Goal: Task Accomplishment & Management: Use online tool/utility

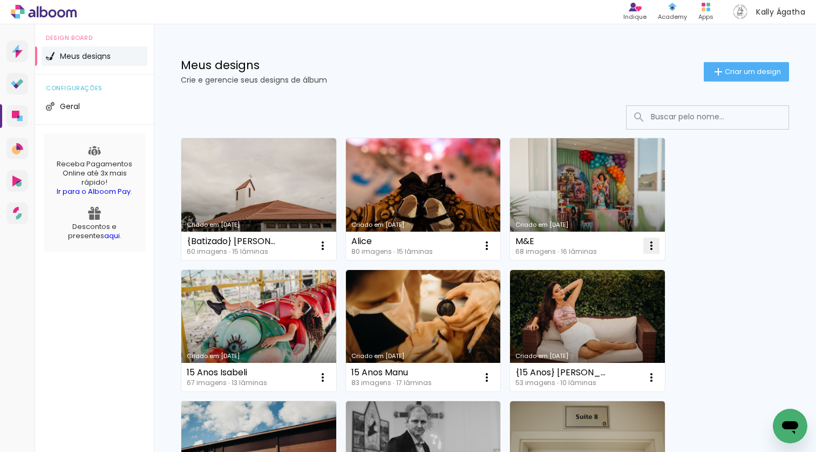
click at [650, 247] on iron-icon at bounding box center [651, 245] width 13 height 13
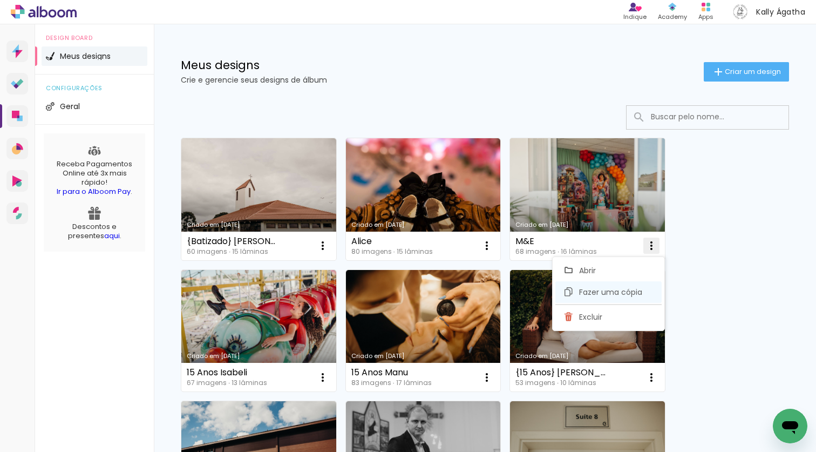
click at [608, 293] on span "Fazer uma cópia" at bounding box center [610, 292] width 63 height 8
type input "Cópia de M&E"
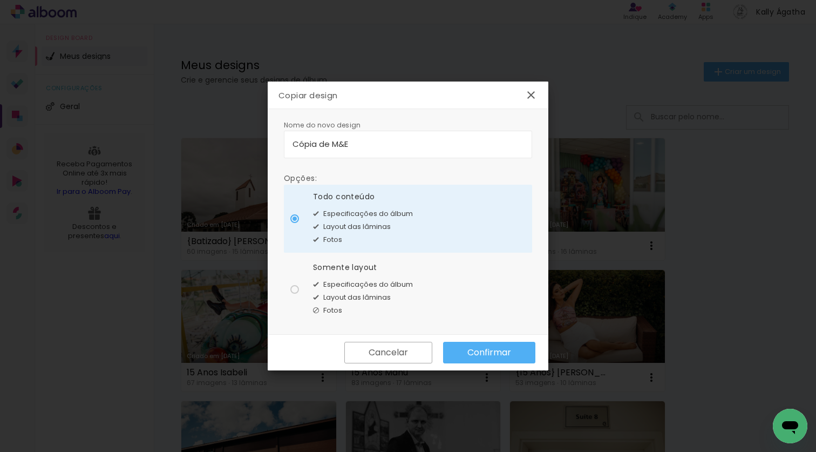
click at [295, 291] on div at bounding box center [294, 289] width 9 height 9
type paper-radio-button "on"
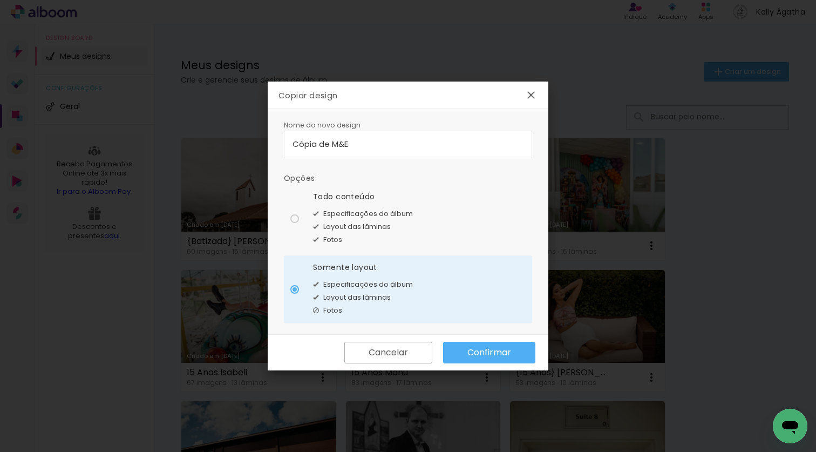
click at [0, 0] on slot "Confirmar" at bounding box center [0, 0] width 0 height 0
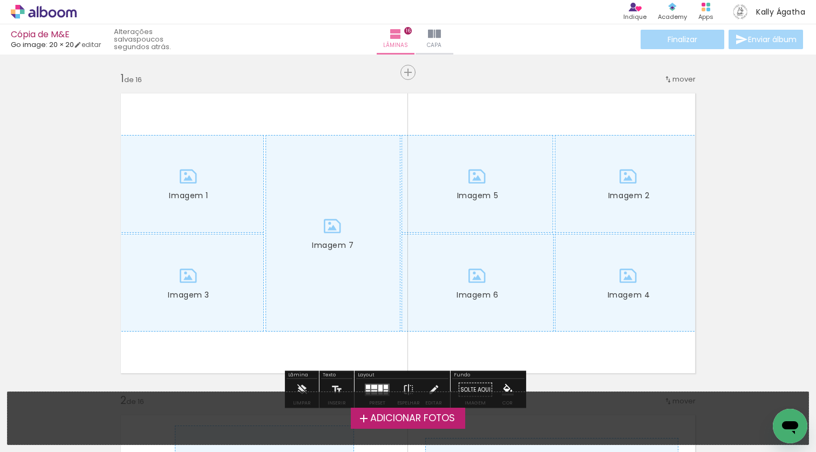
click at [410, 414] on span "Adicionar Fotos" at bounding box center [412, 418] width 85 height 10
click at [0, 0] on input "file" at bounding box center [0, 0] width 0 height 0
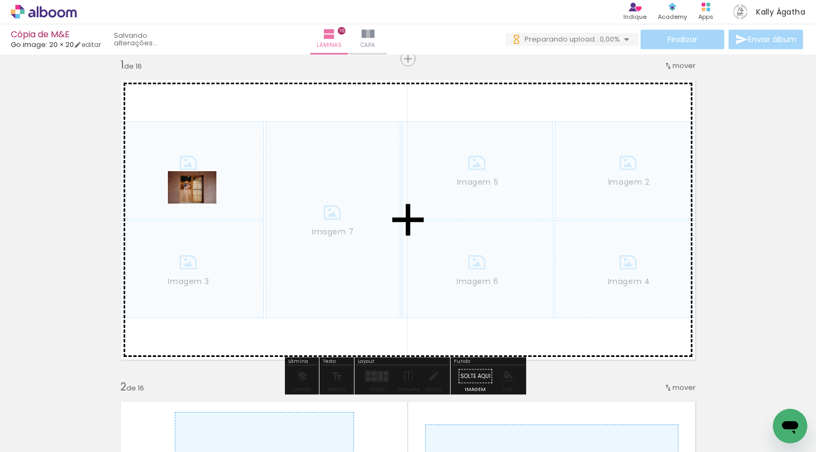
drag, startPoint x: 117, startPoint y: 421, endPoint x: 200, endPoint y: 203, distance: 233.3
click at [200, 203] on quentale-workspace at bounding box center [408, 226] width 816 height 452
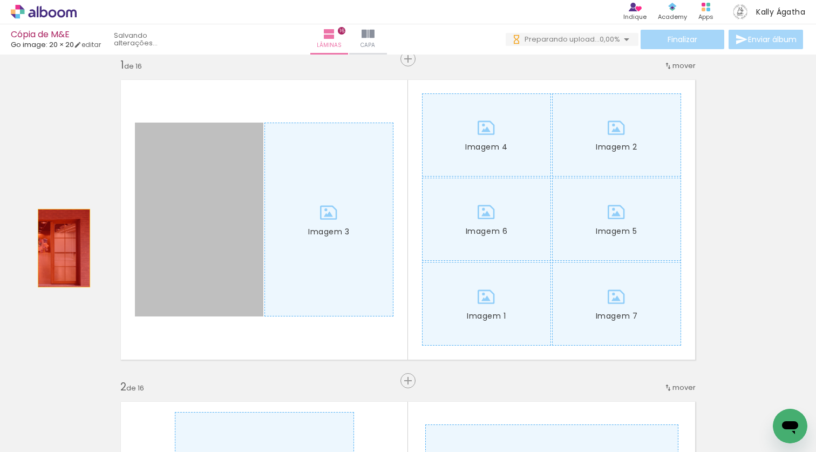
drag, startPoint x: 163, startPoint y: 270, endPoint x: 60, endPoint y: 248, distance: 106.1
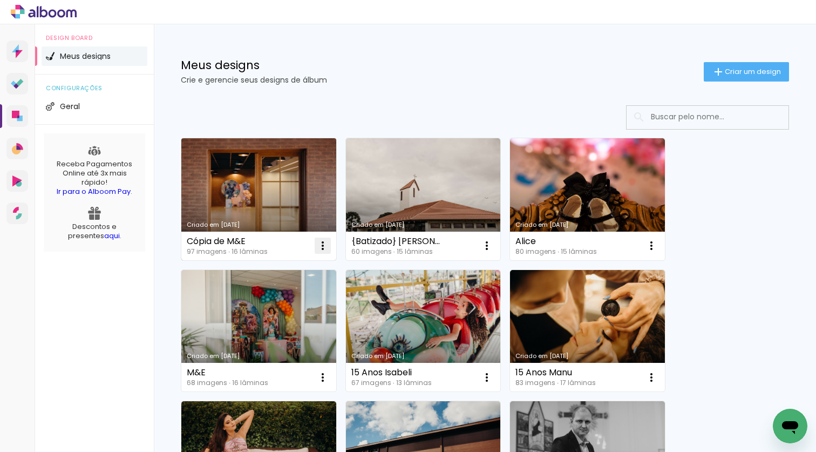
click at [319, 247] on iron-icon at bounding box center [322, 245] width 13 height 13
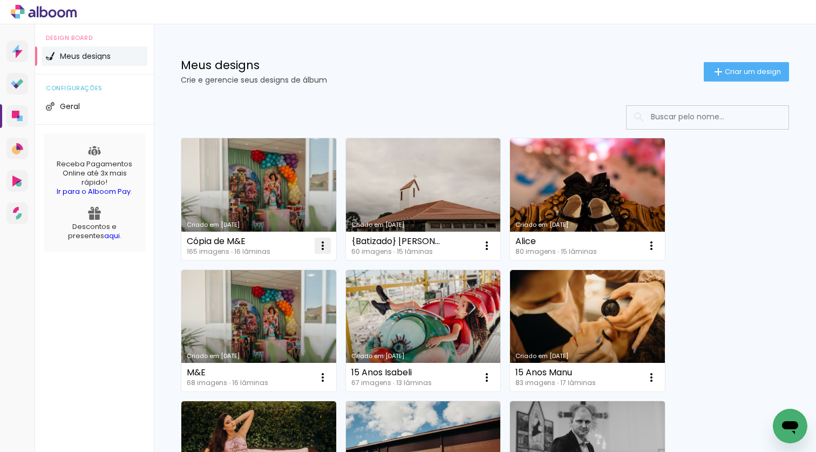
click at [324, 247] on iron-icon at bounding box center [322, 245] width 13 height 13
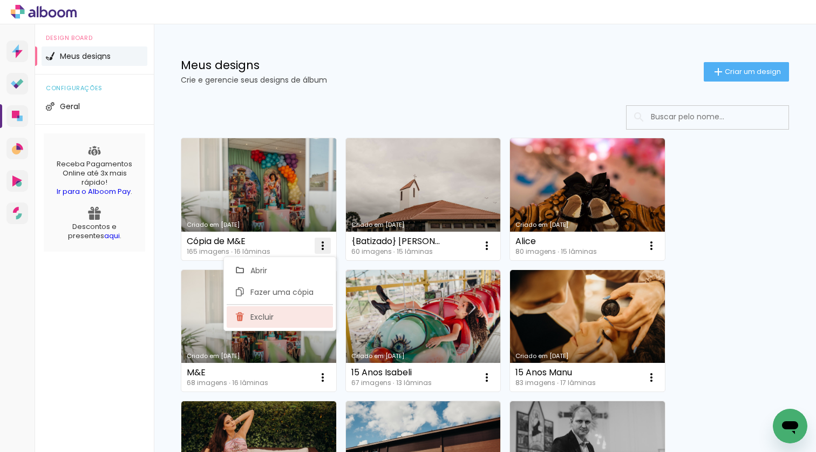
click at [272, 316] on span "Excluir" at bounding box center [261, 317] width 23 height 8
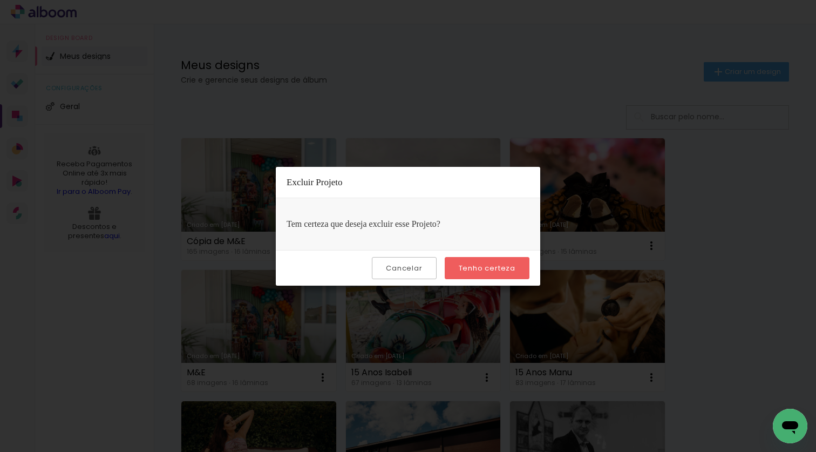
click at [0, 0] on slot "Tenho certeza" at bounding box center [0, 0] width 0 height 0
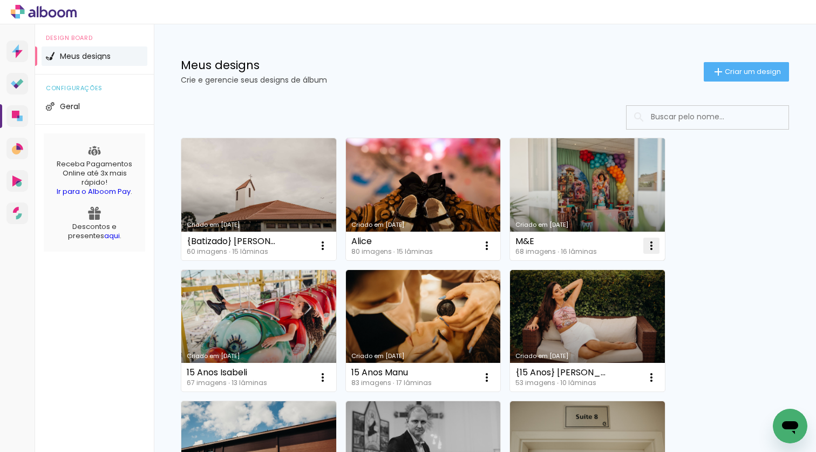
click at [645, 248] on iron-icon at bounding box center [651, 245] width 13 height 13
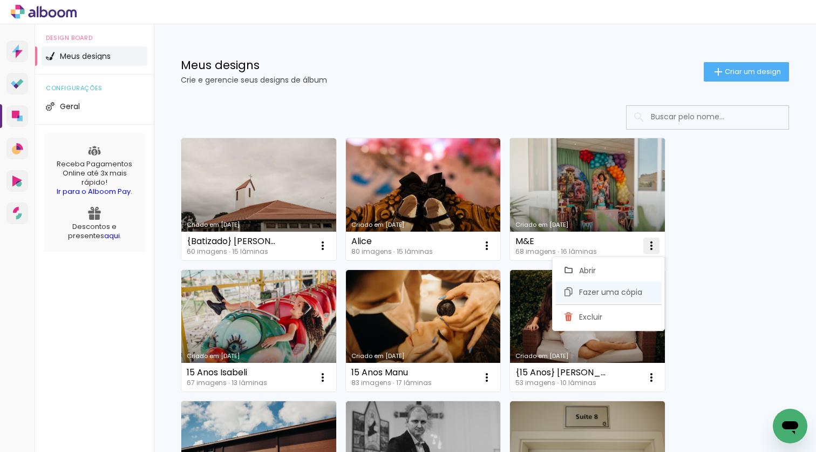
click at [617, 285] on paper-item "Fazer uma cópia" at bounding box center [608, 292] width 106 height 22
type input "Cópia de M&E"
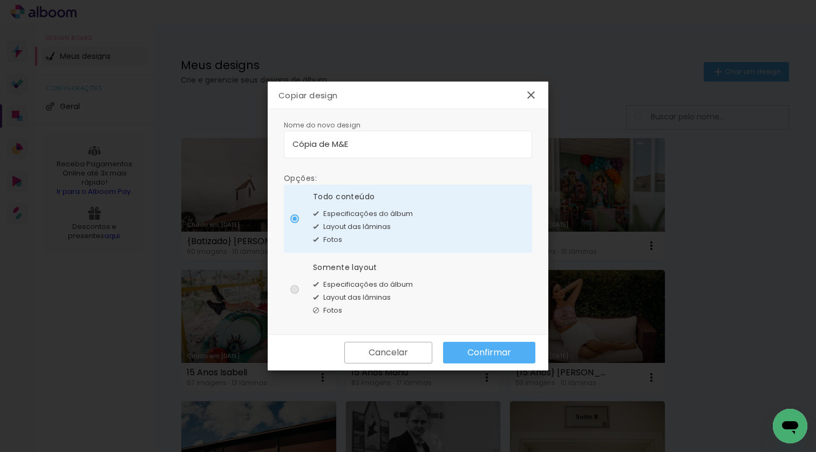
click at [297, 288] on div at bounding box center [294, 289] width 9 height 9
type paper-radio-button "on"
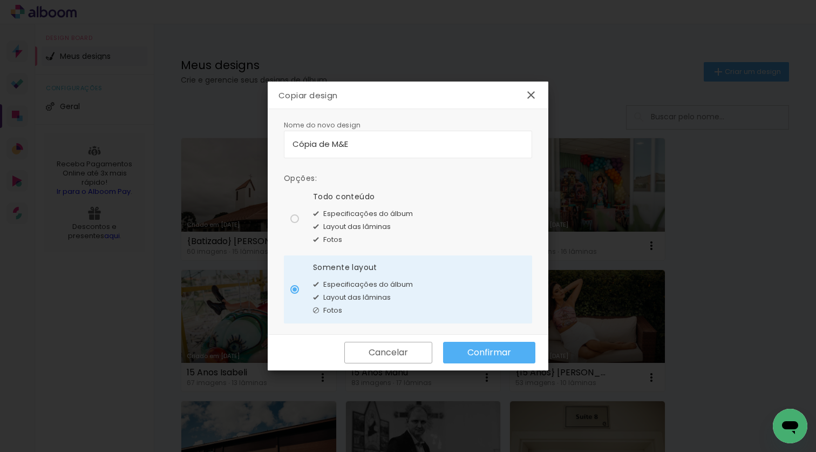
click at [479, 360] on paper-button "Confirmar" at bounding box center [489, 353] width 92 height 22
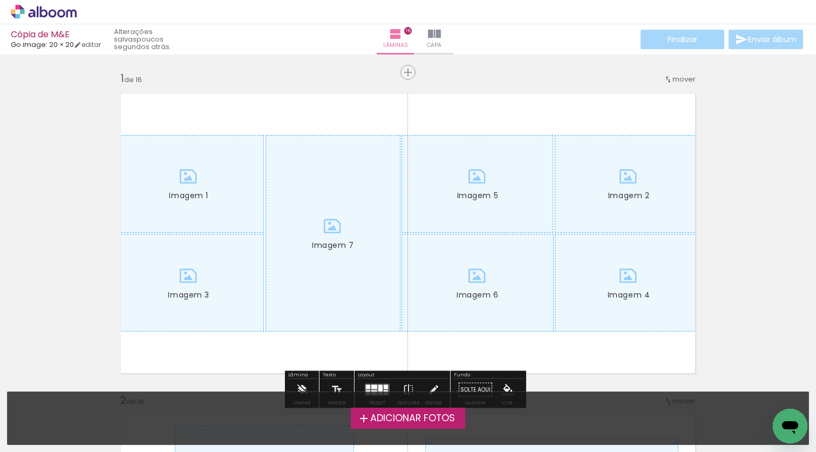
click at [372, 418] on span "Adicionar Fotos" at bounding box center [412, 418] width 85 height 10
click at [0, 0] on input "file" at bounding box center [0, 0] width 0 height 0
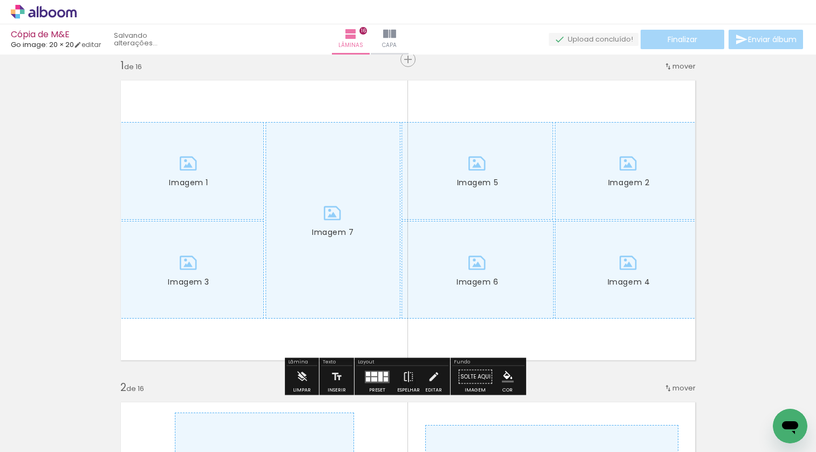
scroll to position [13, 0]
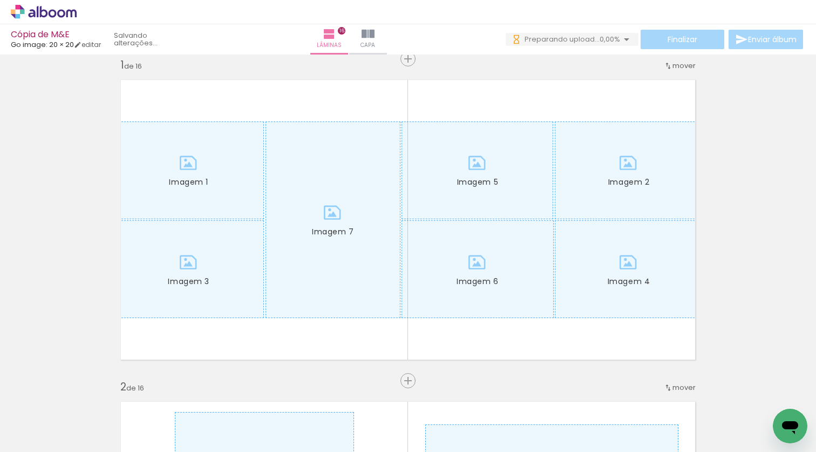
click at [121, 420] on div at bounding box center [107, 416] width 53 height 36
click at [118, 415] on div at bounding box center [107, 416] width 53 height 36
click at [171, 421] on div at bounding box center [169, 415] width 36 height 53
drag, startPoint x: 129, startPoint y: 395, endPoint x: 167, endPoint y: 405, distance: 39.7
click at [0, 0] on slot at bounding box center [0, 0] width 0 height 0
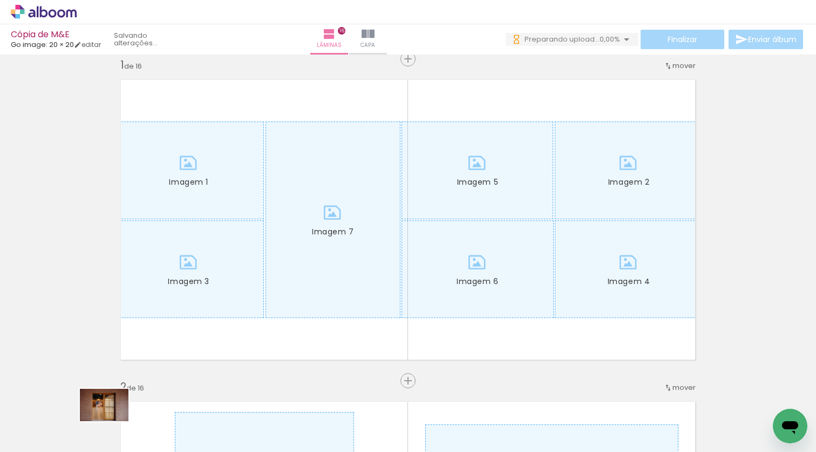
drag, startPoint x: 120, startPoint y: 393, endPoint x: 112, endPoint y: 421, distance: 29.2
click at [112, 421] on quentale-thumb at bounding box center [108, 415] width 60 height 62
click at [163, 428] on div at bounding box center [169, 415] width 36 height 53
click at [126, 415] on div at bounding box center [107, 416] width 53 height 36
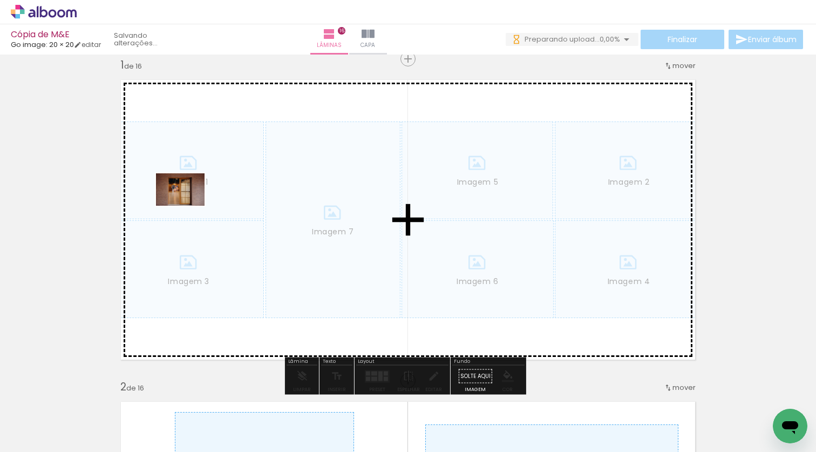
drag, startPoint x: 112, startPoint y: 420, endPoint x: 188, endPoint y: 206, distance: 227.8
click at [188, 206] on quentale-workspace at bounding box center [408, 226] width 816 height 452
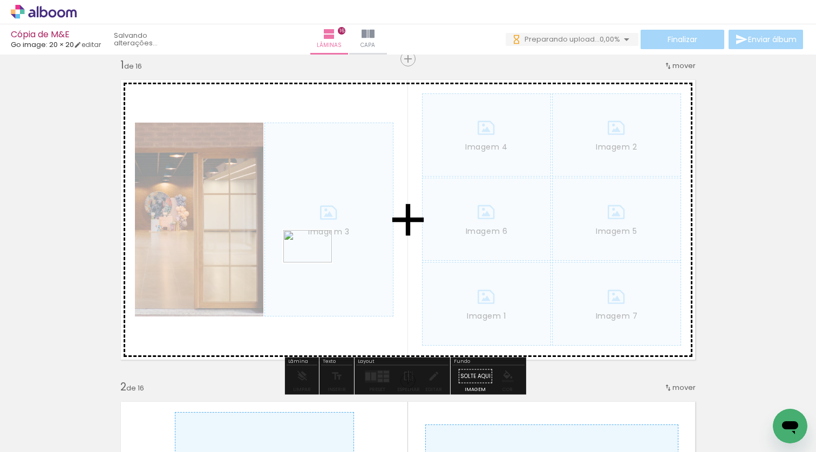
drag, startPoint x: 237, startPoint y: 423, endPoint x: 316, endPoint y: 262, distance: 178.8
click at [316, 262] on quentale-workspace at bounding box center [408, 226] width 816 height 452
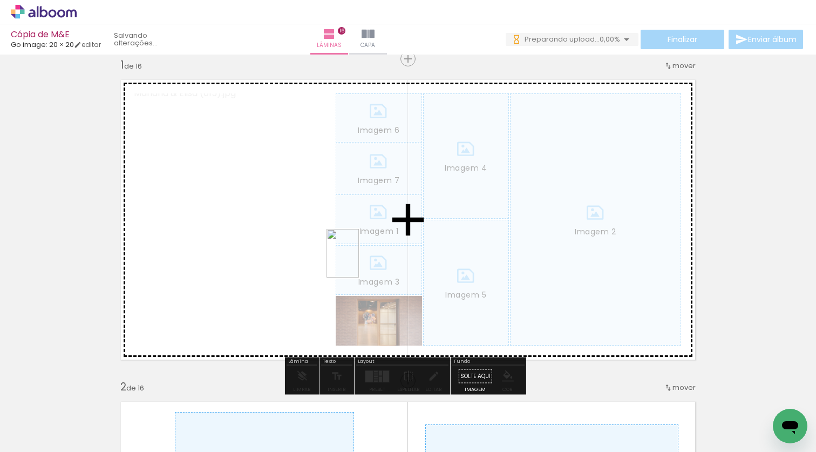
drag, startPoint x: 290, startPoint y: 423, endPoint x: 359, endPoint y: 261, distance: 175.5
click at [359, 261] on quentale-workspace at bounding box center [408, 226] width 816 height 452
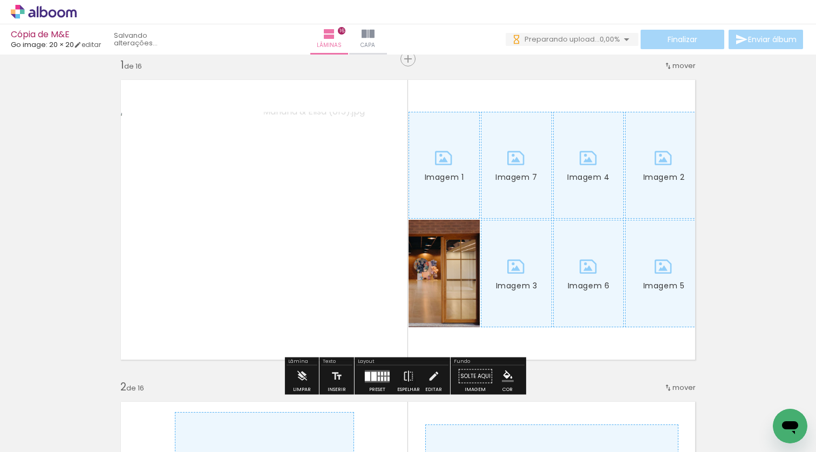
scroll to position [0, 0]
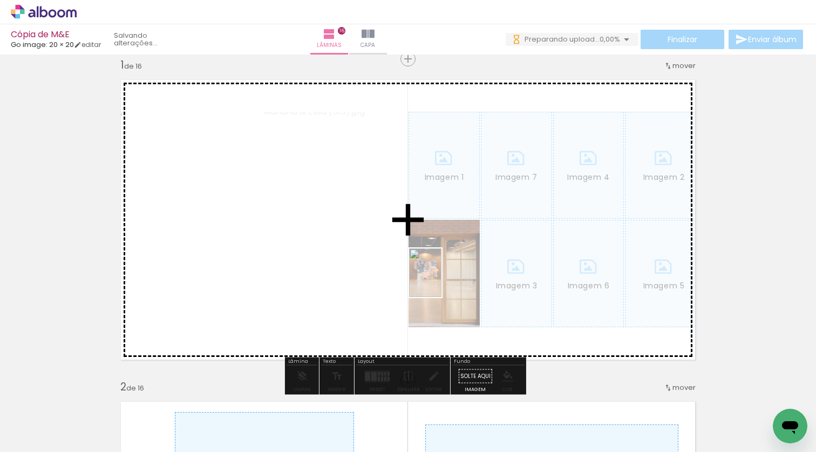
drag, startPoint x: 175, startPoint y: 418, endPoint x: 441, endPoint y: 281, distance: 299.5
click at [441, 281] on quentale-workspace at bounding box center [408, 226] width 816 height 452
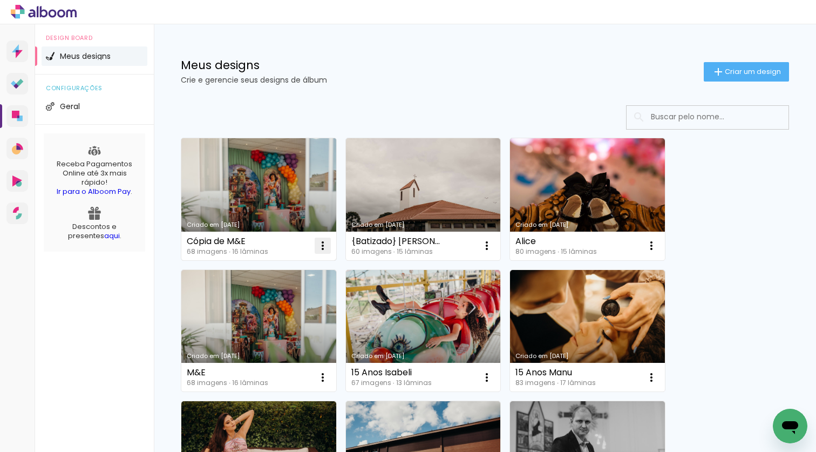
click at [324, 246] on iron-icon at bounding box center [322, 245] width 13 height 13
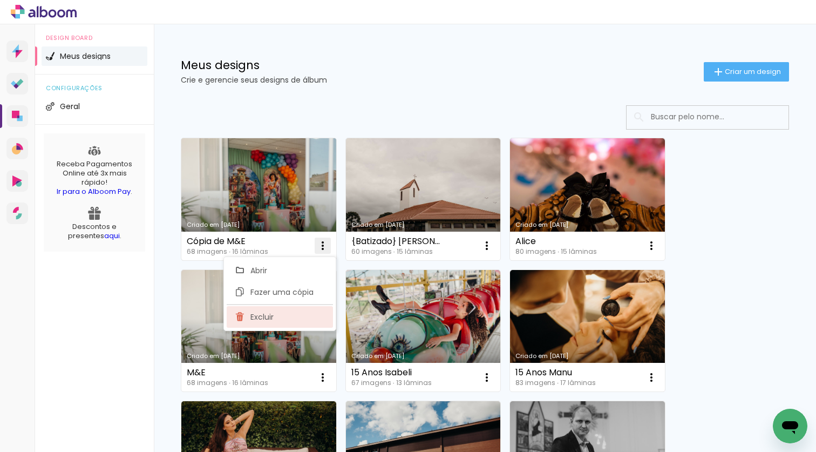
click at [284, 317] on paper-item "Excluir" at bounding box center [280, 317] width 106 height 22
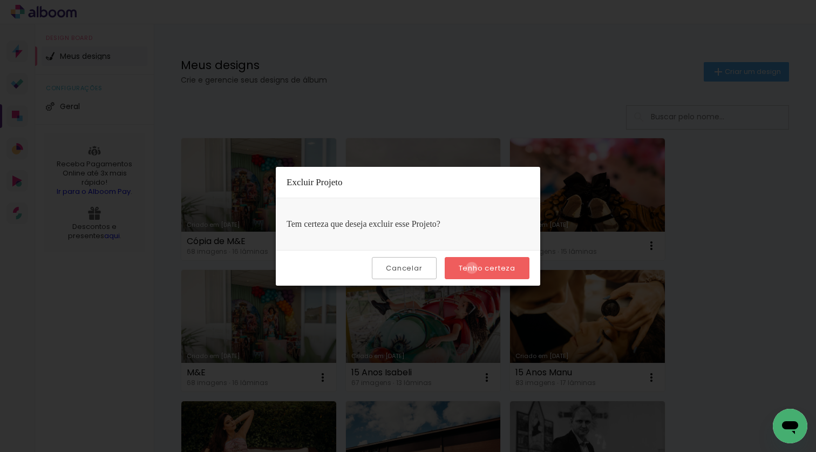
click at [0, 0] on slot "Tenho certeza" at bounding box center [0, 0] width 0 height 0
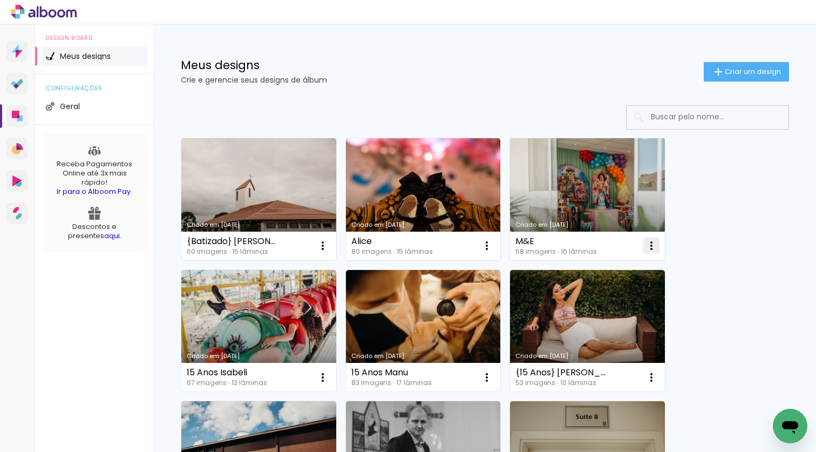
click at [654, 247] on iron-icon at bounding box center [651, 245] width 13 height 13
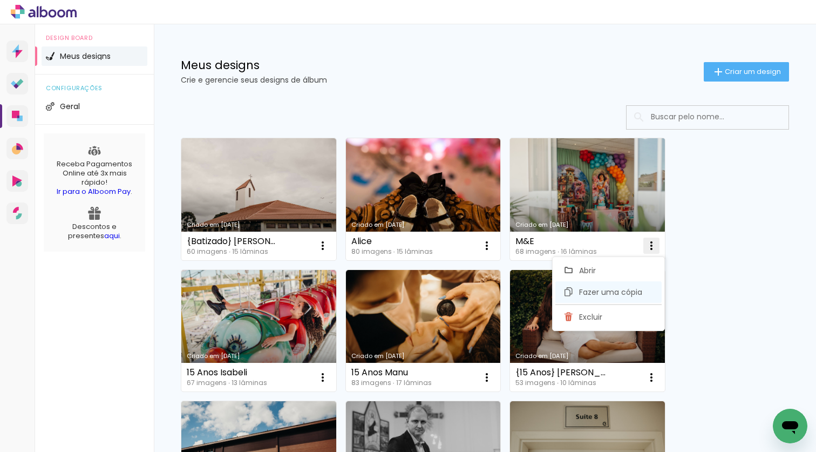
click at [610, 289] on span "Fazer uma cópia" at bounding box center [610, 292] width 63 height 8
type input "Cópia de M&E"
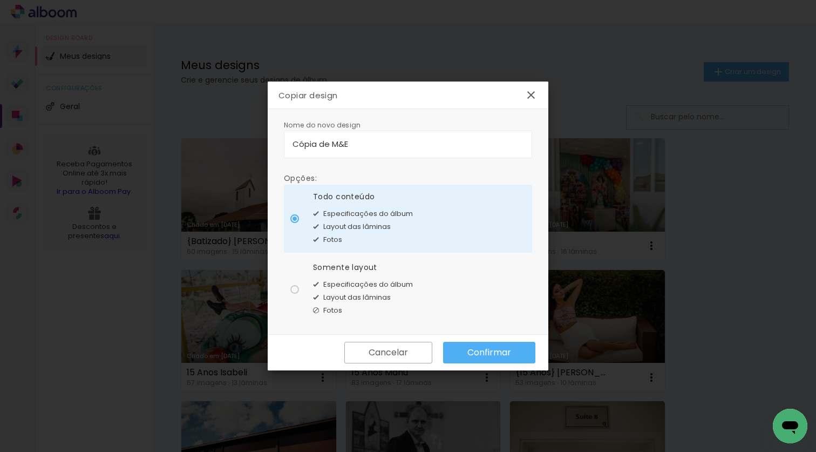
click at [296, 288] on div at bounding box center [294, 289] width 9 height 9
type paper-radio-button "on"
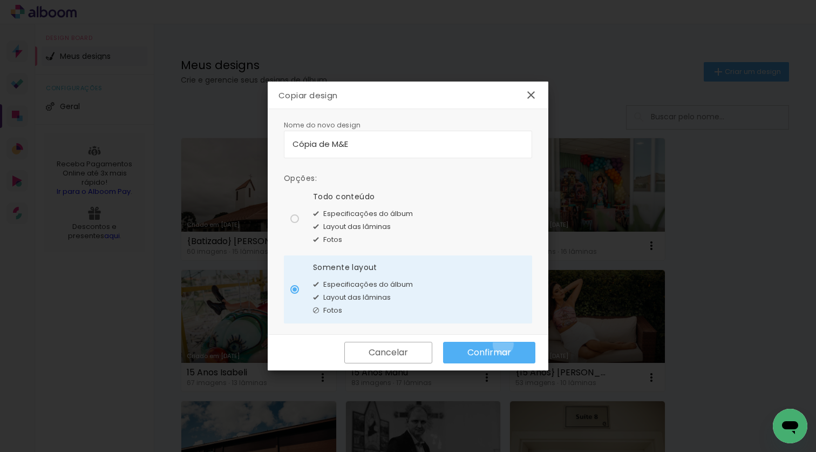
click at [503, 344] on paper-button "Confirmar" at bounding box center [489, 353] width 92 height 22
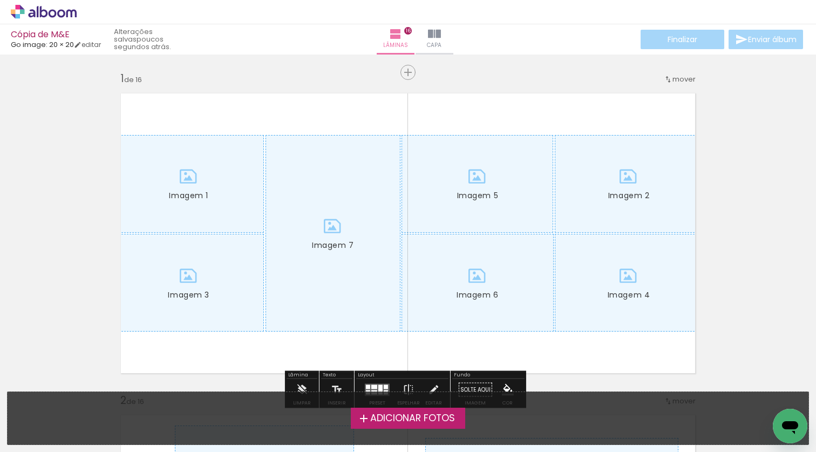
click at [370, 415] on span "Adicionar Fotos" at bounding box center [412, 418] width 85 height 10
click at [0, 0] on input "file" at bounding box center [0, 0] width 0 height 0
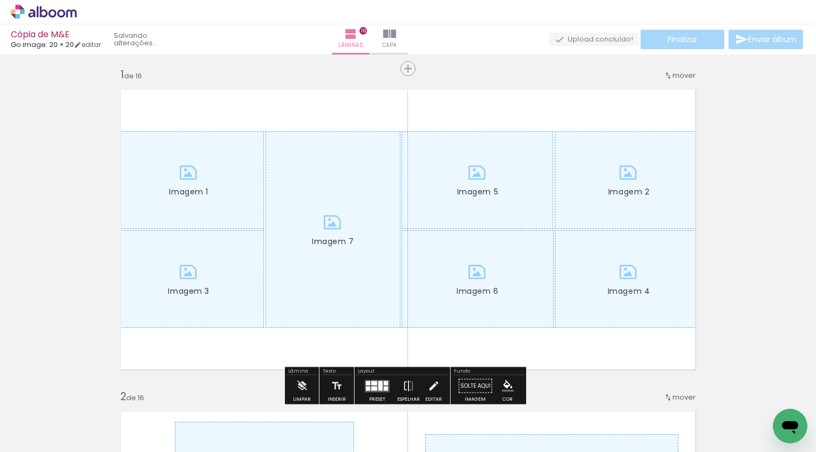
scroll to position [13, 0]
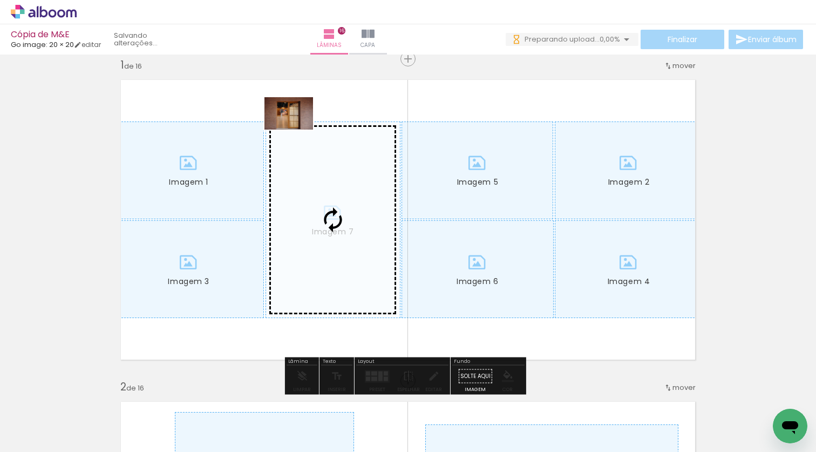
drag, startPoint x: 116, startPoint y: 422, endPoint x: 297, endPoint y: 130, distance: 343.8
click at [297, 130] on quentale-workspace at bounding box center [408, 226] width 816 height 452
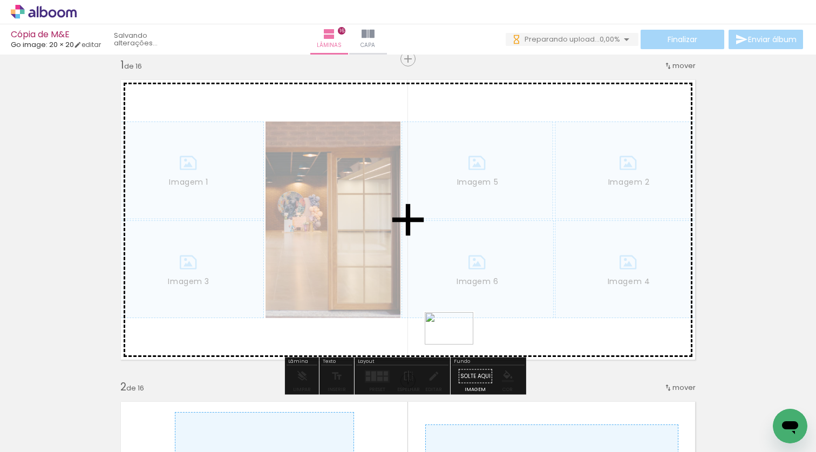
drag, startPoint x: 239, startPoint y: 420, endPoint x: 457, endPoint y: 344, distance: 230.7
click at [457, 344] on quentale-workspace at bounding box center [408, 226] width 816 height 452
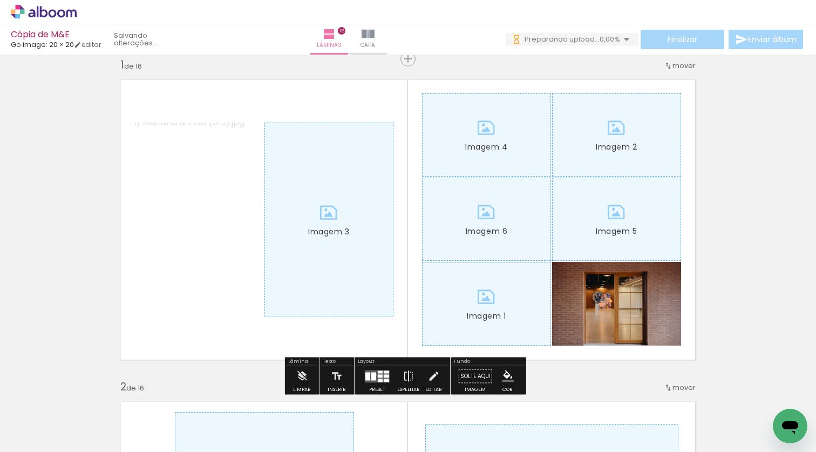
click at [374, 374] on quentale-layouter at bounding box center [377, 376] width 25 height 12
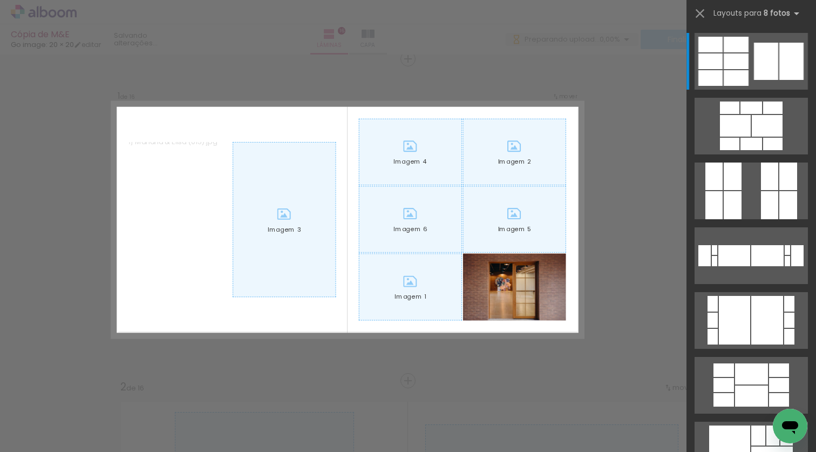
click at [434, 288] on div at bounding box center [410, 287] width 103 height 66
click at [428, 283] on div at bounding box center [410, 287] width 103 height 66
click at [785, 11] on b "8 fotos" at bounding box center [783, 13] width 39 height 10
click at [780, 13] on b "8 fotos" at bounding box center [783, 13] width 39 height 10
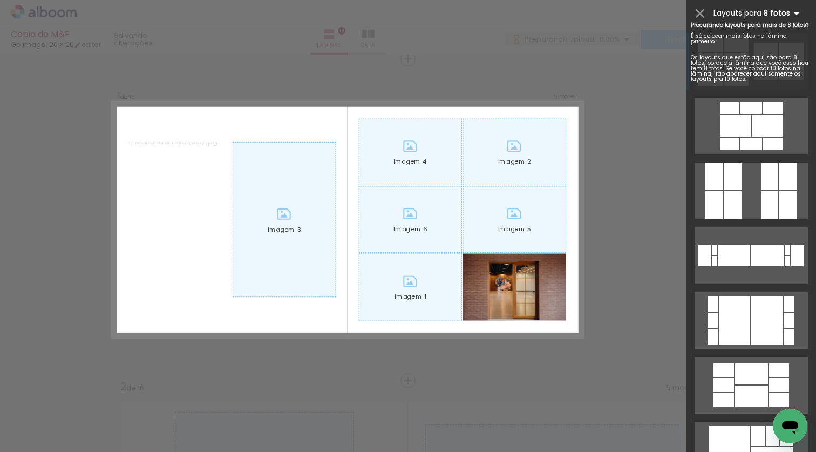
click at [794, 17] on iron-icon at bounding box center [796, 13] width 13 height 13
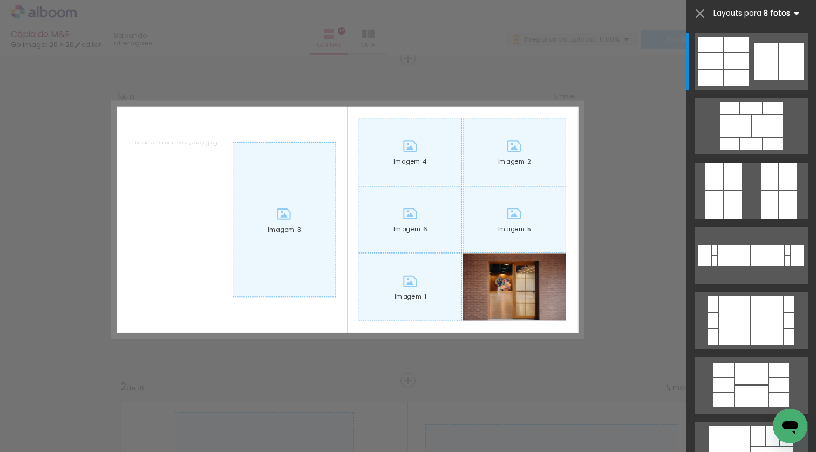
click at [787, 15] on b "8 fotos" at bounding box center [783, 13] width 39 height 10
click at [775, 16] on b "8 fotos" at bounding box center [783, 13] width 39 height 10
click at [410, 288] on quentale-photo "Imagem 1" at bounding box center [410, 286] width 103 height 67
click at [401, 285] on quentale-photo "Imagem 1" at bounding box center [410, 286] width 103 height 67
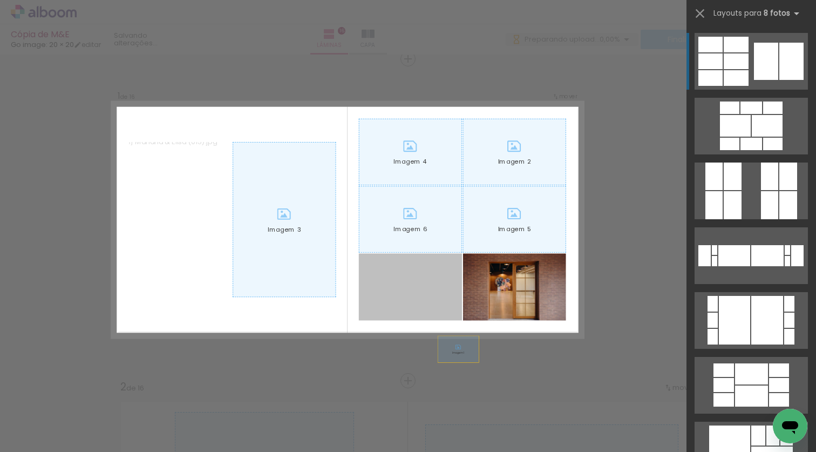
drag, startPoint x: 400, startPoint y: 284, endPoint x: 466, endPoint y: 364, distance: 104.3
drag, startPoint x: 417, startPoint y: 292, endPoint x: 643, endPoint y: 358, distance: 235.3
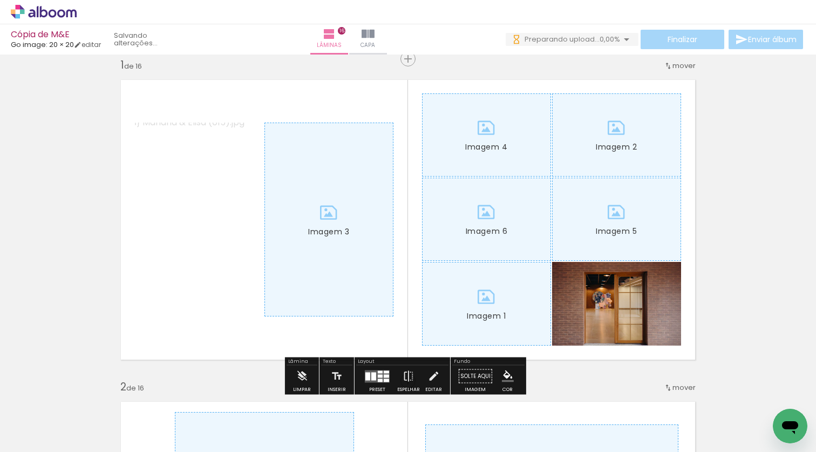
scroll to position [0, 0]
click at [501, 150] on div at bounding box center [487, 135] width 128 height 82
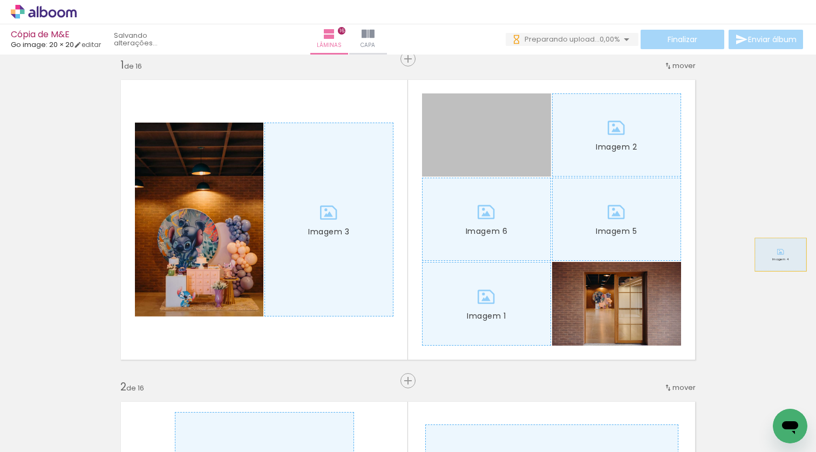
drag, startPoint x: 475, startPoint y: 160, endPoint x: 776, endPoint y: 254, distance: 315.6
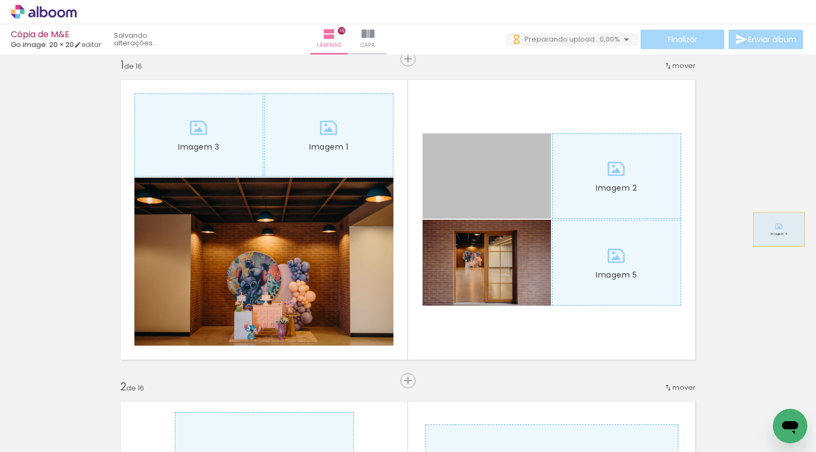
drag, startPoint x: 521, startPoint y: 199, endPoint x: 775, endPoint y: 229, distance: 255.9
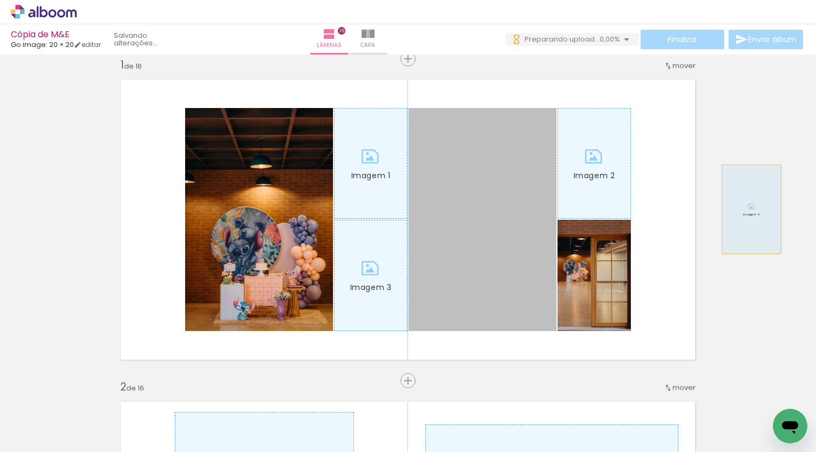
drag, startPoint x: 495, startPoint y: 197, endPoint x: 751, endPoint y: 209, distance: 256.0
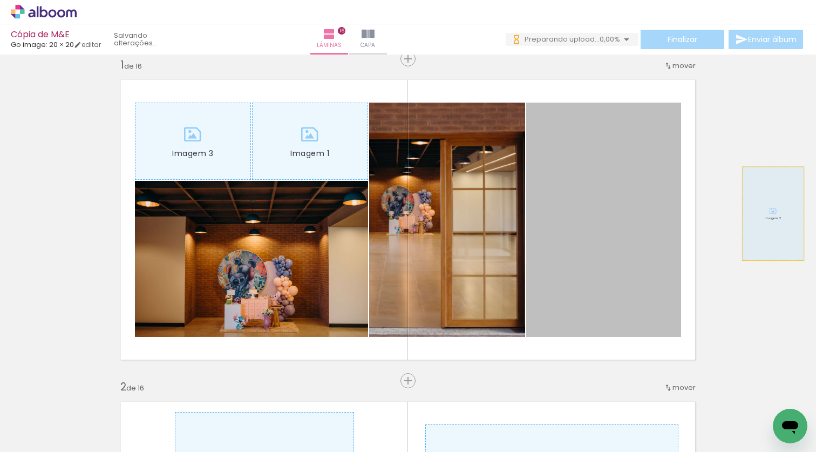
drag, startPoint x: 603, startPoint y: 198, endPoint x: 769, endPoint y: 213, distance: 166.9
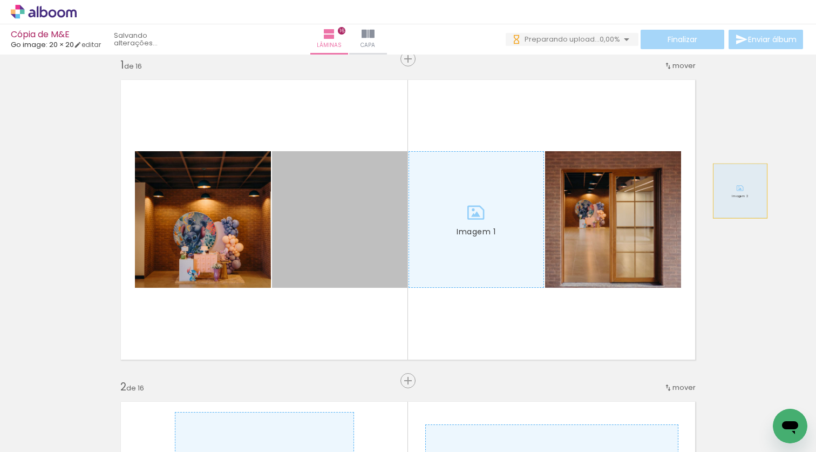
drag, startPoint x: 360, startPoint y: 175, endPoint x: 760, endPoint y: 188, distance: 400.0
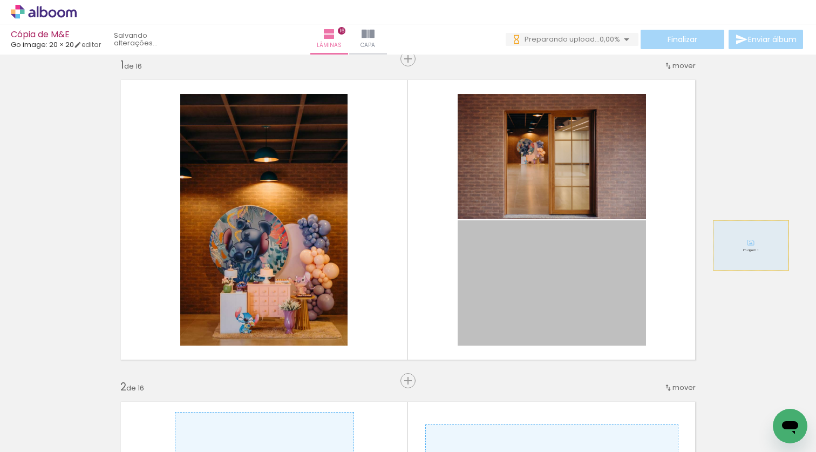
drag, startPoint x: 510, startPoint y: 257, endPoint x: 748, endPoint y: 245, distance: 238.3
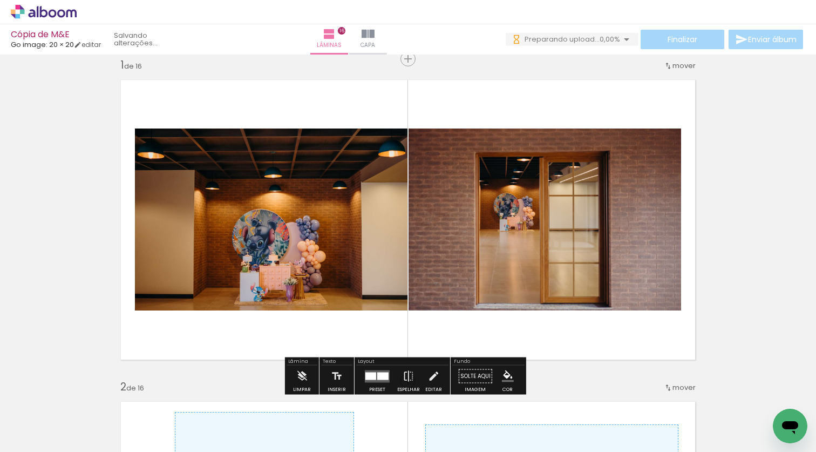
click at [372, 375] on div at bounding box center [370, 376] width 11 height 8
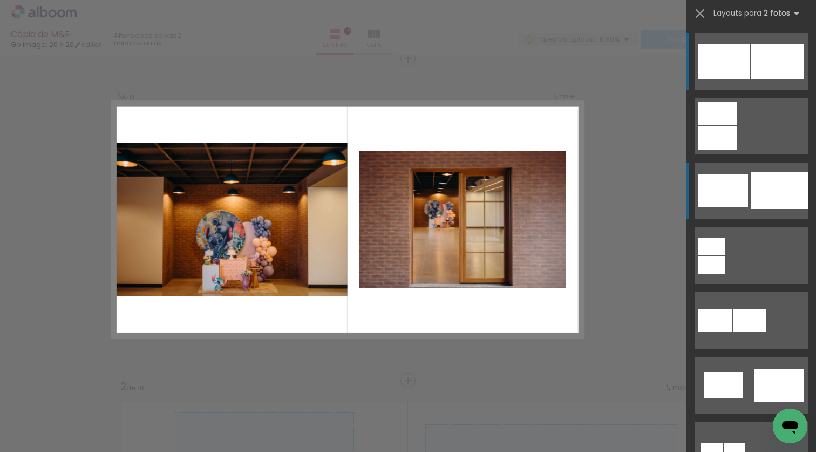
click at [745, 200] on quentale-layouter at bounding box center [750, 190] width 113 height 57
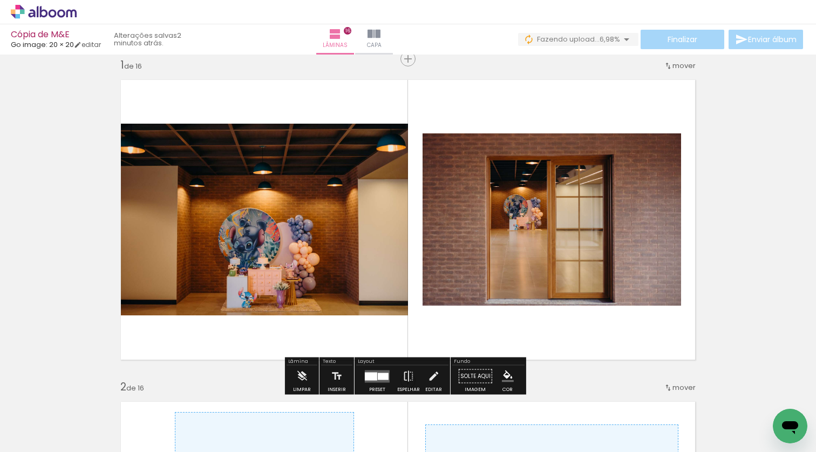
click at [424, 325] on quentale-layouter "Imagem 1 Imagem 2" at bounding box center [407, 219] width 589 height 295
click at [455, 103] on quentale-layouter "Imagem 1 Imagem 2" at bounding box center [407, 219] width 589 height 295
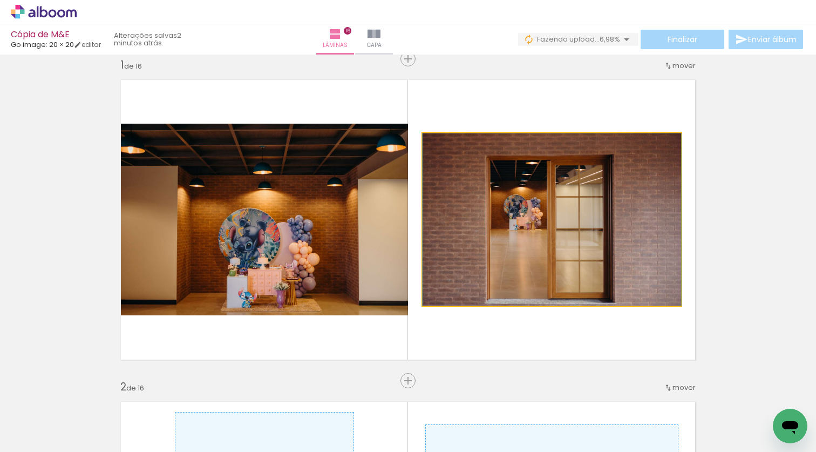
click at [565, 212] on quentale-photo "Imagem 1" at bounding box center [552, 219] width 258 height 172
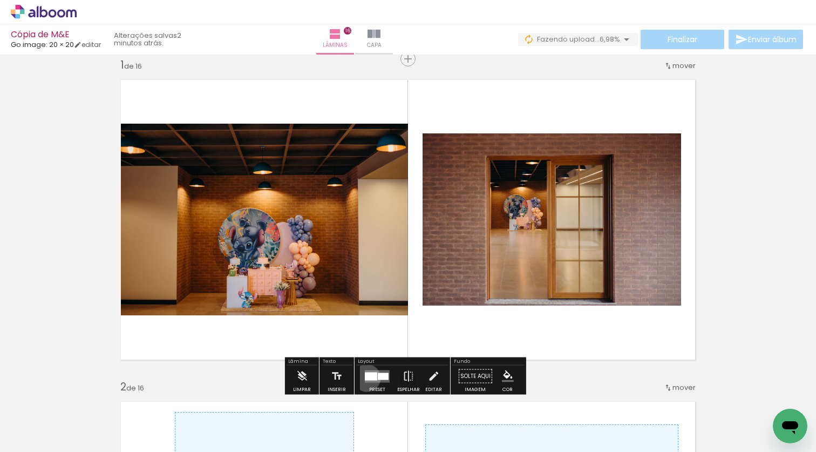
click at [365, 377] on div at bounding box center [371, 376] width 12 height 8
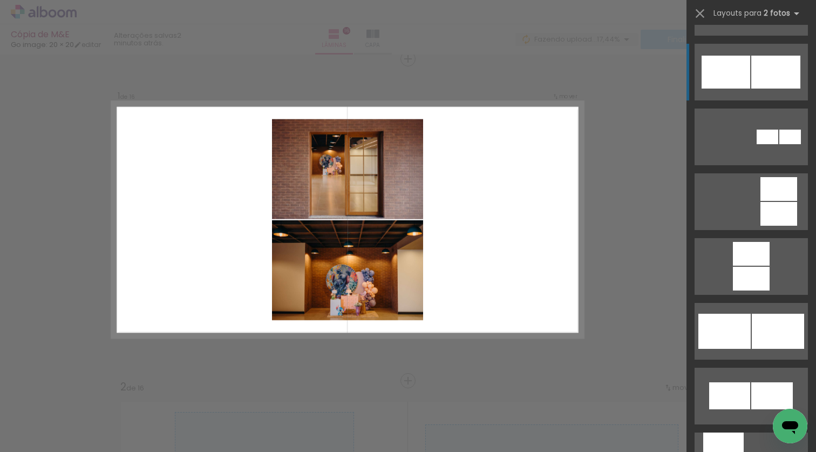
scroll to position [833, 0]
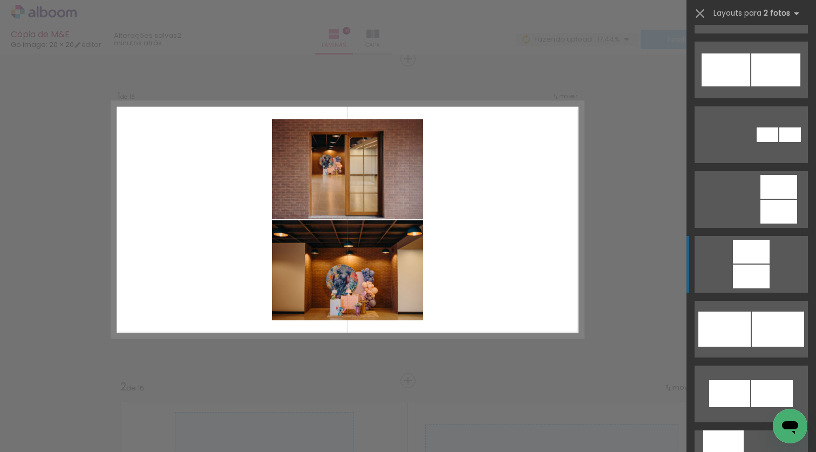
click at [727, 263] on quentale-layouter at bounding box center [750, 264] width 113 height 57
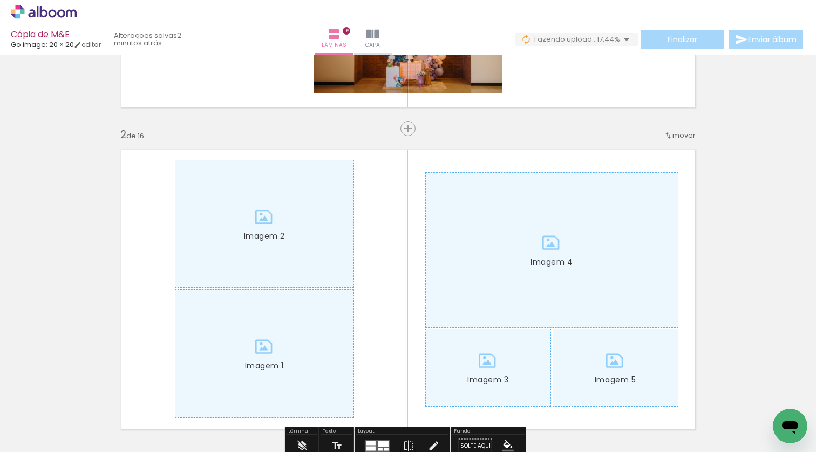
scroll to position [433, 0]
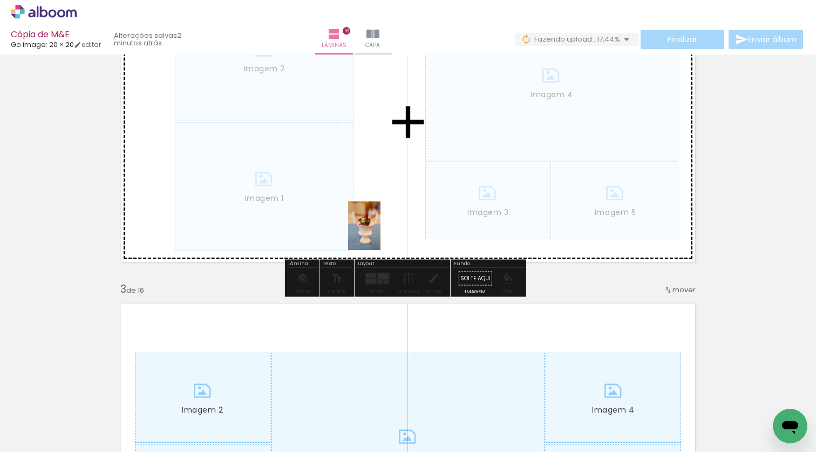
drag, startPoint x: 171, startPoint y: 417, endPoint x: 380, endPoint y: 234, distance: 278.4
click at [380, 234] on quentale-workspace at bounding box center [408, 226] width 816 height 452
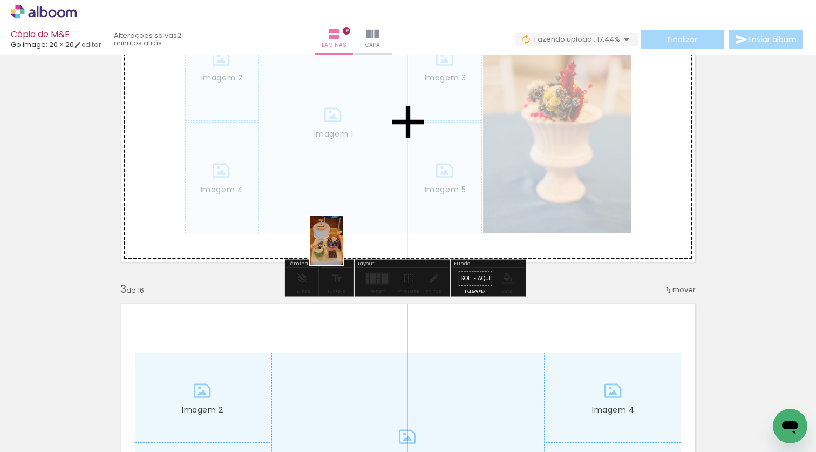
drag, startPoint x: 293, startPoint y: 407, endPoint x: 343, endPoint y: 248, distance: 166.7
click at [343, 248] on quentale-workspace at bounding box center [408, 226] width 816 height 452
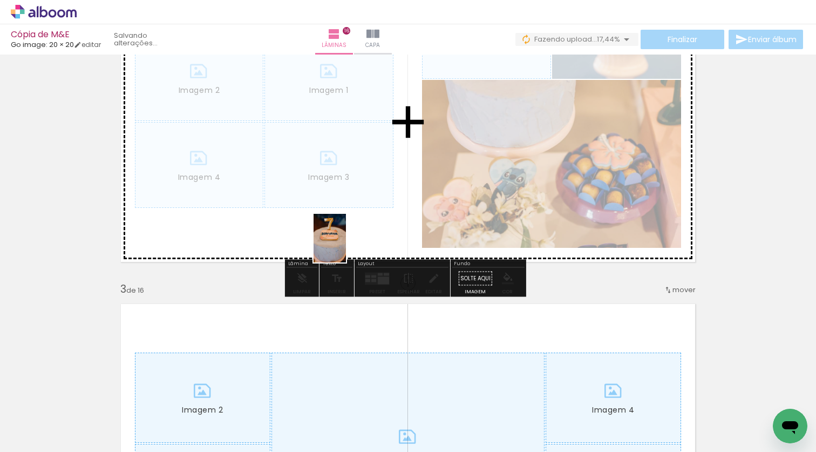
drag, startPoint x: 346, startPoint y: 423, endPoint x: 346, endPoint y: 246, distance: 176.4
click at [346, 246] on quentale-workspace at bounding box center [408, 226] width 816 height 452
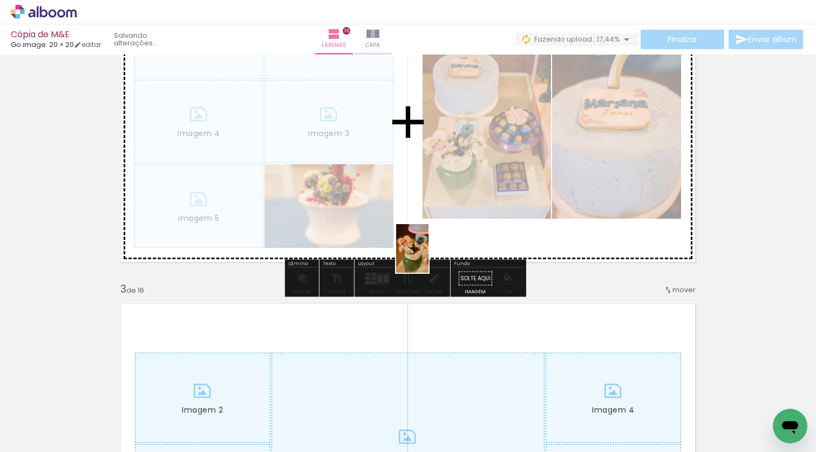
drag, startPoint x: 411, startPoint y: 419, endPoint x: 428, endPoint y: 256, distance: 163.3
click at [428, 256] on quentale-workspace at bounding box center [408, 226] width 816 height 452
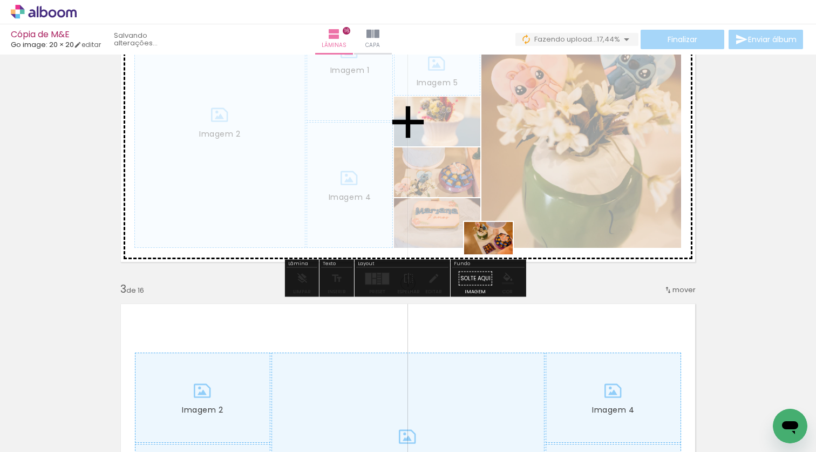
drag, startPoint x: 484, startPoint y: 419, endPoint x: 496, endPoint y: 254, distance: 165.0
click at [496, 254] on quentale-workspace at bounding box center [408, 226] width 816 height 452
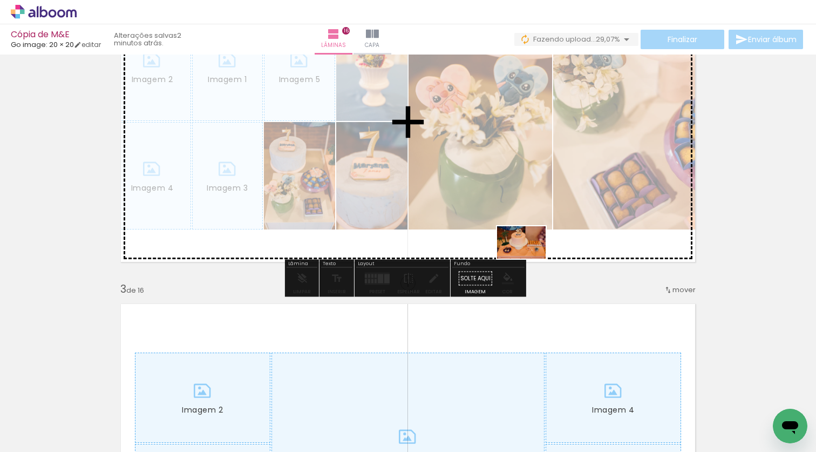
drag, startPoint x: 541, startPoint y: 430, endPoint x: 529, endPoint y: 258, distance: 171.5
click at [529, 258] on quentale-workspace at bounding box center [408, 226] width 816 height 452
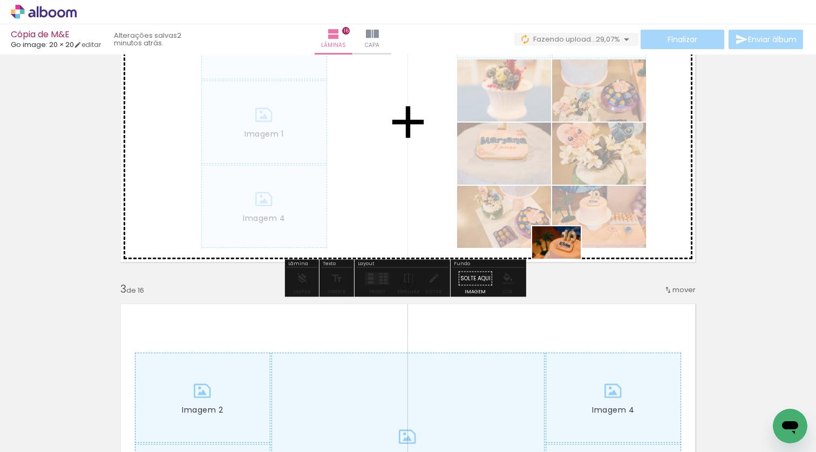
drag, startPoint x: 595, startPoint y: 414, endPoint x: 564, endPoint y: 258, distance: 158.3
click at [564, 258] on quentale-workspace at bounding box center [408, 226] width 816 height 452
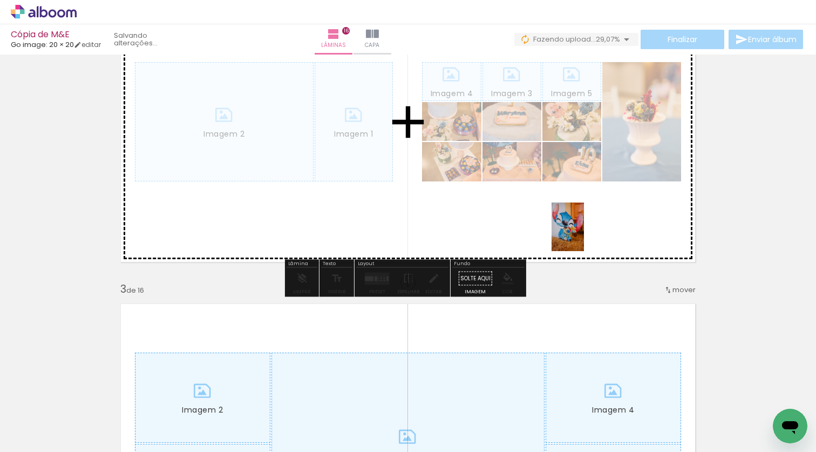
drag, startPoint x: 653, startPoint y: 424, endPoint x: 584, endPoint y: 235, distance: 201.3
click at [584, 235] on quentale-workspace at bounding box center [408, 226] width 816 height 452
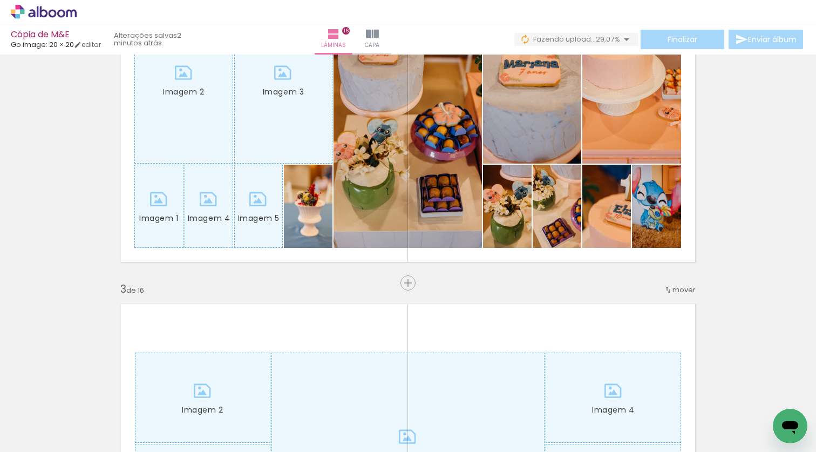
scroll to position [0, 429]
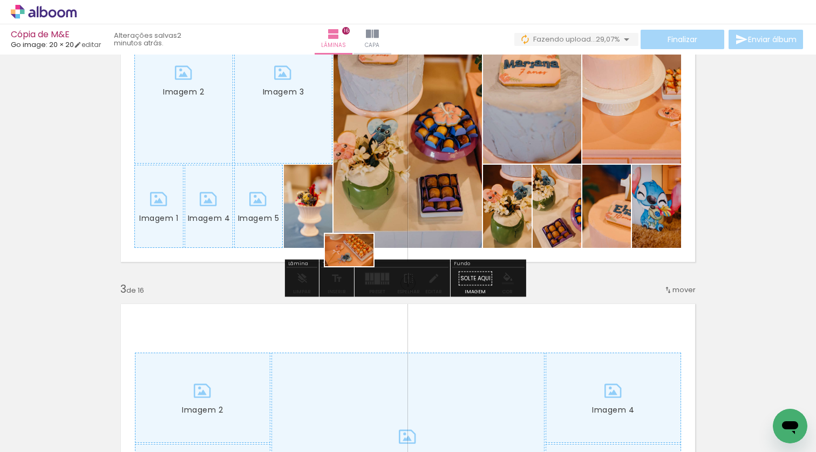
drag, startPoint x: 289, startPoint y: 412, endPoint x: 357, endPoint y: 266, distance: 161.0
click at [357, 266] on quentale-workspace at bounding box center [408, 226] width 816 height 452
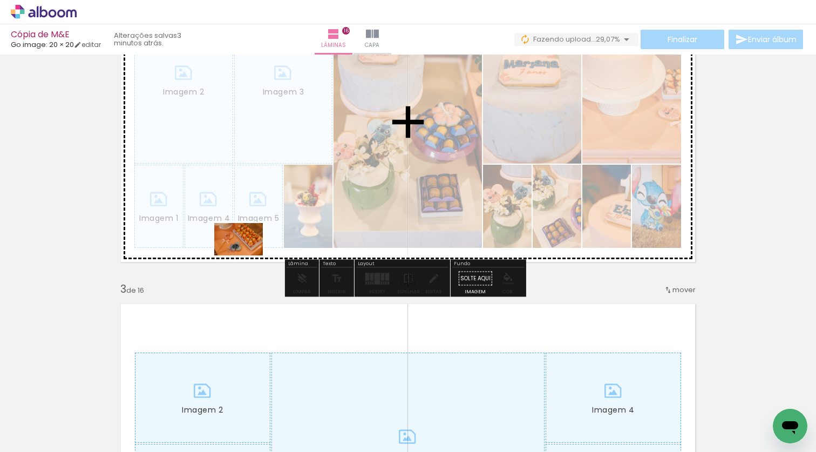
drag, startPoint x: 286, startPoint y: 407, endPoint x: 247, endPoint y: 255, distance: 156.7
click at [247, 255] on quentale-workspace at bounding box center [408, 226] width 816 height 452
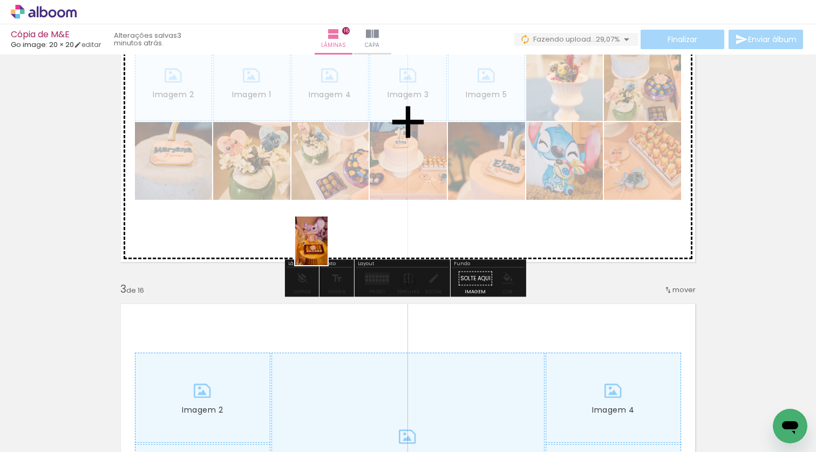
drag, startPoint x: 345, startPoint y: 425, endPoint x: 345, endPoint y: 278, distance: 147.3
click at [327, 249] on quentale-workspace at bounding box center [408, 226] width 816 height 452
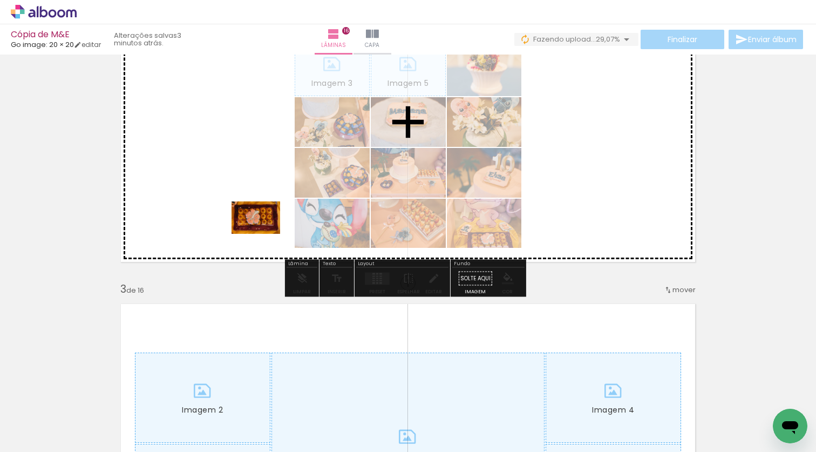
drag, startPoint x: 410, startPoint y: 412, endPoint x: 264, endPoint y: 234, distance: 230.4
click at [264, 234] on quentale-workspace at bounding box center [408, 226] width 816 height 452
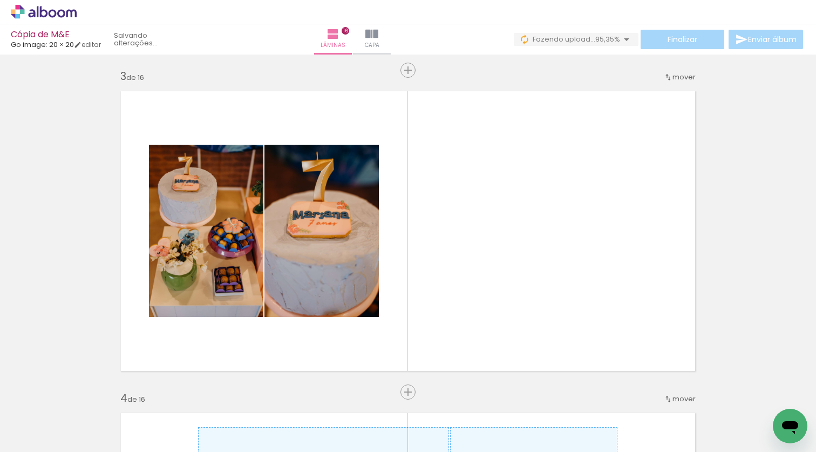
scroll to position [0, 1171]
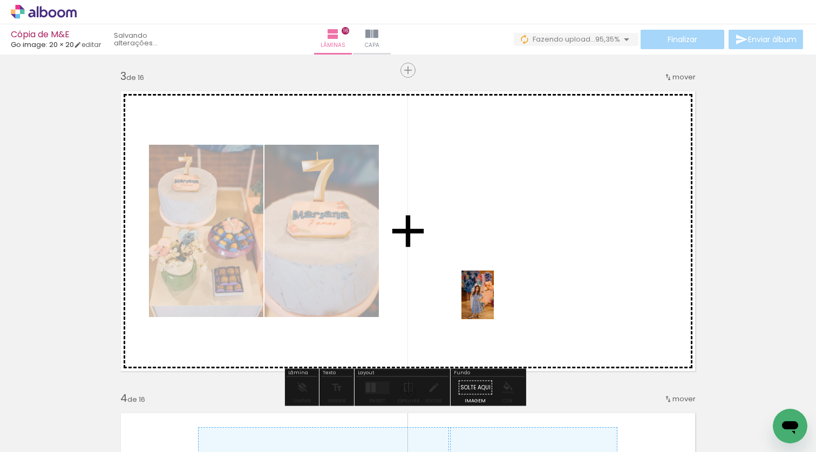
drag, startPoint x: 452, startPoint y: 415, endPoint x: 494, endPoint y: 303, distance: 120.2
click at [494, 303] on quentale-workspace at bounding box center [408, 226] width 816 height 452
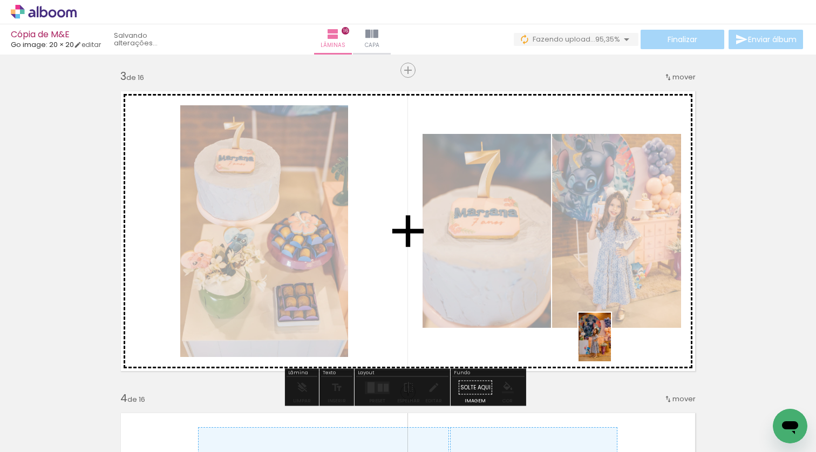
drag, startPoint x: 512, startPoint y: 412, endPoint x: 611, endPoint y: 345, distance: 119.6
click at [611, 345] on quentale-workspace at bounding box center [408, 226] width 816 height 452
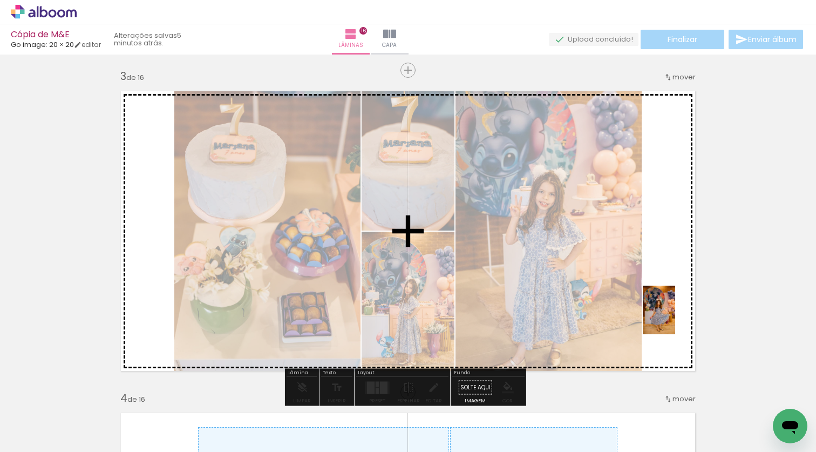
drag, startPoint x: 570, startPoint y: 414, endPoint x: 675, endPoint y: 318, distance: 142.8
click at [675, 318] on quentale-workspace at bounding box center [408, 226] width 816 height 452
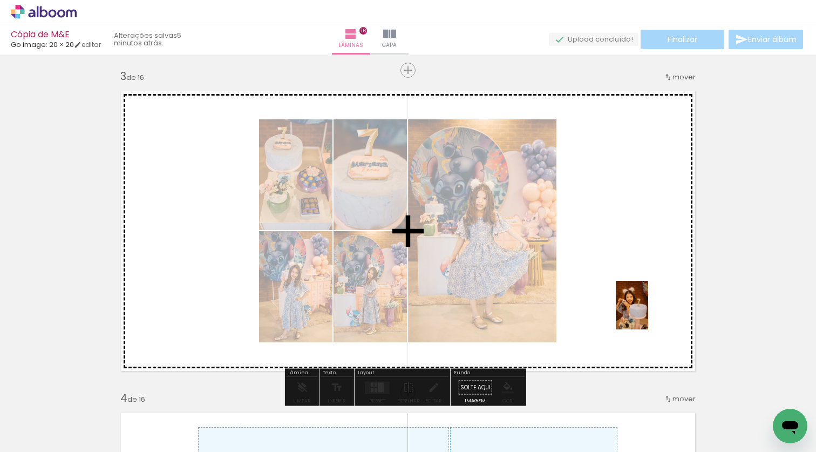
drag, startPoint x: 684, startPoint y: 413, endPoint x: 648, endPoint y: 313, distance: 106.4
click at [648, 313] on quentale-workspace at bounding box center [408, 226] width 816 height 452
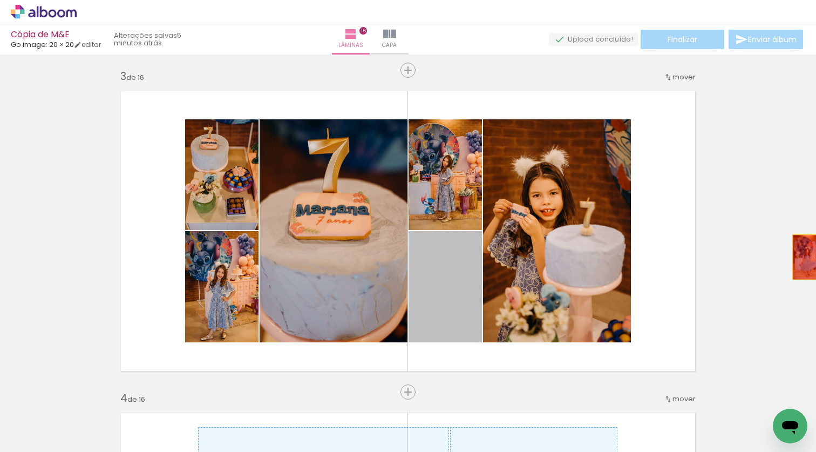
drag, startPoint x: 444, startPoint y: 309, endPoint x: 653, endPoint y: 248, distance: 217.4
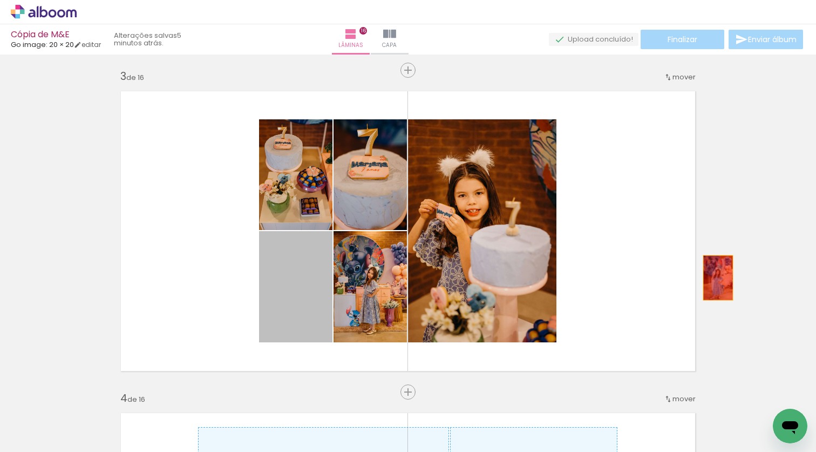
drag, startPoint x: 301, startPoint y: 293, endPoint x: 716, endPoint y: 275, distance: 415.9
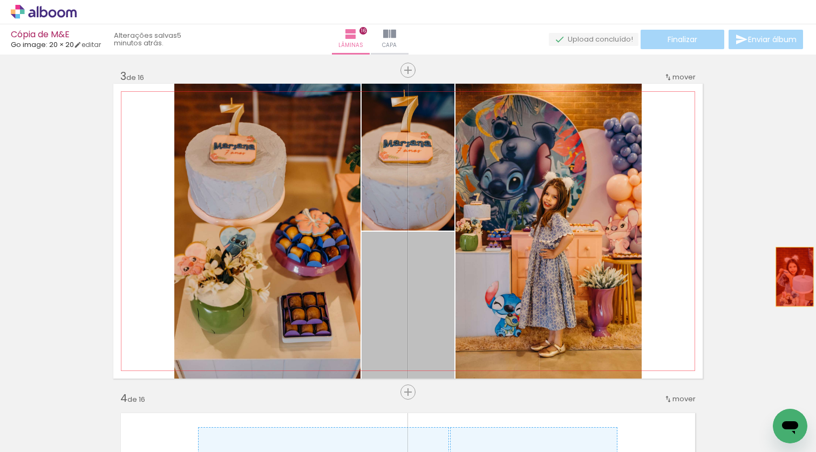
drag, startPoint x: 496, startPoint y: 297, endPoint x: 790, endPoint y: 276, distance: 294.8
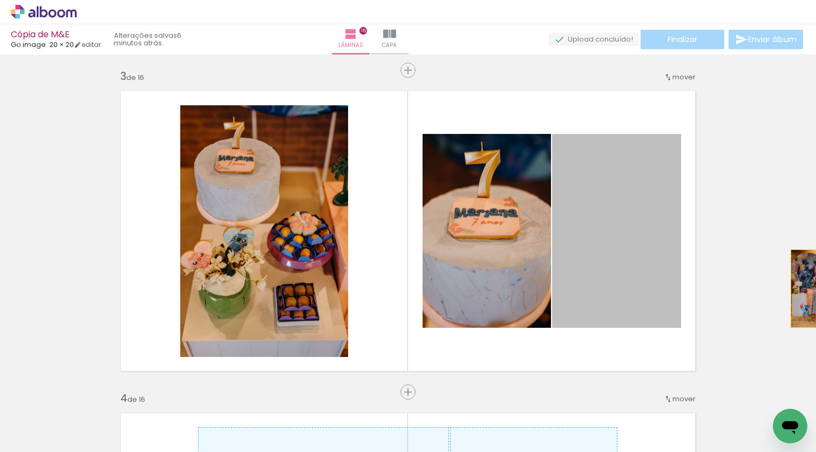
drag, startPoint x: 609, startPoint y: 296, endPoint x: 813, endPoint y: 288, distance: 203.6
click at [813, 288] on div "Inserir lâmina Imagem 1 Imagem 2 1 de 16 Inserir lâmina Imagem 1 Imagem 2 Image…" at bounding box center [408, 252] width 816 height 397
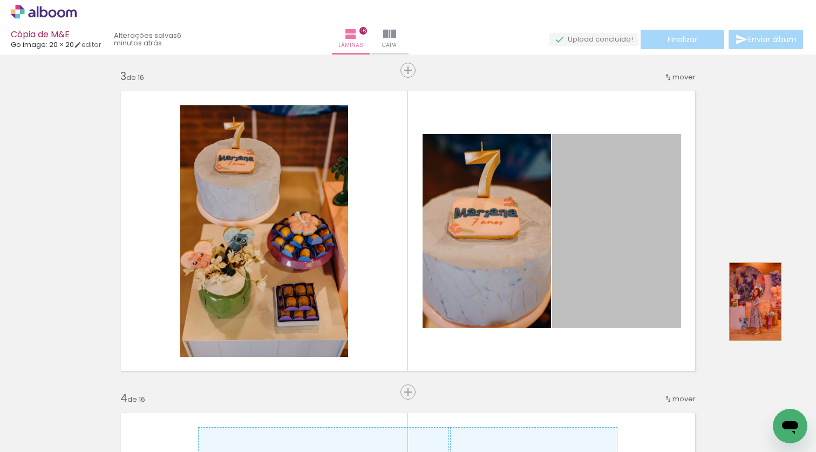
drag, startPoint x: 624, startPoint y: 303, endPoint x: 751, endPoint y: 301, distance: 127.4
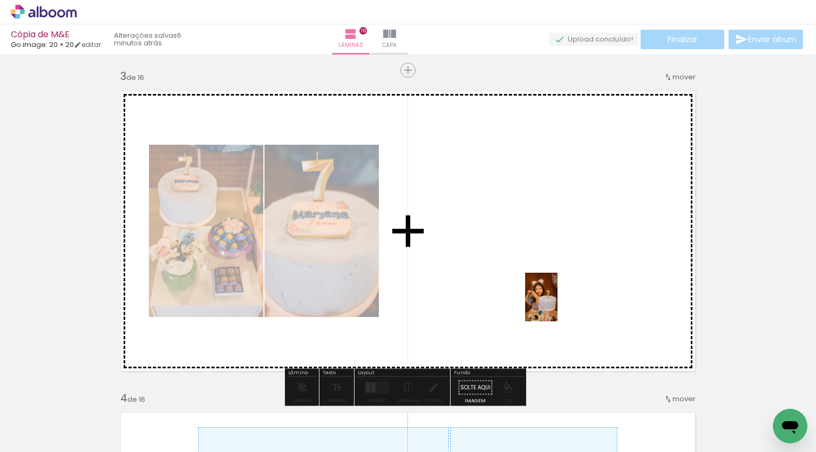
drag, startPoint x: 696, startPoint y: 417, endPoint x: 557, endPoint y: 305, distance: 178.4
click at [557, 305] on quentale-workspace at bounding box center [408, 226] width 816 height 452
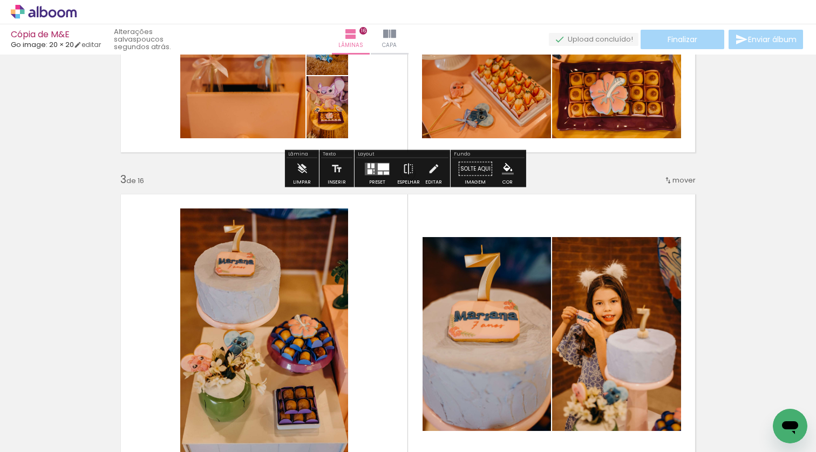
scroll to position [544, 0]
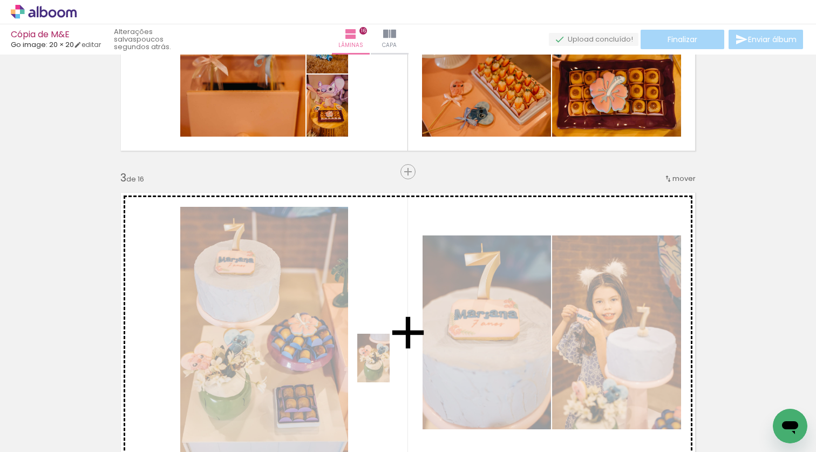
drag, startPoint x: 410, startPoint y: 421, endPoint x: 390, endPoint y: 366, distance: 58.7
click at [390, 366] on quentale-workspace at bounding box center [408, 226] width 816 height 452
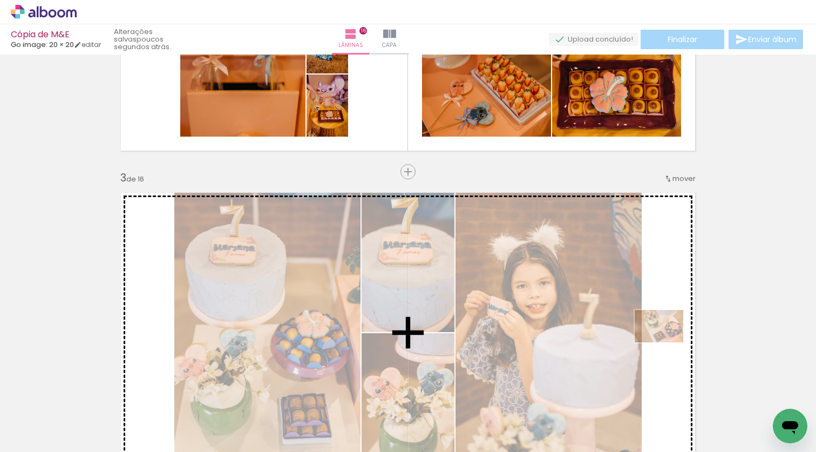
drag, startPoint x: 476, startPoint y: 416, endPoint x: 667, endPoint y: 342, distance: 204.8
click at [667, 342] on quentale-workspace at bounding box center [408, 226] width 816 height 452
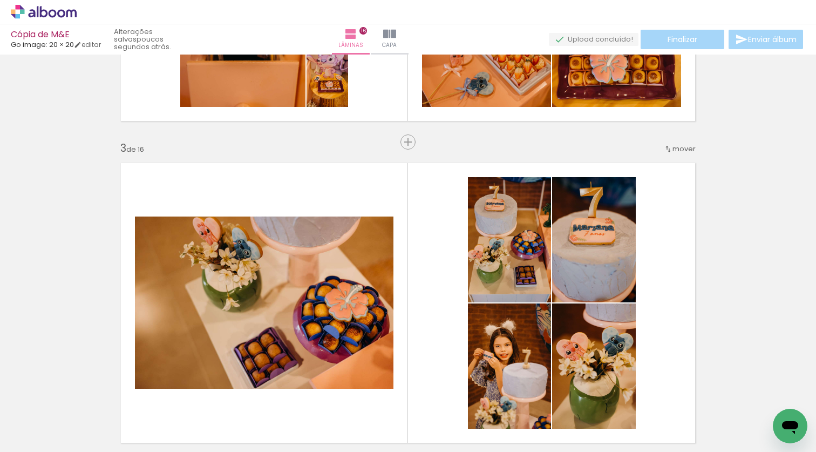
scroll to position [624, 0]
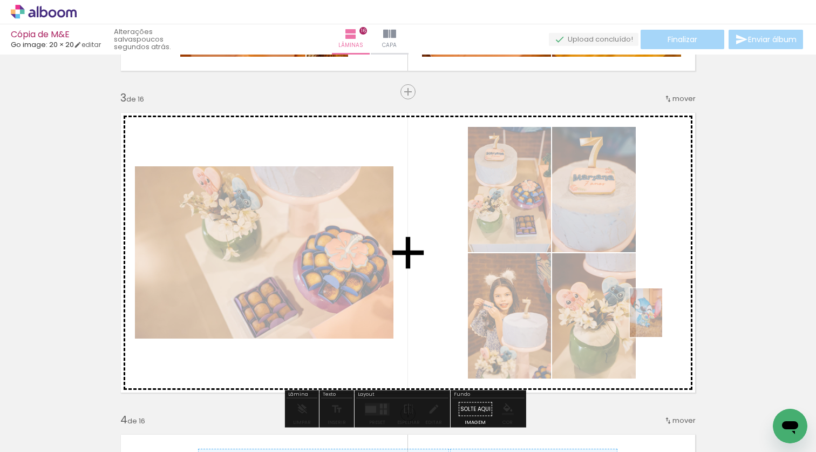
drag, startPoint x: 659, startPoint y: 401, endPoint x: 662, endPoint y: 321, distance: 81.0
click at [662, 321] on quentale-workspace at bounding box center [408, 226] width 816 height 452
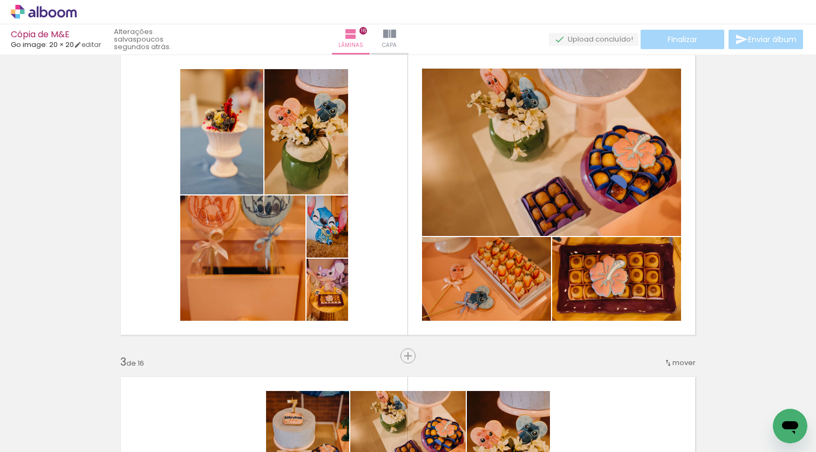
scroll to position [361, 0]
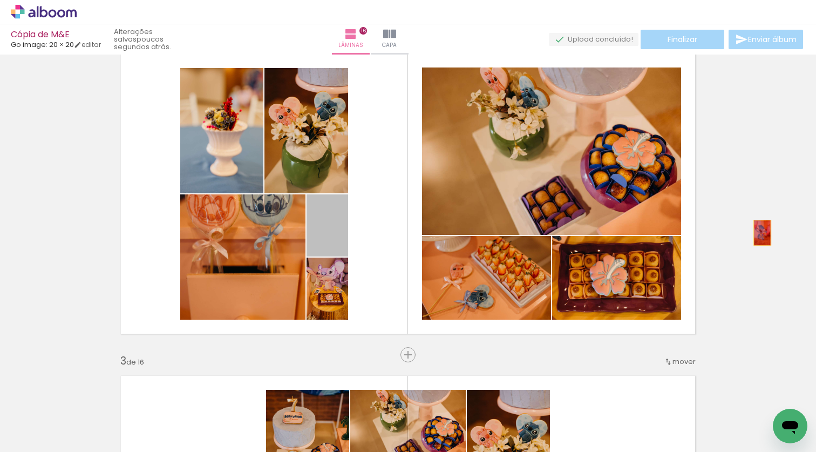
drag, startPoint x: 333, startPoint y: 244, endPoint x: 758, endPoint y: 233, distance: 424.8
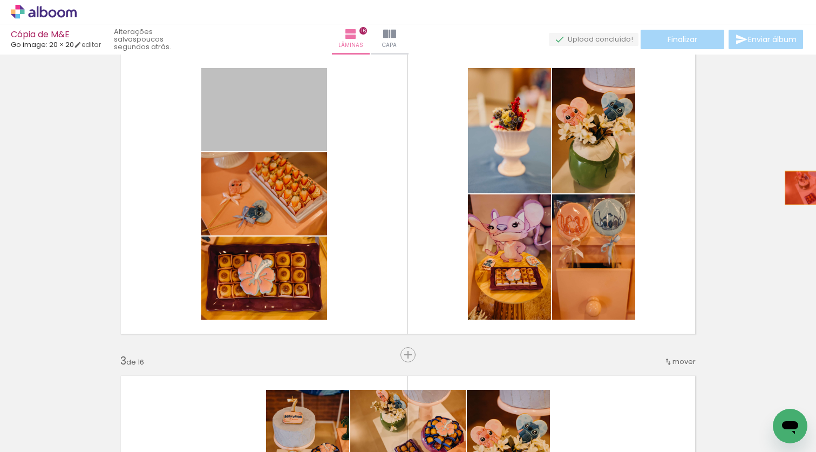
drag, startPoint x: 261, startPoint y: 122, endPoint x: 806, endPoint y: 188, distance: 549.4
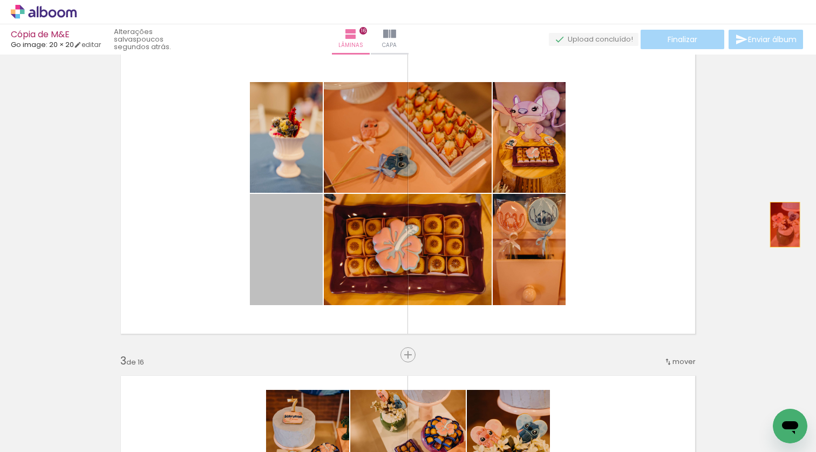
drag, startPoint x: 290, startPoint y: 256, endPoint x: 781, endPoint y: 224, distance: 491.5
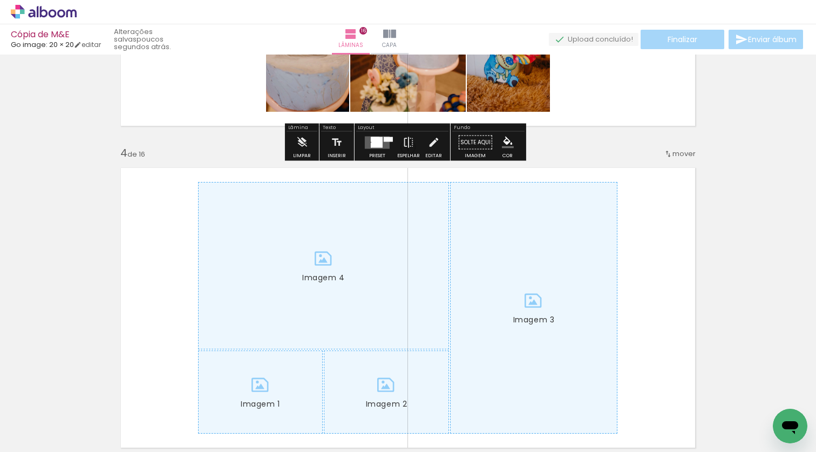
scroll to position [946, 0]
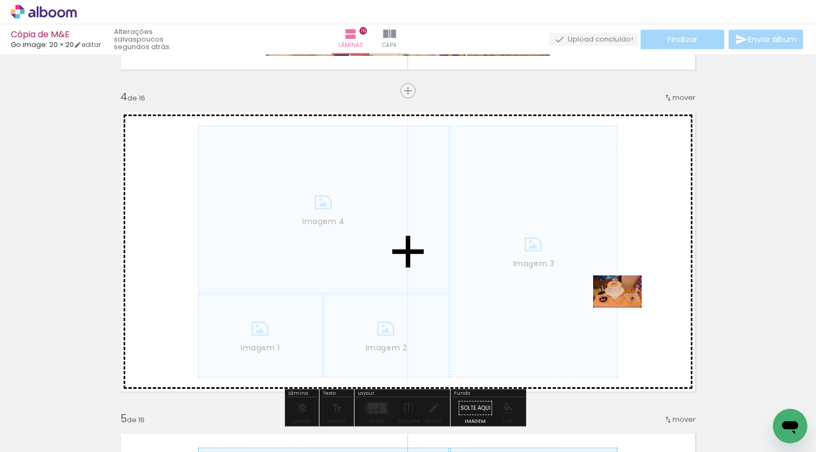
drag, startPoint x: 535, startPoint y: 423, endPoint x: 625, endPoint y: 308, distance: 146.8
click at [625, 308] on quentale-workspace at bounding box center [408, 226] width 816 height 452
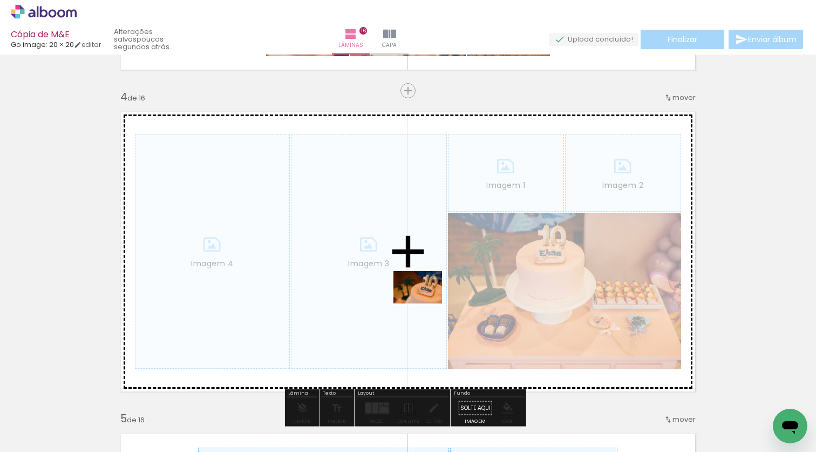
drag, startPoint x: 592, startPoint y: 415, endPoint x: 426, endPoint y: 303, distance: 200.5
click at [426, 303] on quentale-workspace at bounding box center [408, 226] width 816 height 452
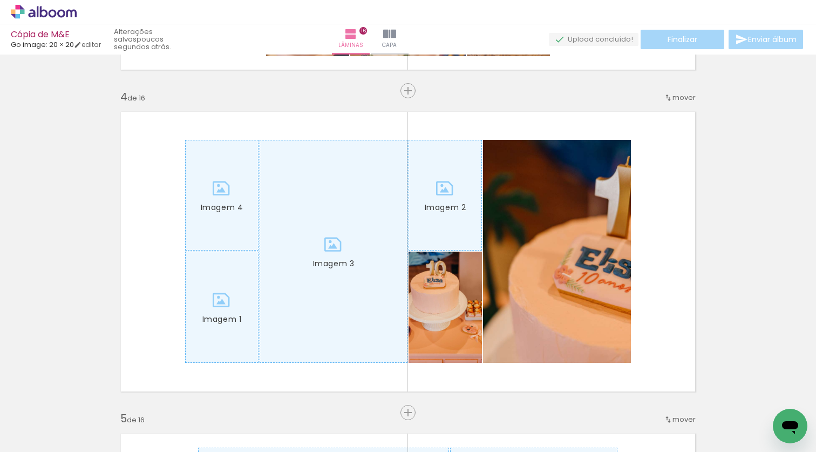
scroll to position [0, 331]
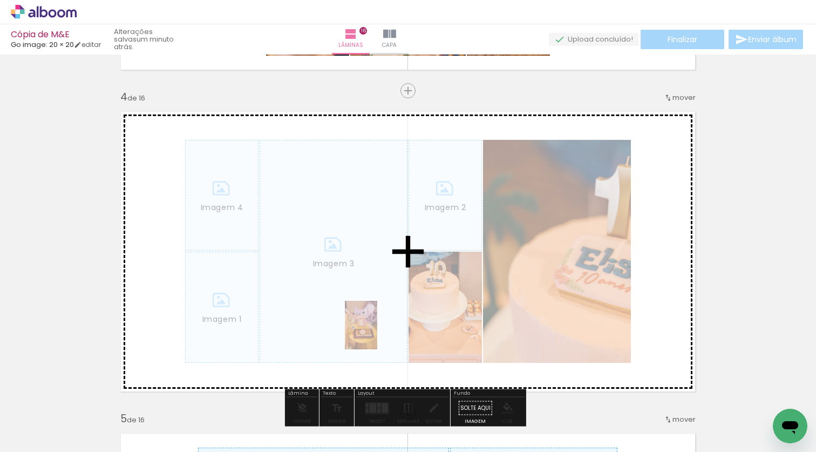
drag, startPoint x: 447, startPoint y: 414, endPoint x: 377, endPoint y: 333, distance: 107.2
click at [377, 333] on quentale-workspace at bounding box center [408, 226] width 816 height 452
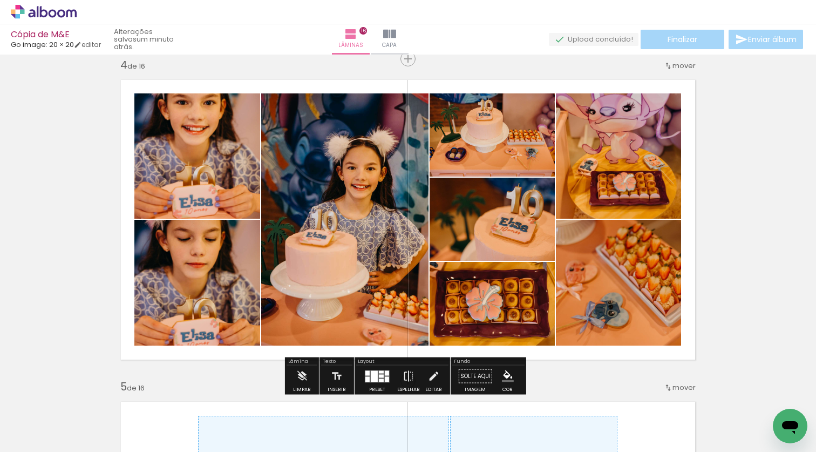
click at [371, 377] on div at bounding box center [374, 375] width 7 height 11
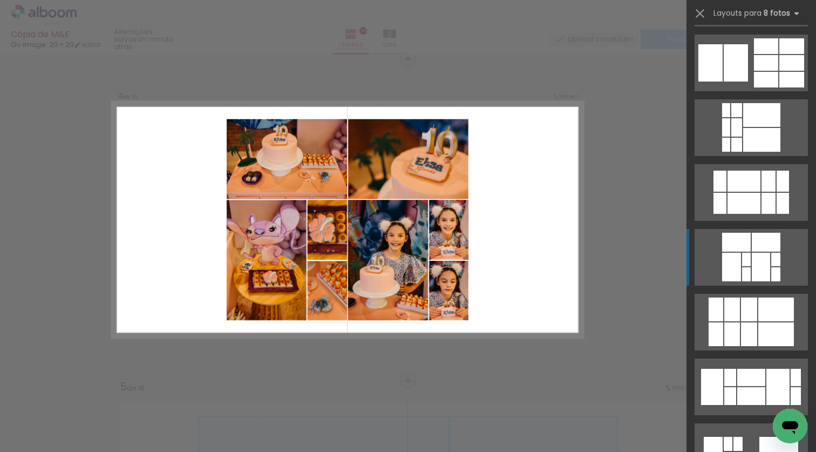
scroll to position [1554, 0]
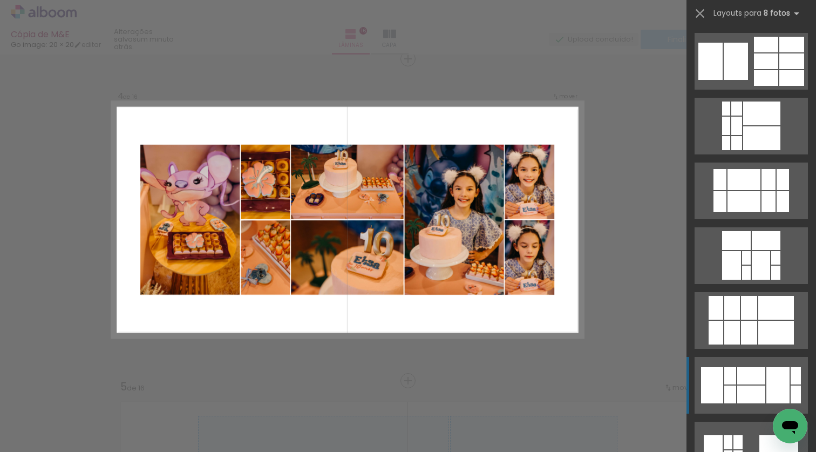
click at [737, 374] on div at bounding box center [751, 375] width 28 height 17
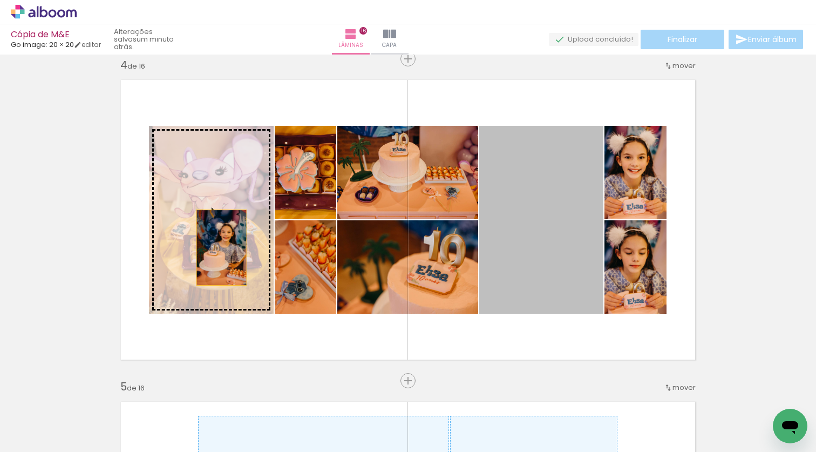
drag, startPoint x: 554, startPoint y: 274, endPoint x: 217, endPoint y: 247, distance: 337.8
click at [0, 0] on slot "Imagem 1 Imagem 2 Imagem 3 Imagem 4" at bounding box center [0, 0] width 0 height 0
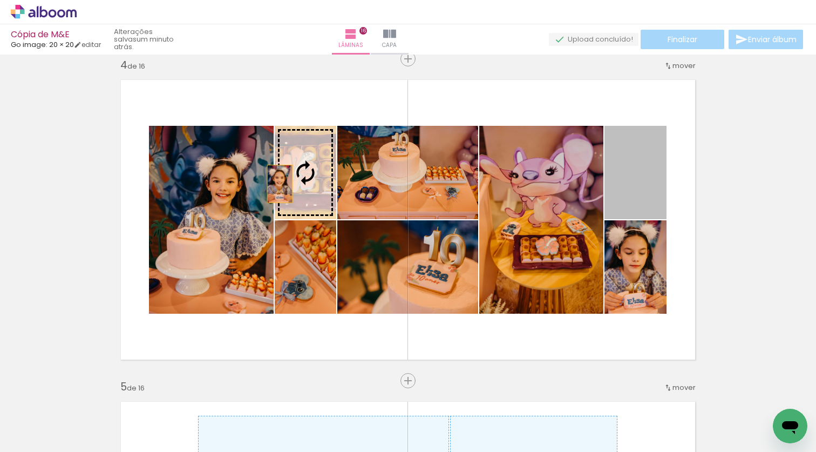
drag, startPoint x: 635, startPoint y: 195, endPoint x: 275, endPoint y: 183, distance: 359.5
click at [0, 0] on slot "Imagem 1 Imagem 2 Imagem 3 Imagem 4" at bounding box center [0, 0] width 0 height 0
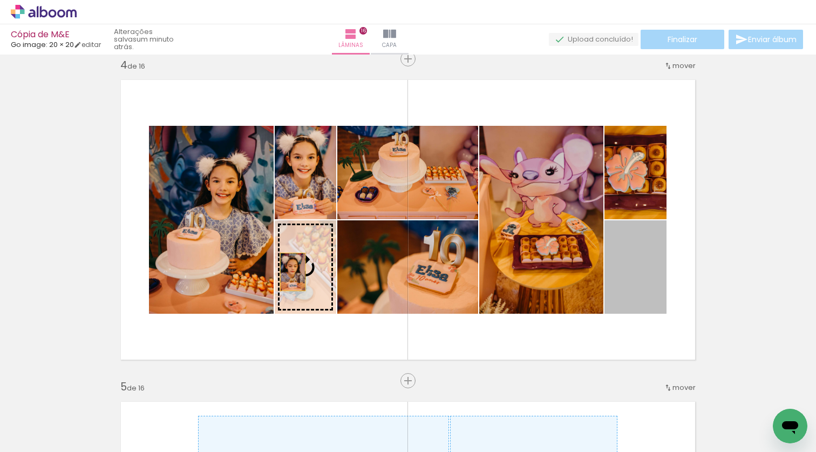
drag, startPoint x: 639, startPoint y: 294, endPoint x: 289, endPoint y: 271, distance: 351.4
click at [0, 0] on slot "Imagem 1 Imagem 2 Imagem 3 Imagem 4" at bounding box center [0, 0] width 0 height 0
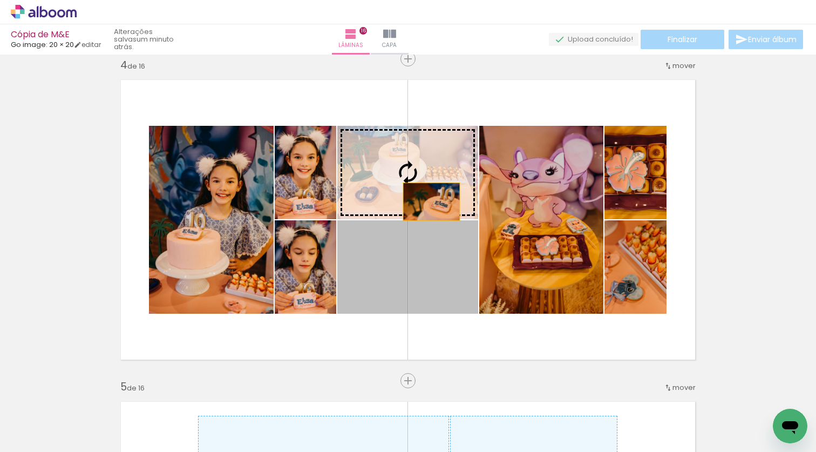
drag, startPoint x: 449, startPoint y: 293, endPoint x: 427, endPoint y: 201, distance: 94.2
click at [0, 0] on slot "Imagem 1 Imagem 2 Imagem 3 Imagem 4" at bounding box center [0, 0] width 0 height 0
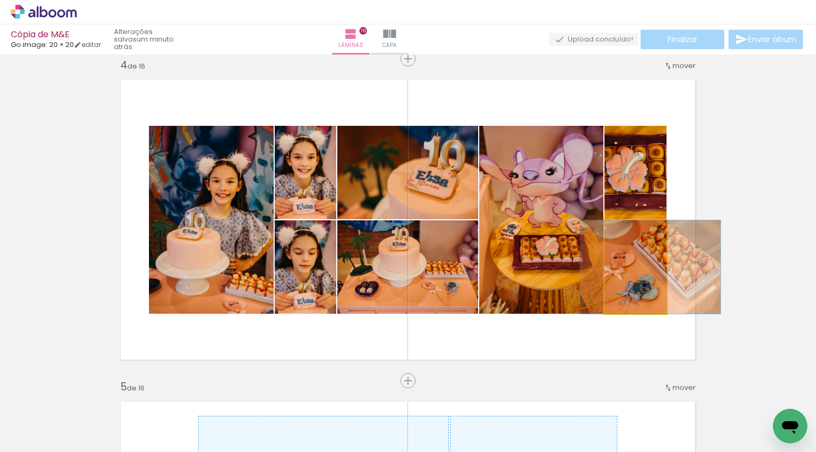
drag, startPoint x: 631, startPoint y: 297, endPoint x: 647, endPoint y: 296, distance: 15.7
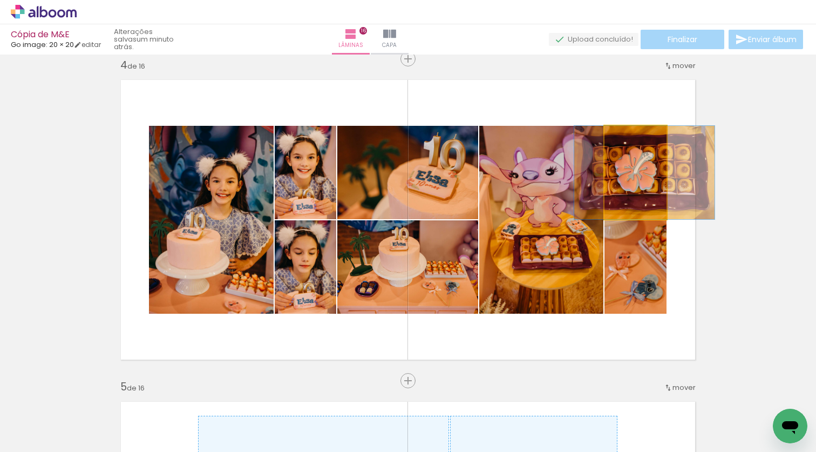
drag, startPoint x: 622, startPoint y: 189, endPoint x: 629, endPoint y: 189, distance: 7.0
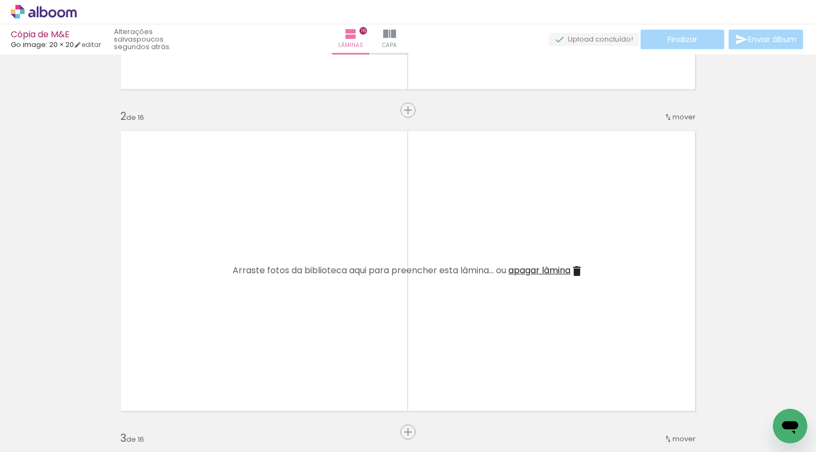
scroll to position [0, 739]
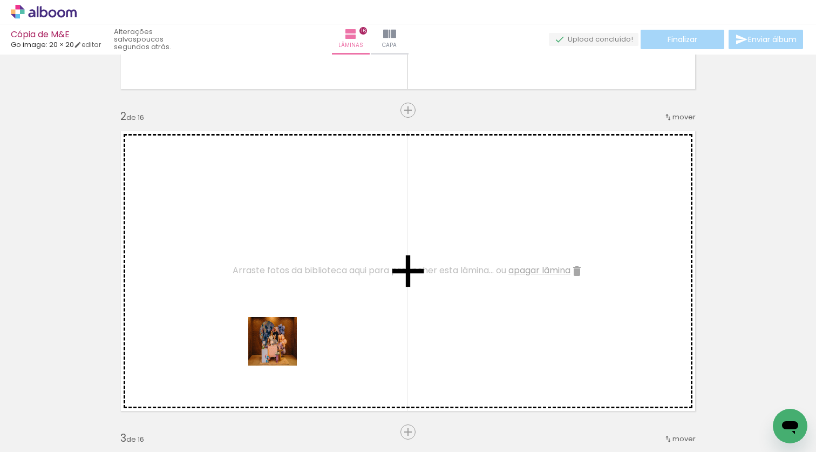
drag, startPoint x: 335, startPoint y: 421, endPoint x: 280, endPoint y: 348, distance: 91.4
click at [280, 348] on quentale-workspace at bounding box center [408, 226] width 816 height 452
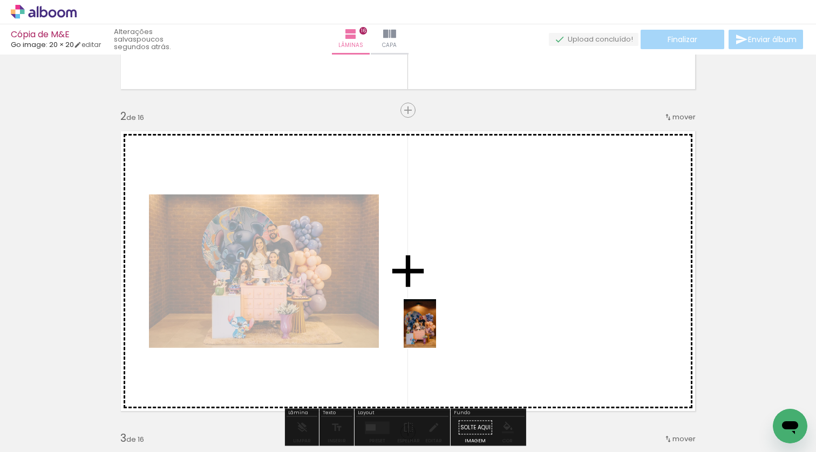
drag, startPoint x: 396, startPoint y: 419, endPoint x: 436, endPoint y: 331, distance: 96.8
click at [436, 331] on quentale-workspace at bounding box center [408, 226] width 816 height 452
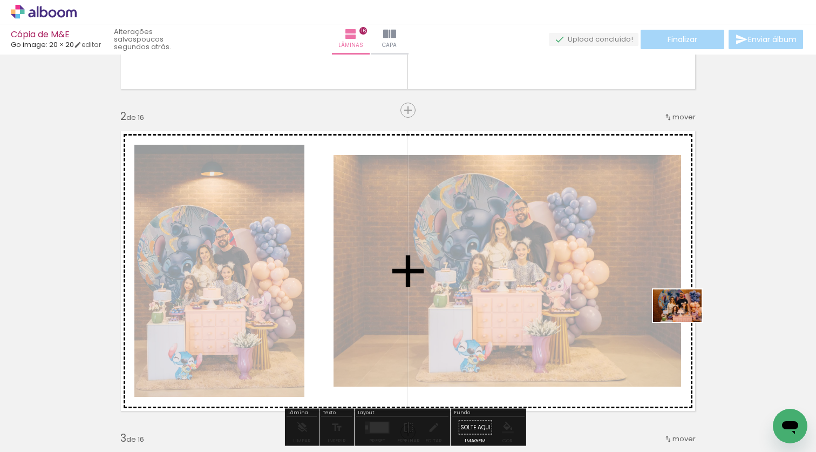
drag, startPoint x: 462, startPoint y: 418, endPoint x: 685, endPoint y: 322, distance: 243.2
click at [685, 322] on quentale-workspace at bounding box center [408, 226] width 816 height 452
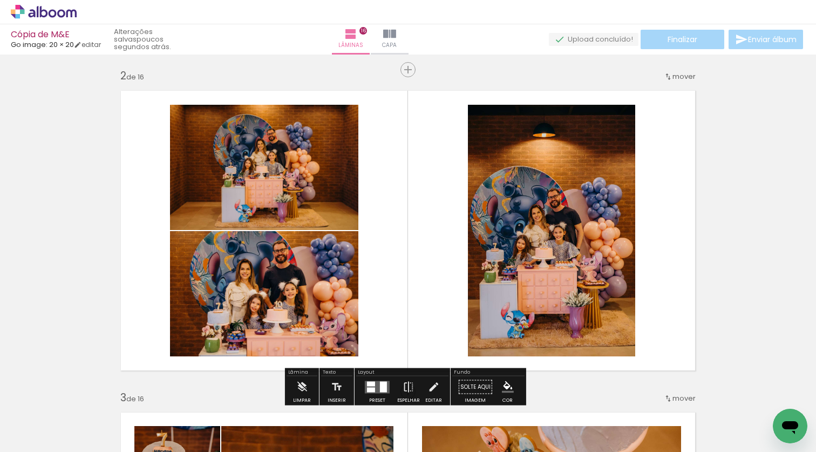
scroll to position [327, 0]
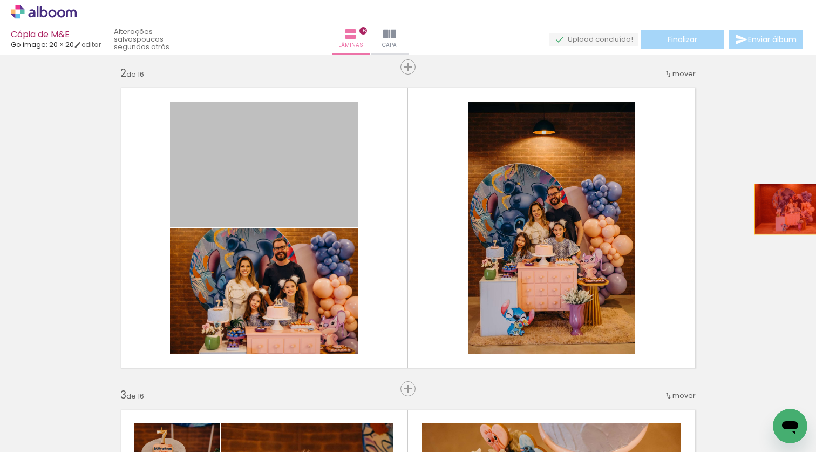
drag, startPoint x: 288, startPoint y: 162, endPoint x: 788, endPoint y: 209, distance: 502.9
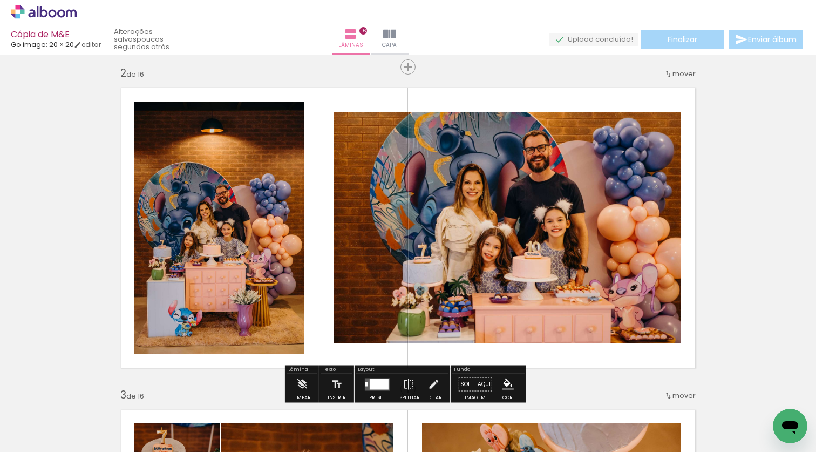
click at [370, 378] on div at bounding box center [379, 383] width 19 height 11
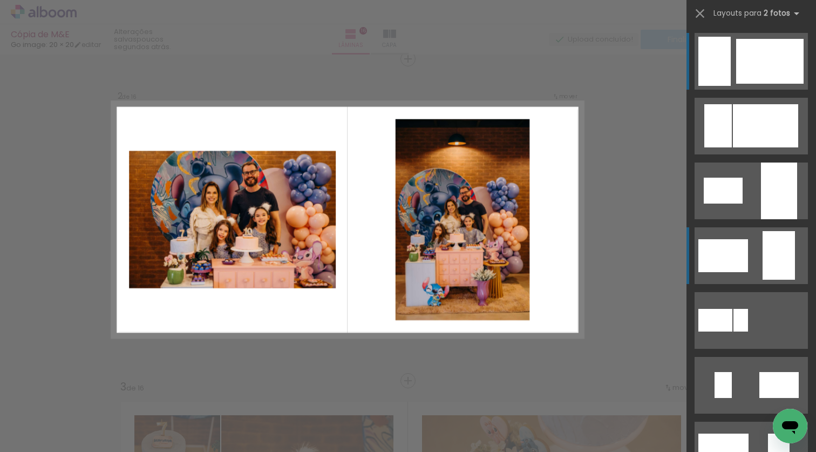
scroll to position [335, 0]
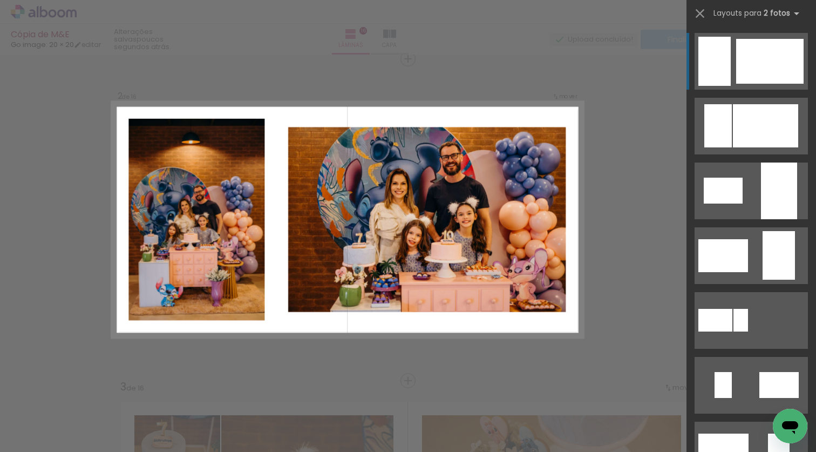
click at [736, 77] on div at bounding box center [769, 61] width 67 height 45
click at [736, 71] on div at bounding box center [769, 61] width 67 height 45
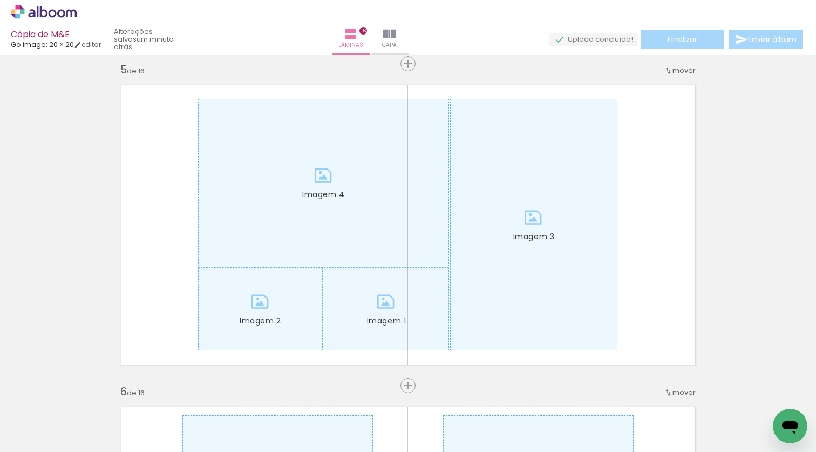
scroll to position [1305, 0]
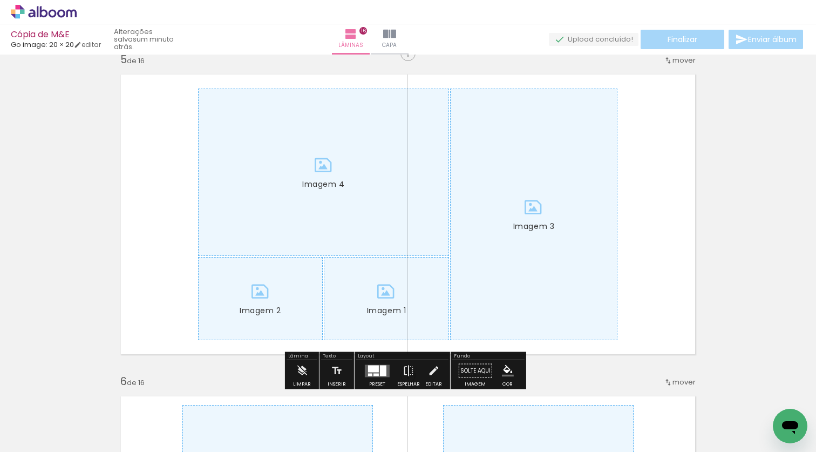
click at [331, 421] on div at bounding box center [335, 416] width 53 height 36
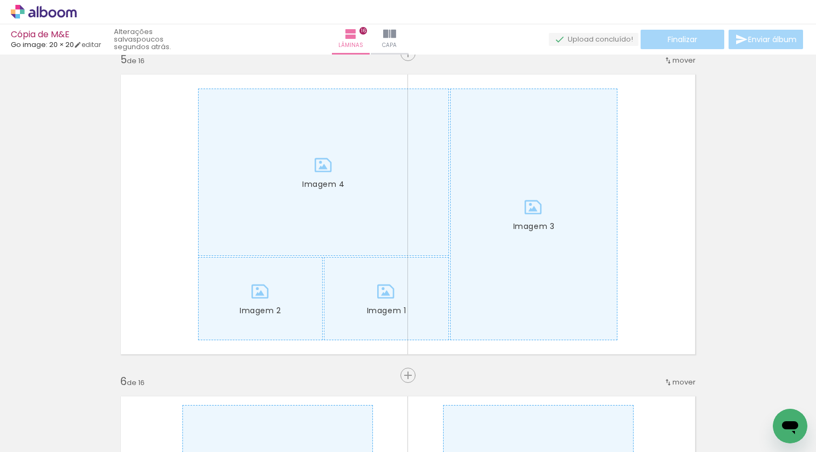
click at [317, 398] on iron-icon at bounding box center [311, 393] width 11 height 11
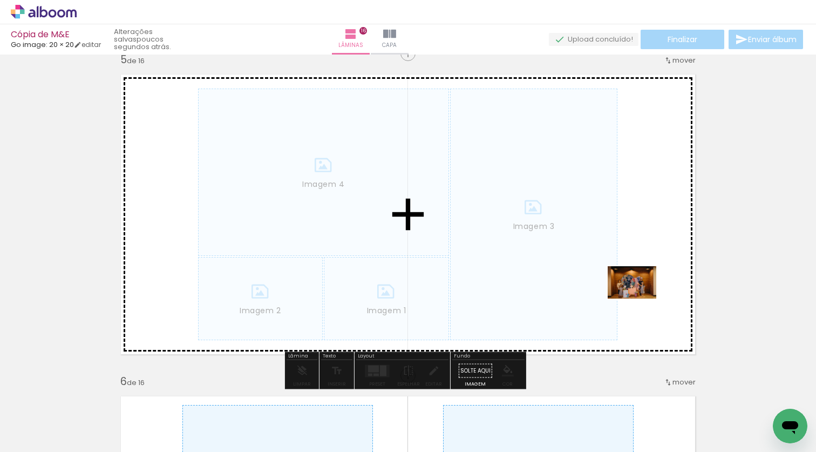
drag, startPoint x: 466, startPoint y: 424, endPoint x: 640, endPoint y: 298, distance: 214.6
click at [640, 298] on quentale-workspace at bounding box center [408, 226] width 816 height 452
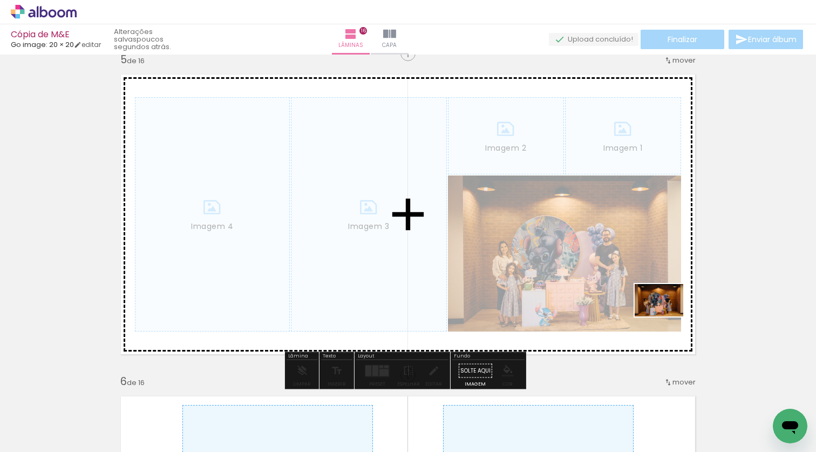
drag, startPoint x: 527, startPoint y: 419, endPoint x: 667, endPoint y: 316, distance: 173.8
click at [667, 316] on quentale-workspace at bounding box center [408, 226] width 816 height 452
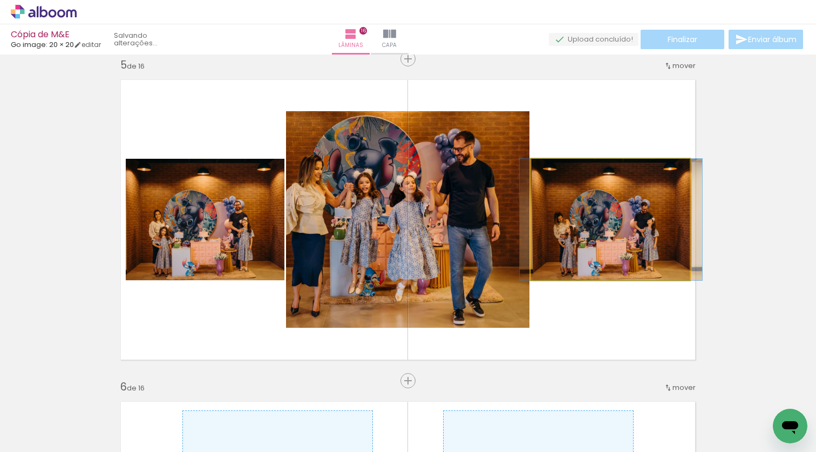
scroll to position [0, 739]
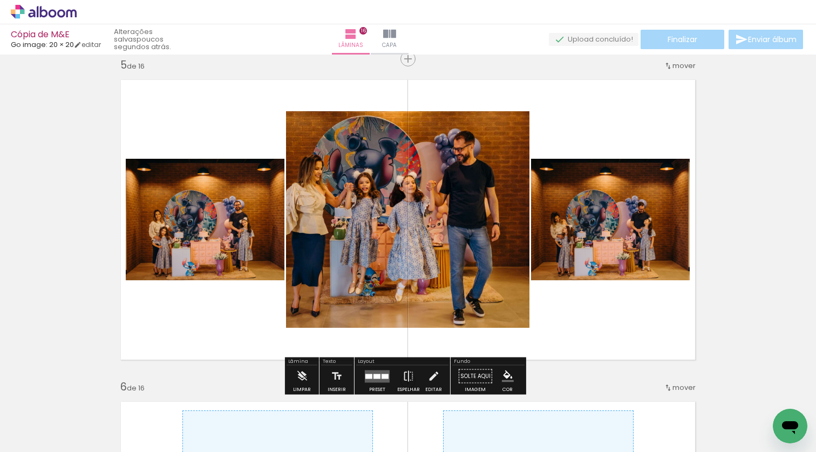
click at [230, 247] on quentale-photo "Imagem 1" at bounding box center [205, 219] width 159 height 121
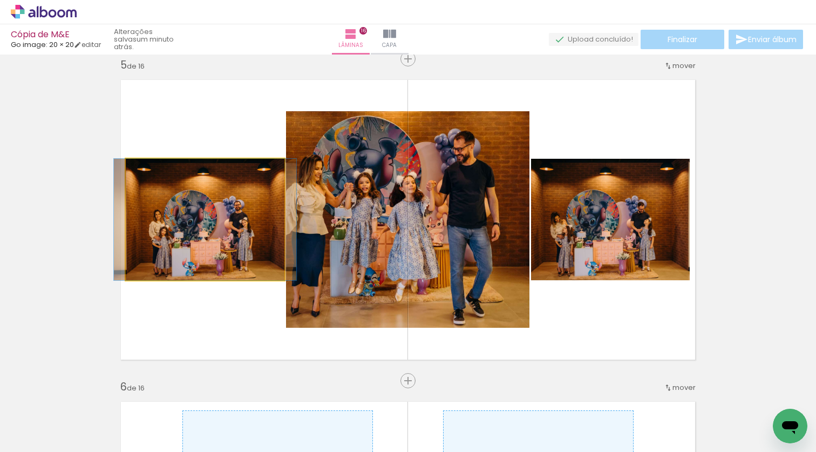
click at [225, 248] on quentale-photo "Imagem 1" at bounding box center [205, 219] width 159 height 121
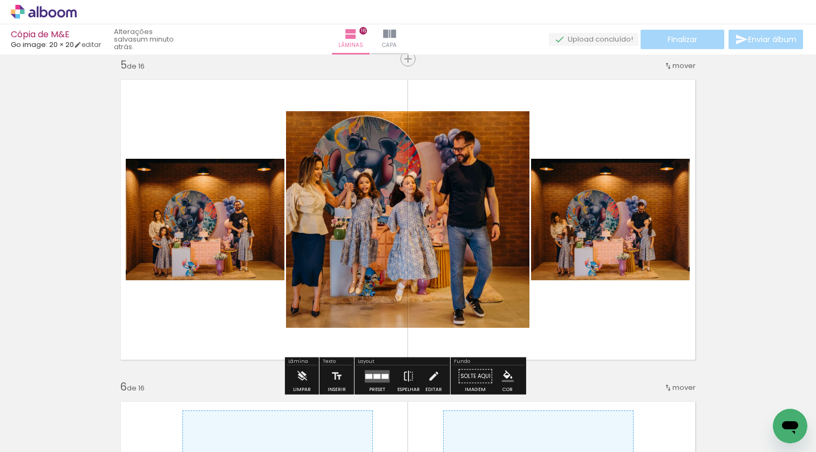
click at [623, 241] on quentale-photo "Imagem 2" at bounding box center [610, 219] width 159 height 121
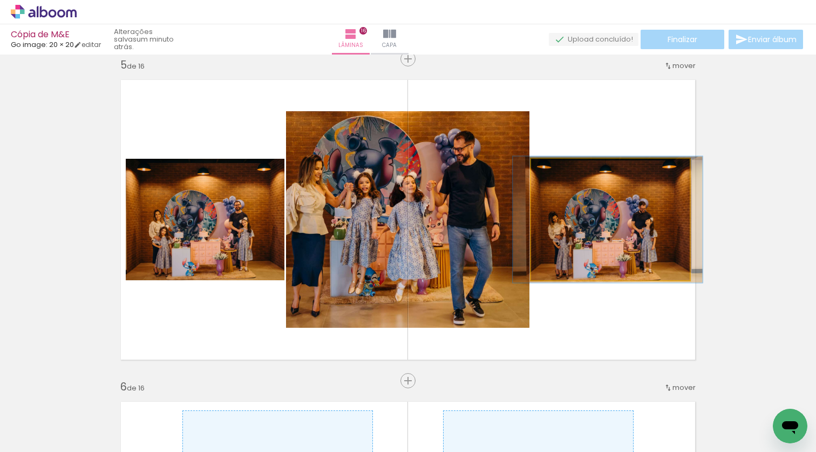
type paper-slider "104"
click at [553, 171] on div at bounding box center [558, 170] width 10 height 10
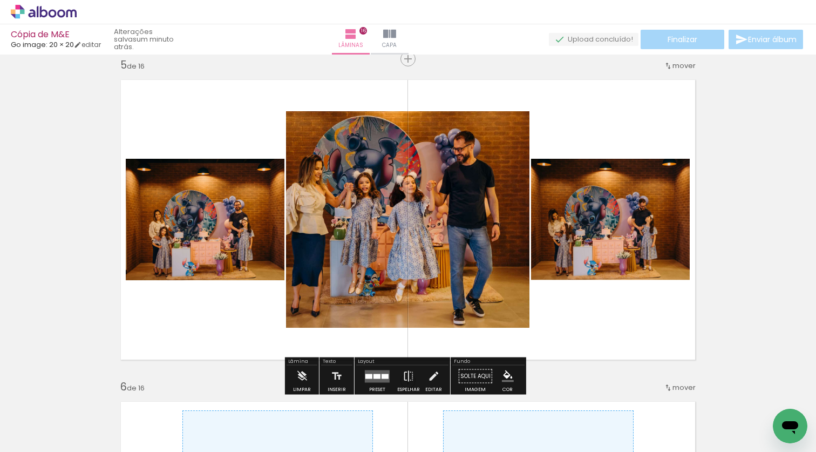
click at [612, 337] on quentale-layouter "Imagem 1 Imagem 2 Imagem 3" at bounding box center [407, 219] width 589 height 295
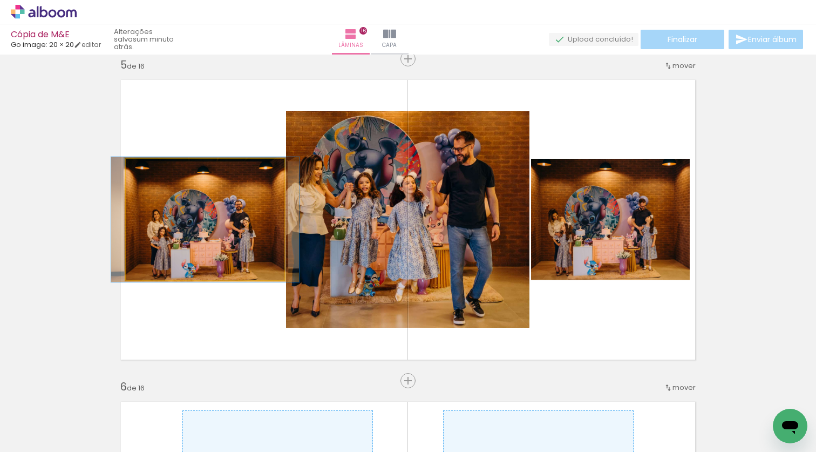
type paper-slider "103"
click at [144, 170] on div at bounding box center [152, 169] width 17 height 17
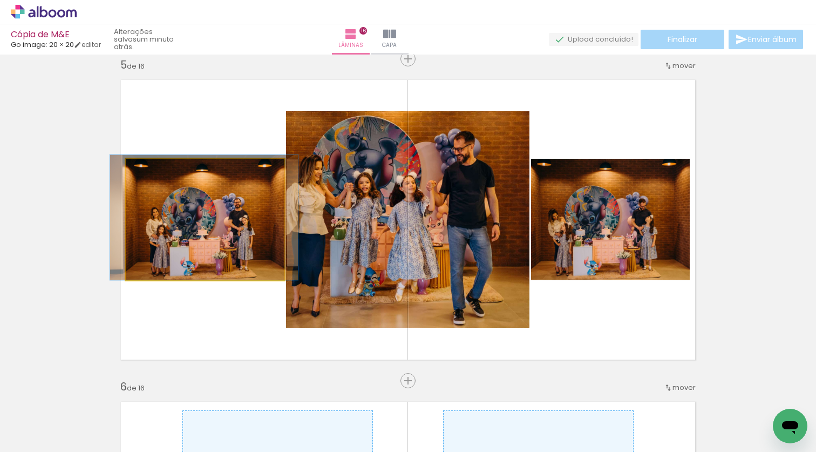
drag, startPoint x: 193, startPoint y: 254, endPoint x: 192, endPoint y: 249, distance: 5.5
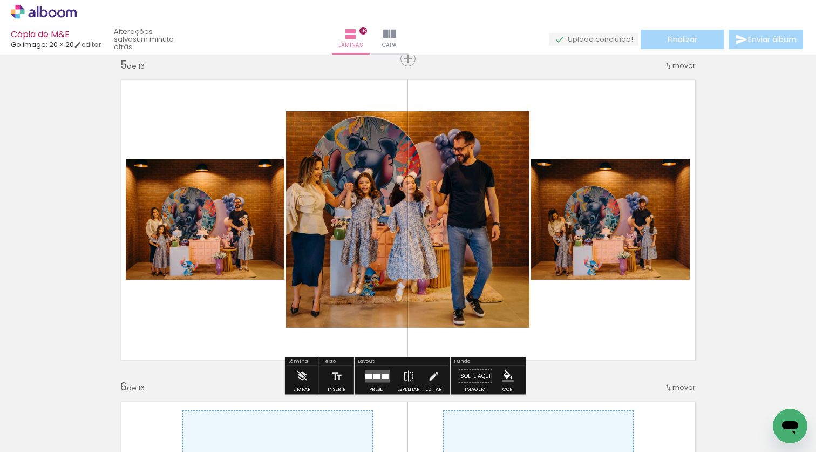
click at [623, 339] on quentale-layouter "Imagem 1 Imagem 2 Imagem 3" at bounding box center [407, 219] width 589 height 295
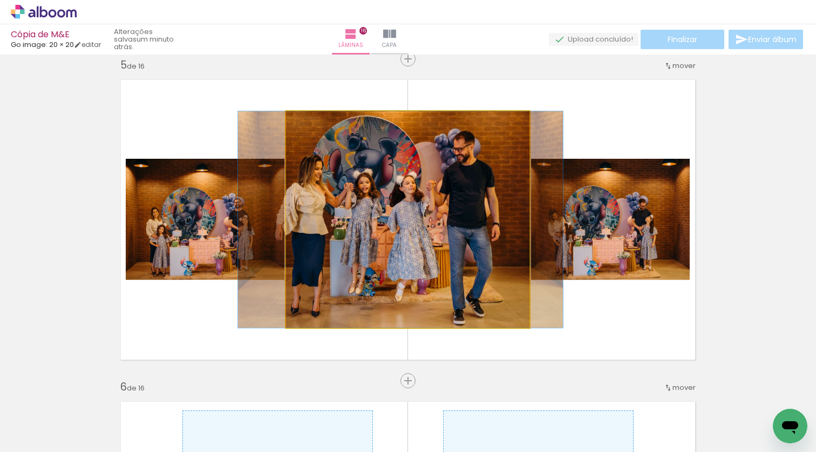
click at [412, 281] on quentale-photo "Imagem 3" at bounding box center [407, 219] width 243 height 216
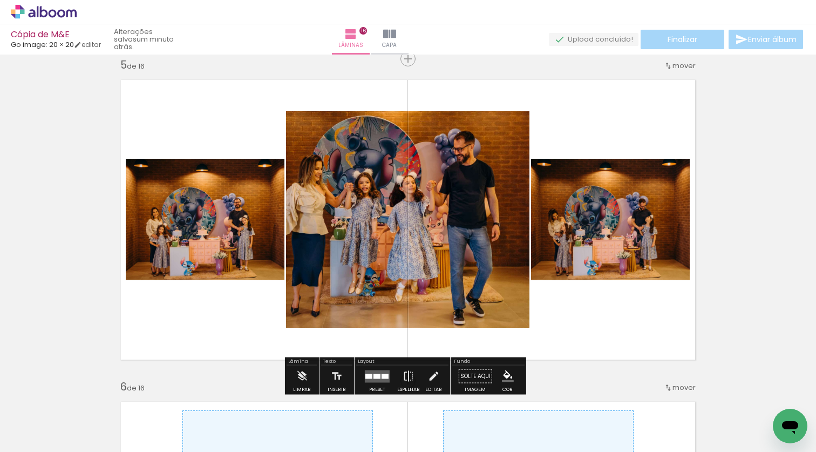
click at [438, 268] on quentale-photo "Imagem 3" at bounding box center [407, 219] width 243 height 216
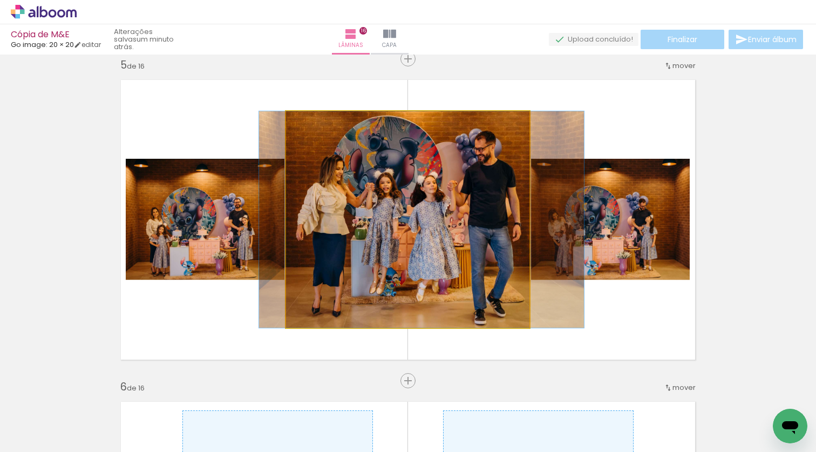
drag, startPoint x: 435, startPoint y: 272, endPoint x: 456, endPoint y: 271, distance: 21.1
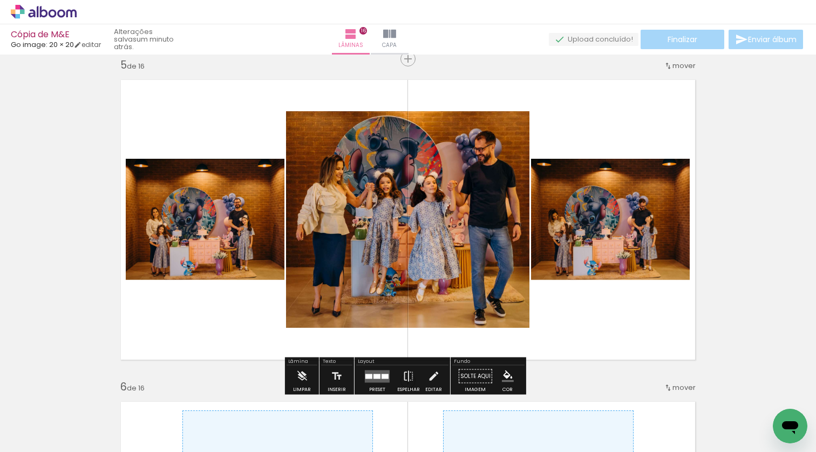
click at [595, 338] on quentale-layouter "Imagem 1 Imagem 2 Imagem 3" at bounding box center [407, 219] width 589 height 295
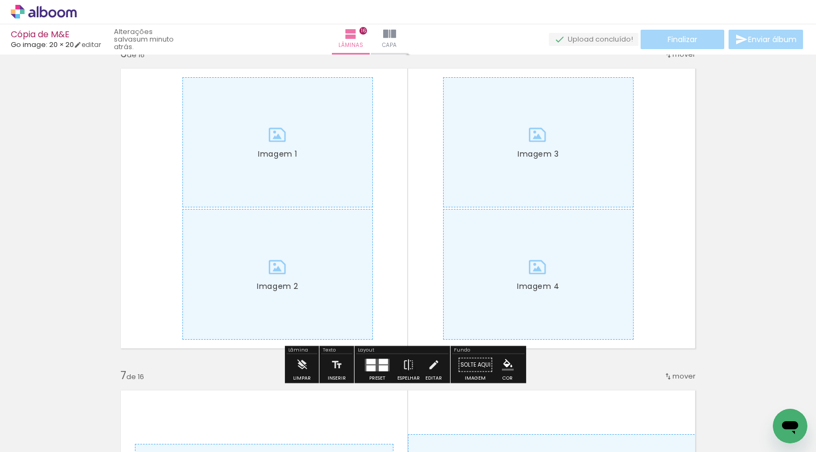
scroll to position [1643, 0]
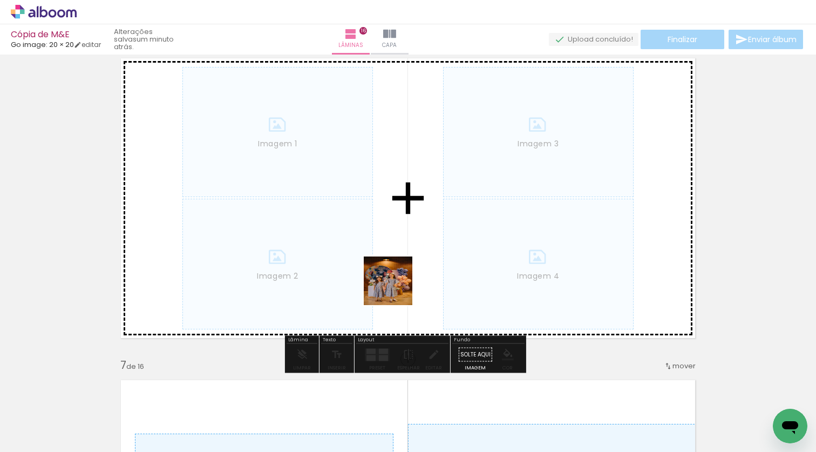
drag, startPoint x: 469, startPoint y: 424, endPoint x: 404, endPoint y: 303, distance: 137.4
click at [394, 286] on quentale-workspace at bounding box center [408, 226] width 816 height 452
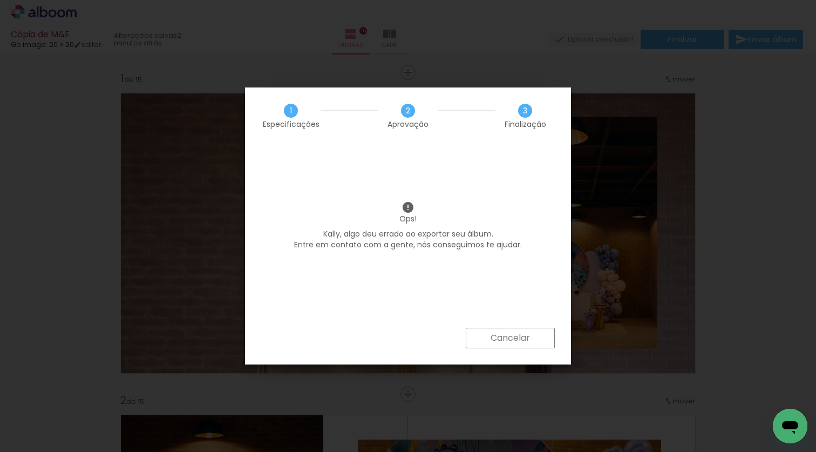
scroll to position [0, 4473]
click at [0, 0] on slot "Cancelar" at bounding box center [0, 0] width 0 height 0
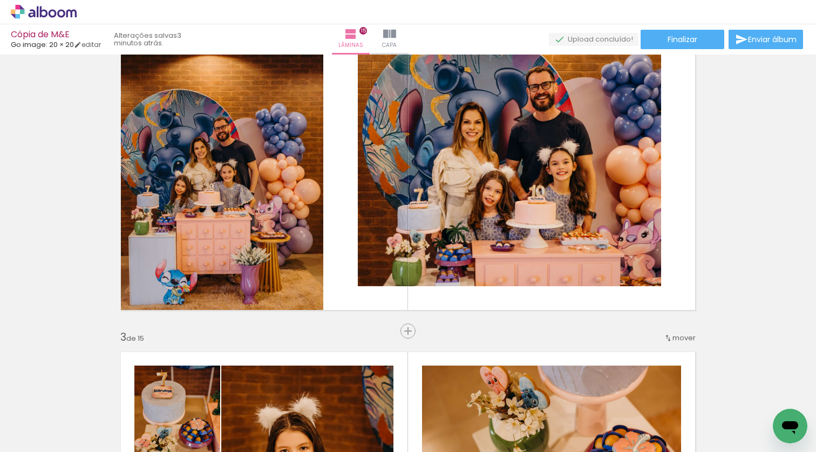
scroll to position [66, 0]
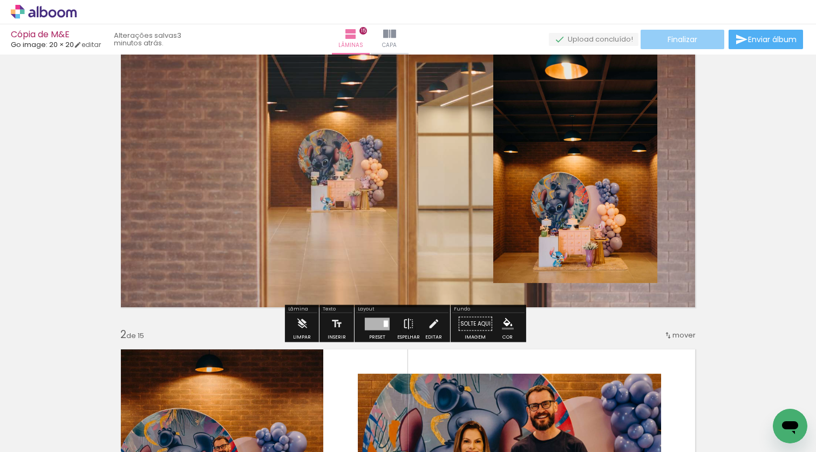
click at [680, 42] on span "Finalizar" at bounding box center [682, 40] width 30 height 8
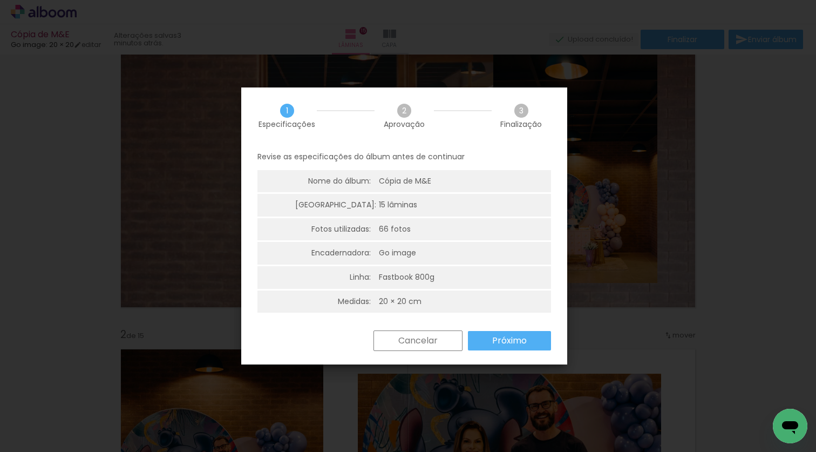
click at [513, 347] on paper-button "Próximo" at bounding box center [509, 340] width 83 height 19
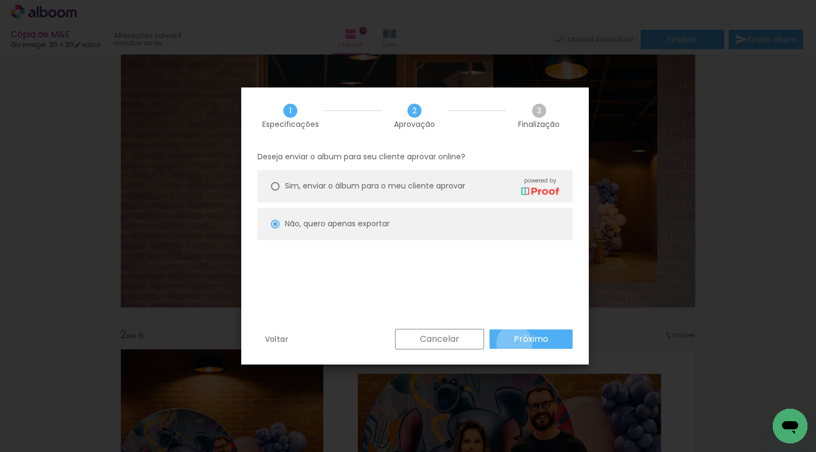
click at [0, 0] on slot "Próximo" at bounding box center [0, 0] width 0 height 0
type input "Alta, 300 DPI"
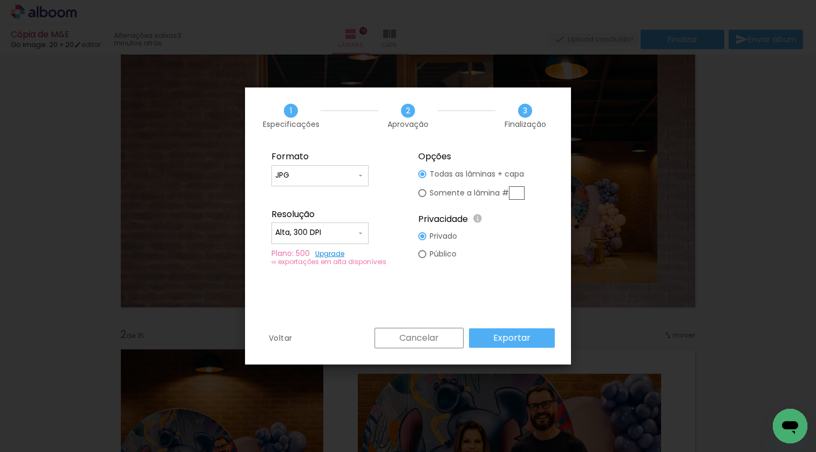
click at [0, 0] on slot "Exportar" at bounding box center [0, 0] width 0 height 0
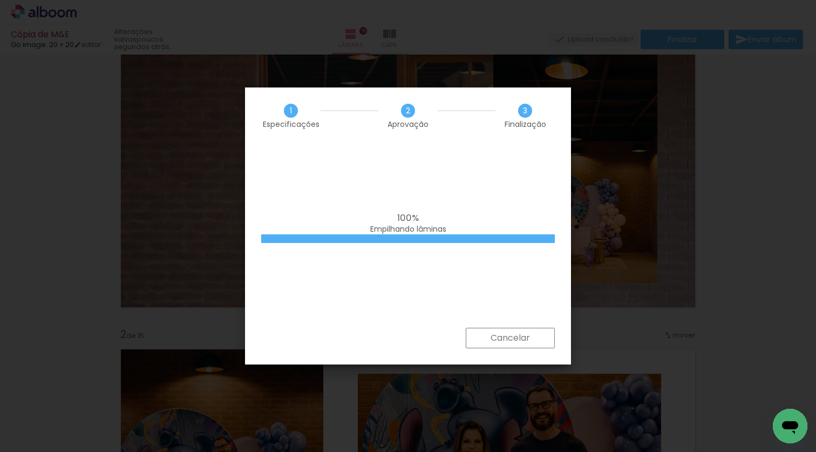
scroll to position [0, 4473]
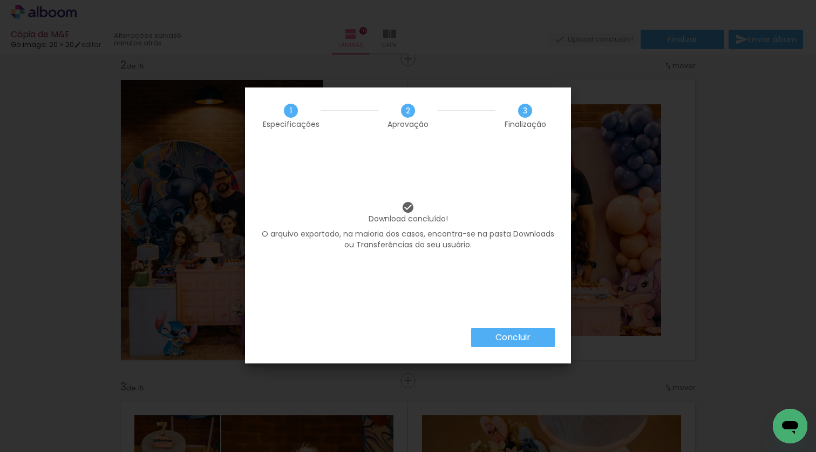
scroll to position [0, 4473]
click at [0, 0] on slot "Concluir" at bounding box center [0, 0] width 0 height 0
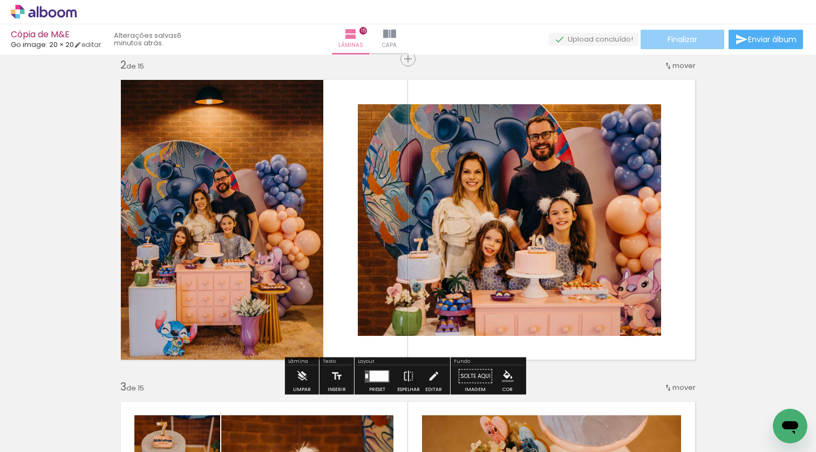
click at [689, 40] on span "Finalizar" at bounding box center [682, 40] width 30 height 8
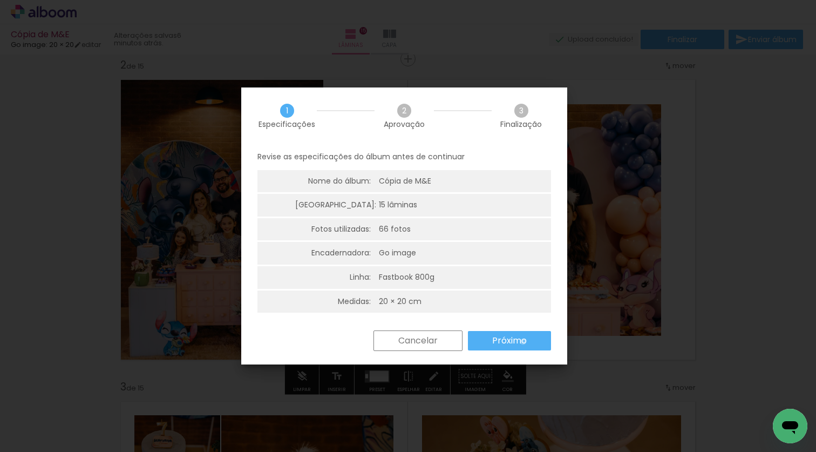
click at [0, 0] on slot "Próximo" at bounding box center [0, 0] width 0 height 0
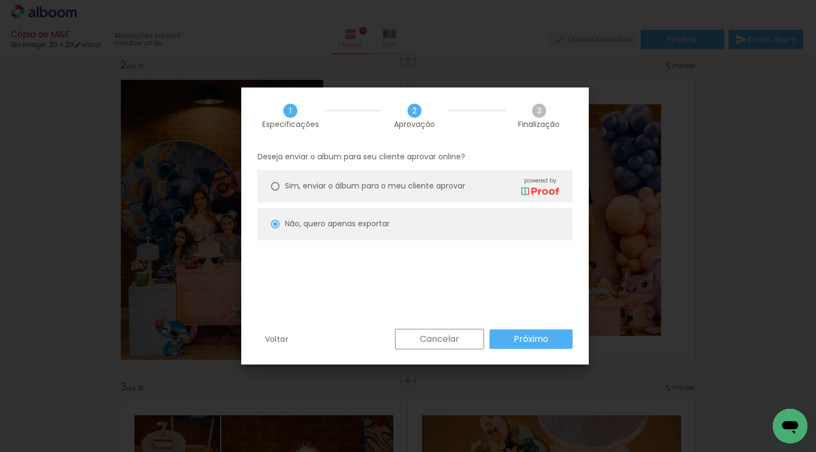
click at [0, 0] on slot "Próximo" at bounding box center [0, 0] width 0 height 0
type input "Alta, 300 DPI"
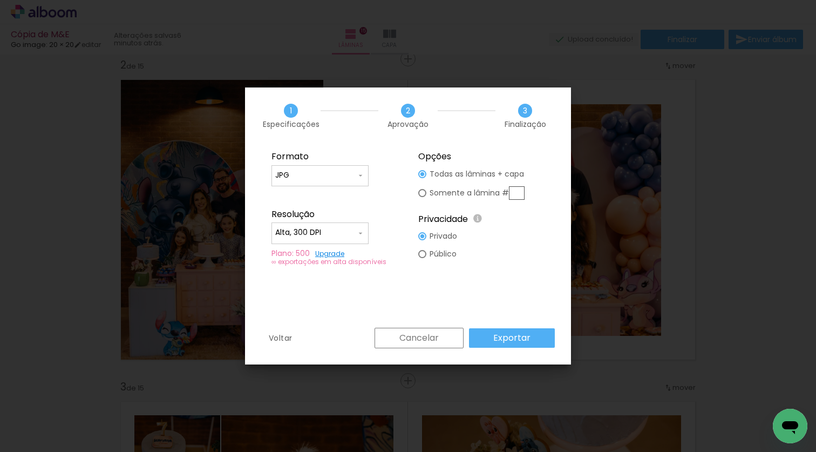
click at [0, 0] on slot "Exportar" at bounding box center [0, 0] width 0 height 0
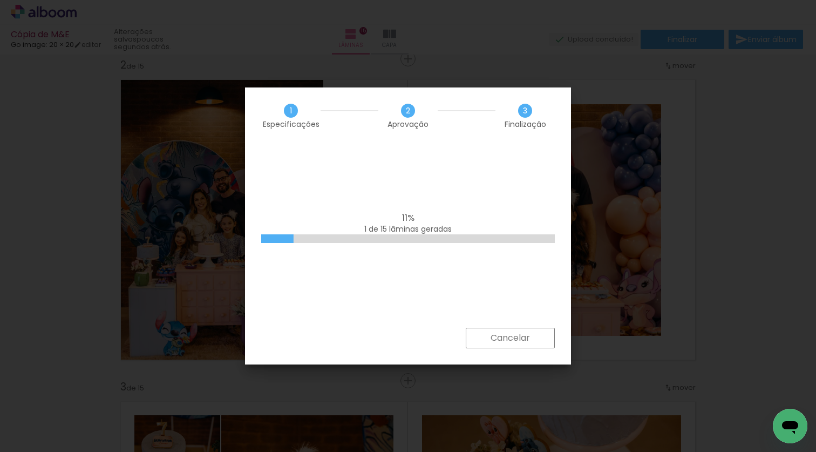
click at [588, 18] on iron-overlay-backdrop at bounding box center [408, 226] width 816 height 452
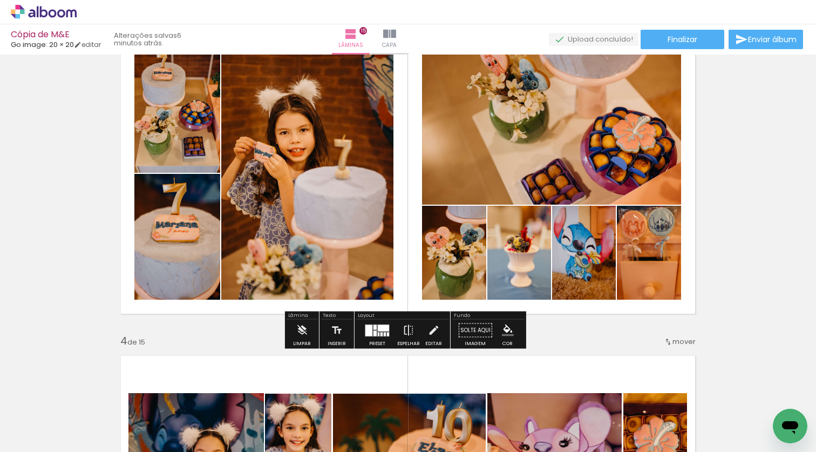
scroll to position [809, 0]
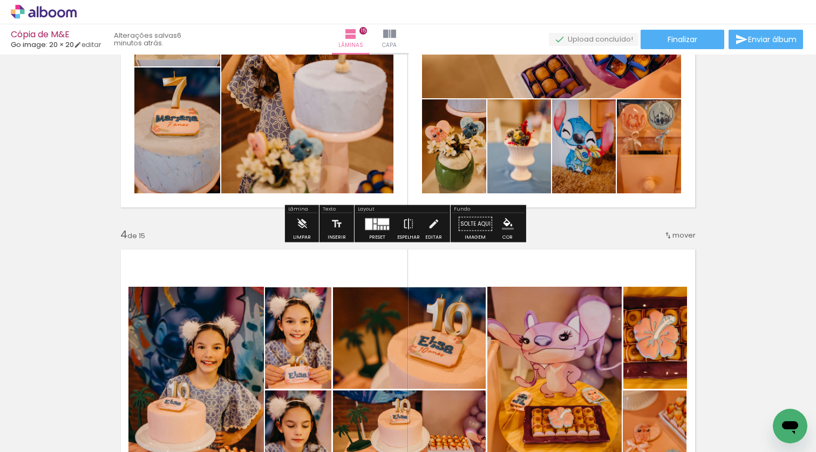
click at [39, 16] on icon at bounding box center [44, 12] width 66 height 14
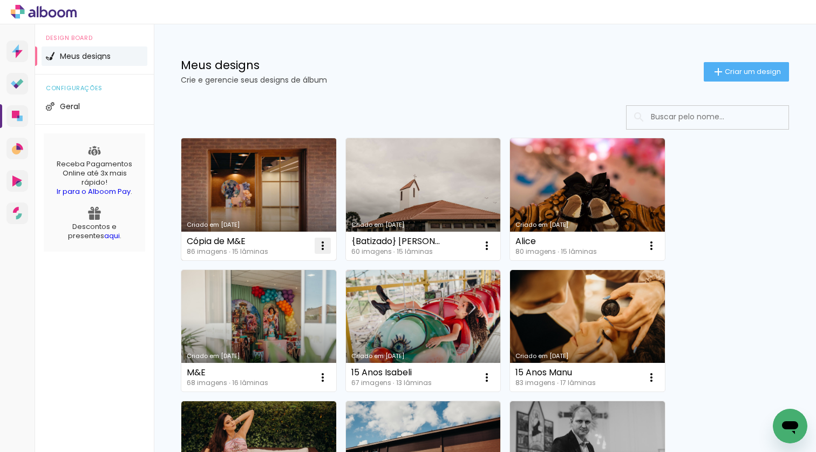
click at [321, 245] on iron-icon at bounding box center [322, 245] width 13 height 13
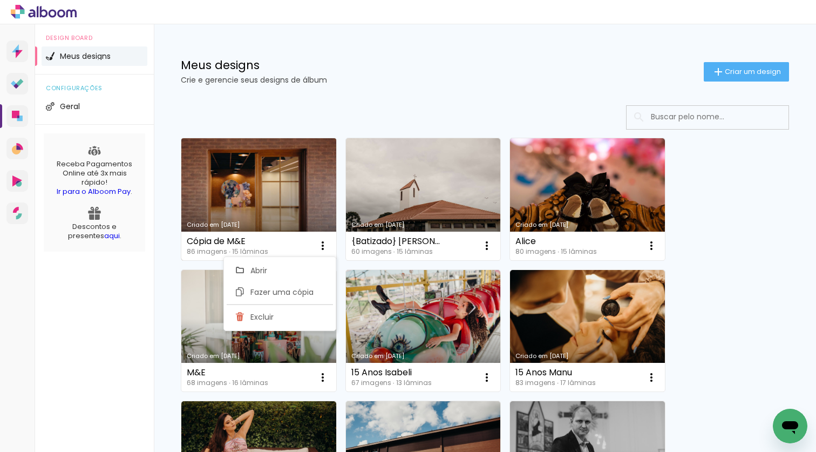
click at [254, 239] on div "Cópia de M&E" at bounding box center [227, 241] width 81 height 9
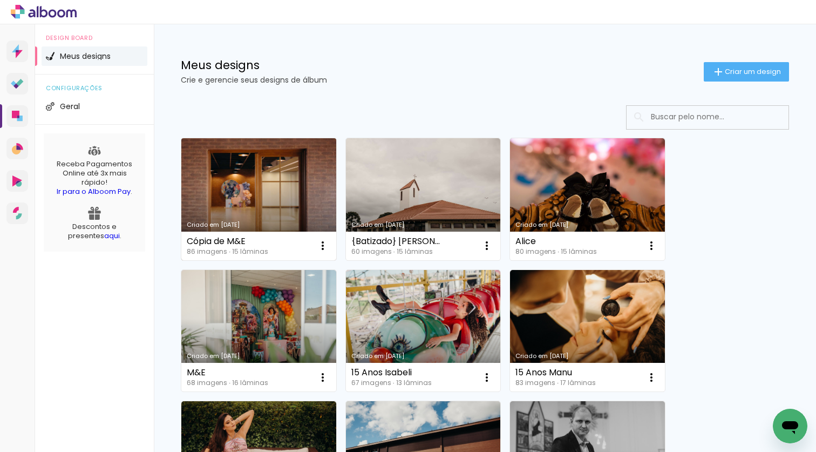
click at [270, 243] on div "Cópia de M&E 86 imagens ∙ 15 lâminas Abrir Fazer uma cópia Excluir" at bounding box center [258, 245] width 155 height 29
click at [227, 194] on link "Criado em [DATE]" at bounding box center [258, 199] width 155 height 122
click at [324, 246] on iron-icon at bounding box center [322, 245] width 13 height 13
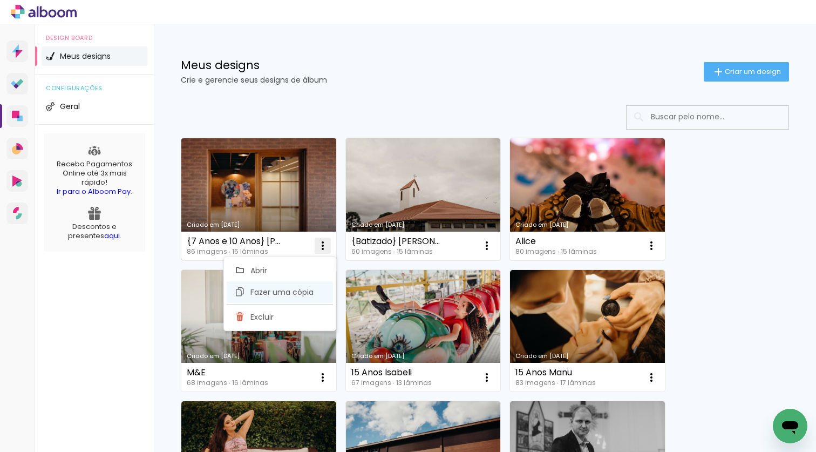
click at [299, 292] on span "Fazer uma cópia" at bounding box center [281, 292] width 63 height 8
type input "Cópia de {7 Anos e 10 Anos} Mariana & Elisa"
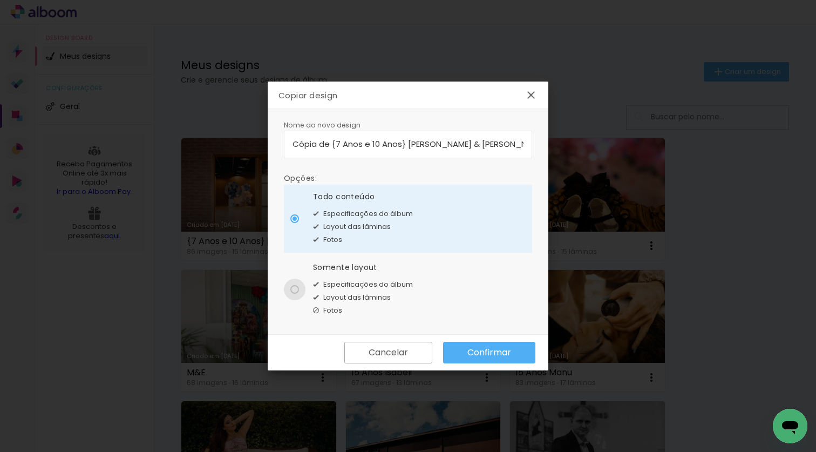
click at [294, 287] on div at bounding box center [294, 289] width 9 height 9
type paper-radio-button "on"
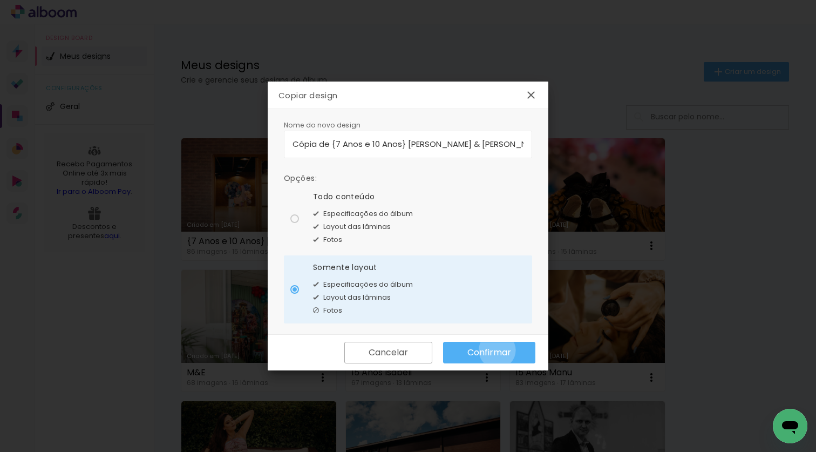
click at [0, 0] on slot "Confirmar" at bounding box center [0, 0] width 0 height 0
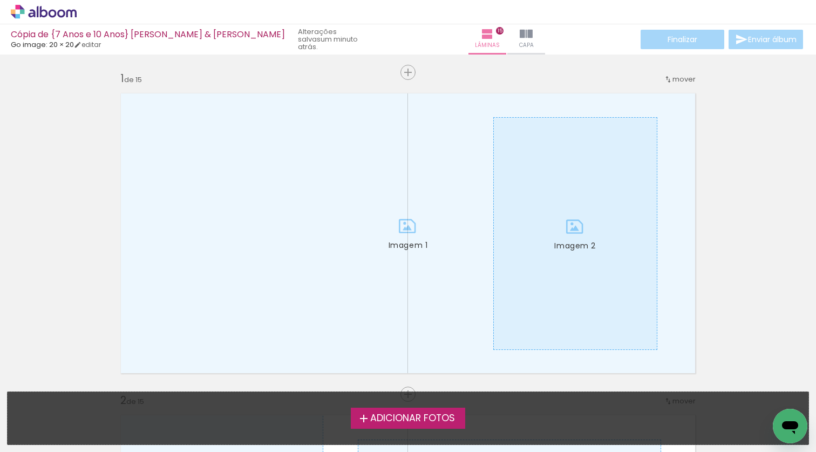
click at [57, 10] on icon at bounding box center [44, 12] width 66 height 14
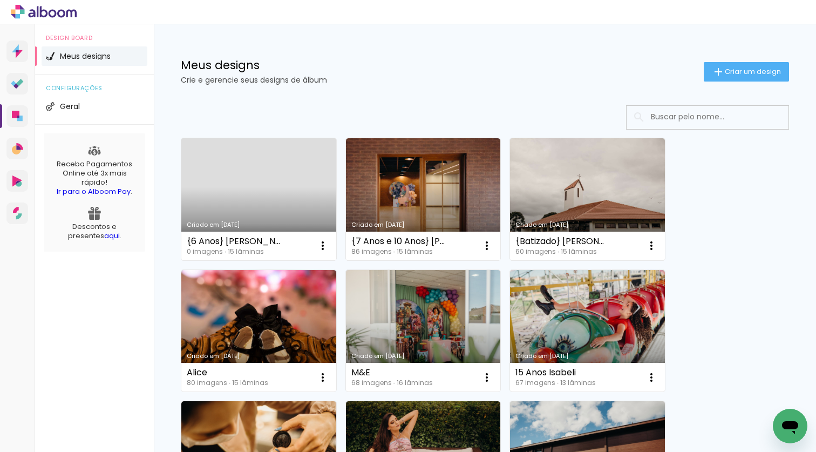
click at [246, 194] on link "Criado em [DATE]" at bounding box center [258, 199] width 155 height 122
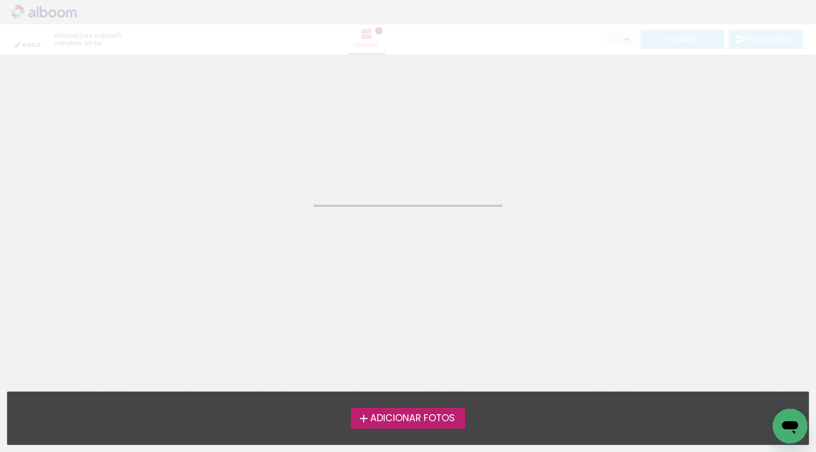
click at [246, 194] on neon-animated-pages "Confirmar Cancelar" at bounding box center [408, 252] width 816 height 397
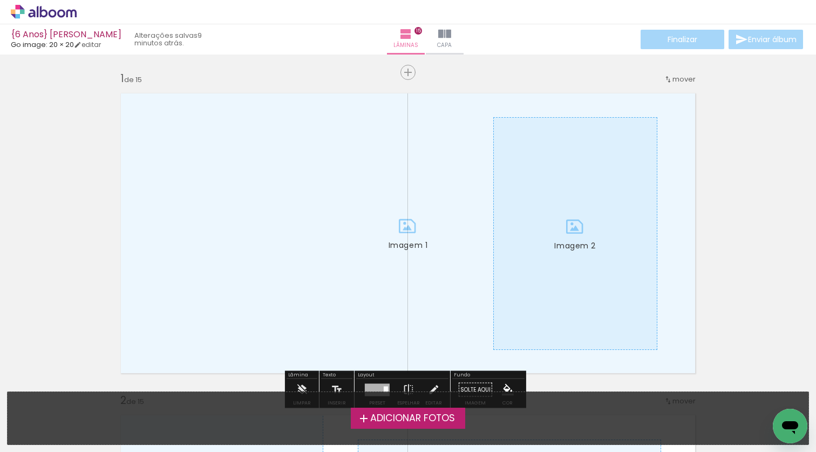
click at [382, 414] on span "Adicionar Fotos" at bounding box center [412, 418] width 85 height 10
click at [0, 0] on input "file" at bounding box center [0, 0] width 0 height 0
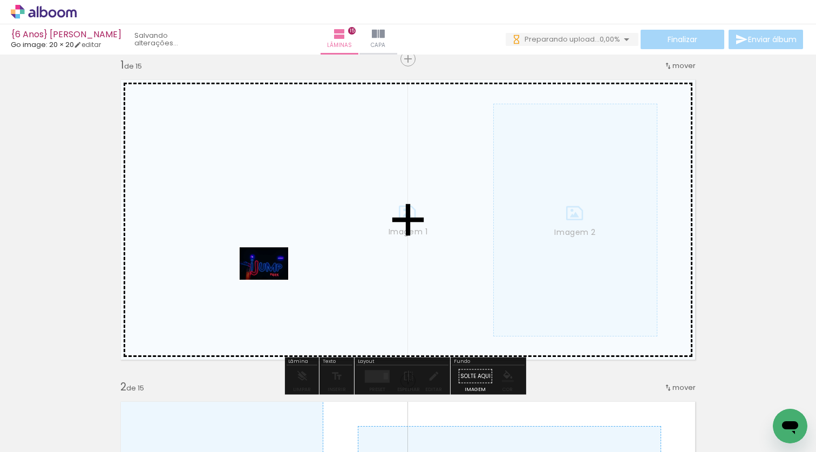
drag, startPoint x: 119, startPoint y: 421, endPoint x: 272, endPoint y: 280, distance: 208.1
click at [272, 280] on quentale-workspace at bounding box center [408, 226] width 816 height 452
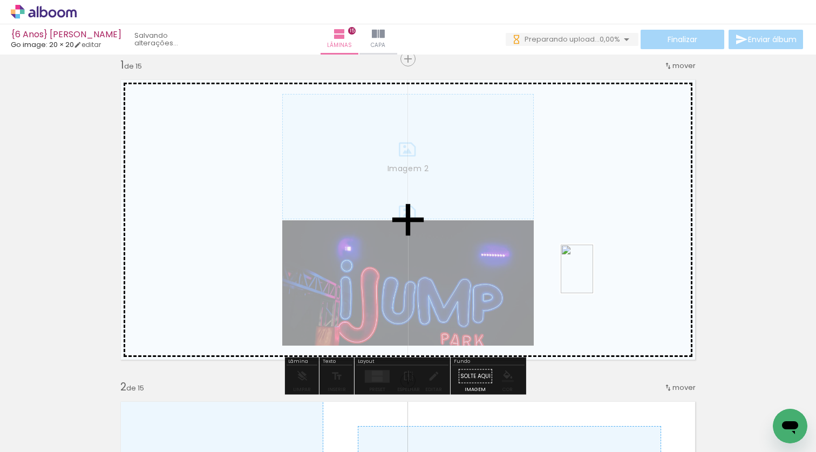
drag, startPoint x: 173, startPoint y: 423, endPoint x: 593, endPoint y: 277, distance: 444.5
click at [593, 277] on quentale-workspace at bounding box center [408, 226] width 816 height 452
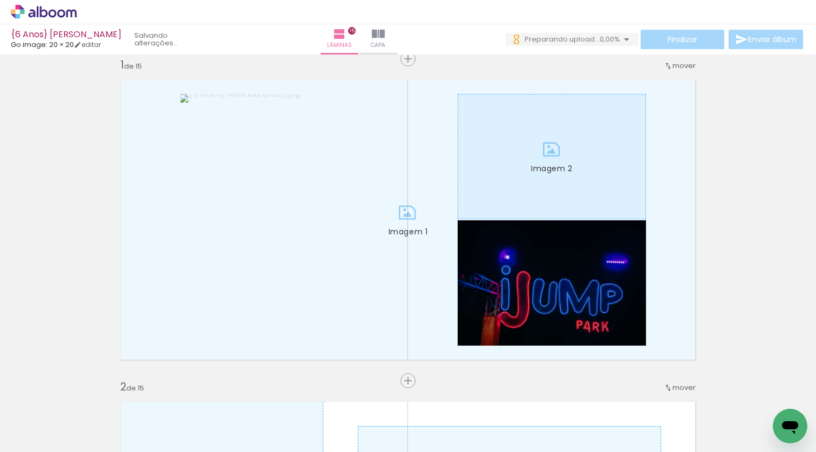
scroll to position [0, 1898]
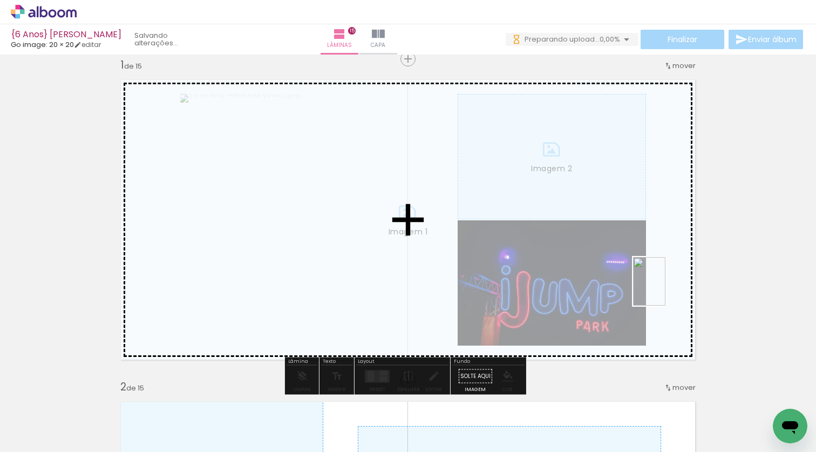
drag, startPoint x: 501, startPoint y: 425, endPoint x: 665, endPoint y: 289, distance: 212.7
click at [665, 289] on quentale-workspace at bounding box center [408, 226] width 816 height 452
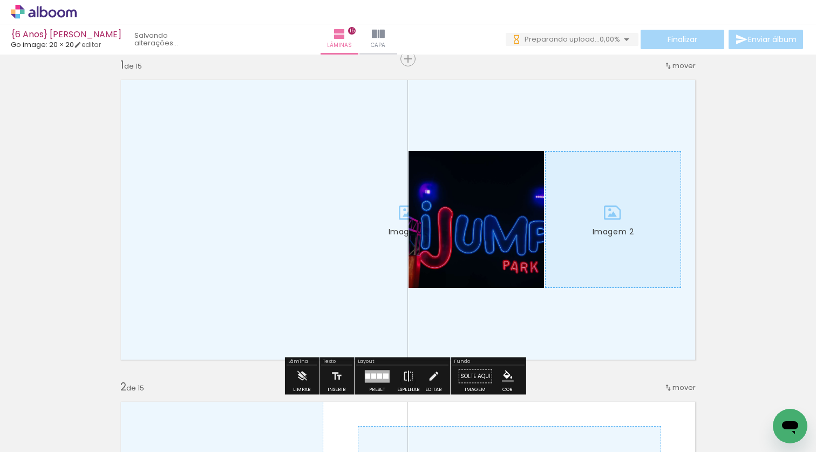
scroll to position [0, 0]
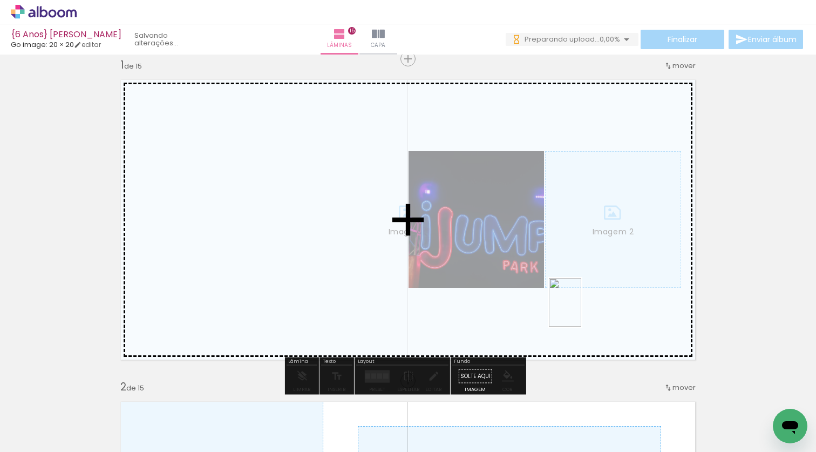
drag, startPoint x: 573, startPoint y: 417, endPoint x: 581, endPoint y: 310, distance: 107.2
click at [581, 310] on quentale-workspace at bounding box center [408, 226] width 816 height 452
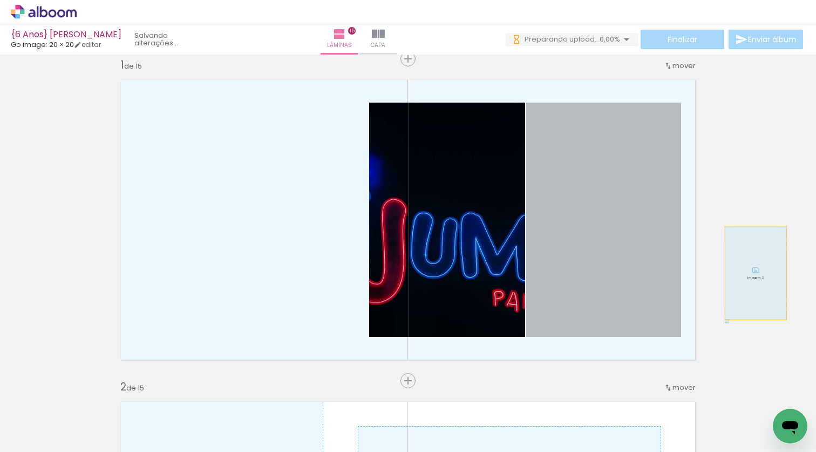
drag, startPoint x: 612, startPoint y: 299, endPoint x: 752, endPoint y: 272, distance: 141.7
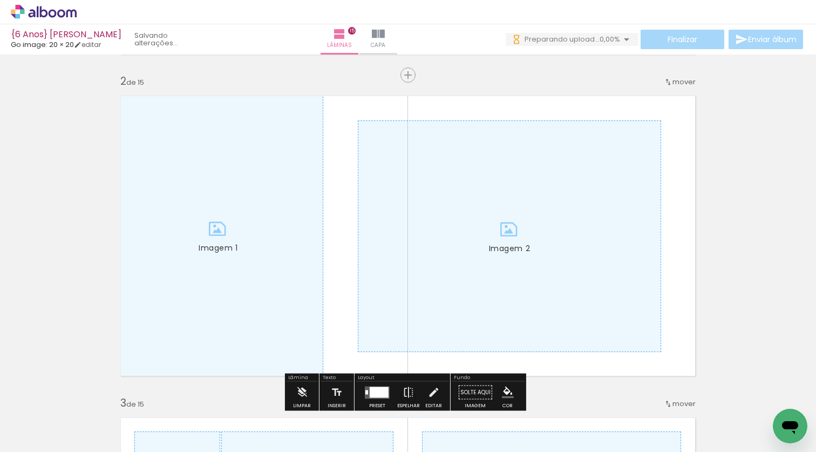
scroll to position [369, 0]
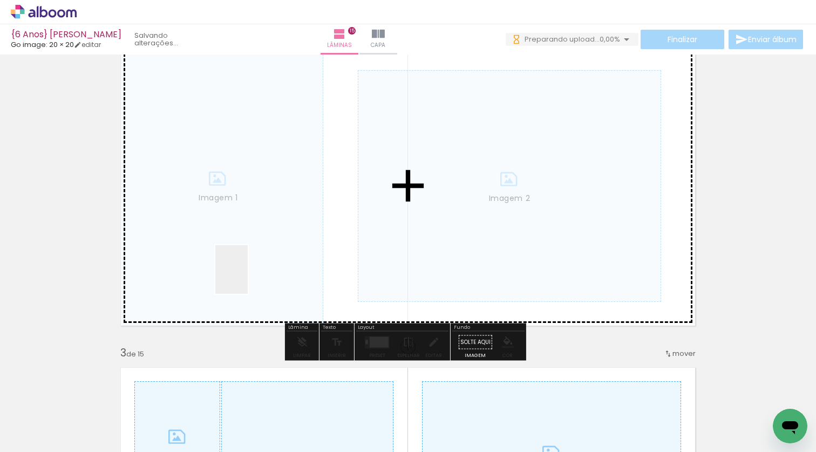
drag, startPoint x: 237, startPoint y: 425, endPoint x: 248, endPoint y: 272, distance: 153.0
click at [248, 272] on quentale-workspace at bounding box center [408, 226] width 816 height 452
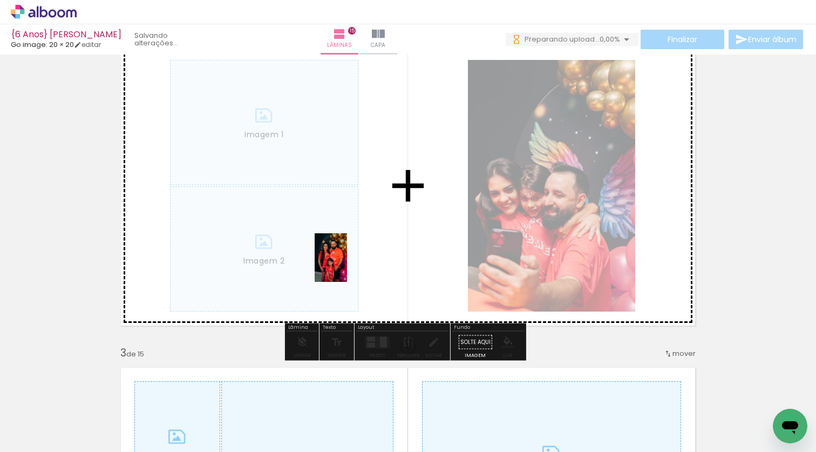
drag, startPoint x: 294, startPoint y: 417, endPoint x: 347, endPoint y: 265, distance: 160.6
click at [347, 265] on quentale-workspace at bounding box center [408, 226] width 816 height 452
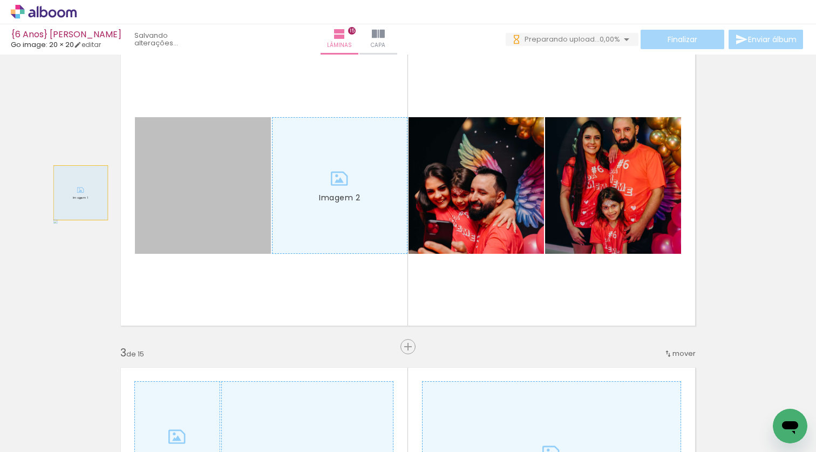
drag, startPoint x: 227, startPoint y: 206, endPoint x: 77, endPoint y: 193, distance: 151.1
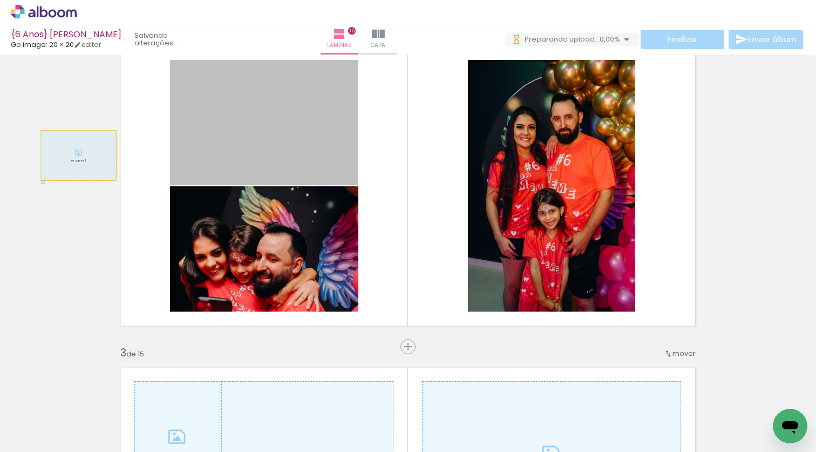
drag, startPoint x: 269, startPoint y: 157, endPoint x: 74, endPoint y: 155, distance: 194.8
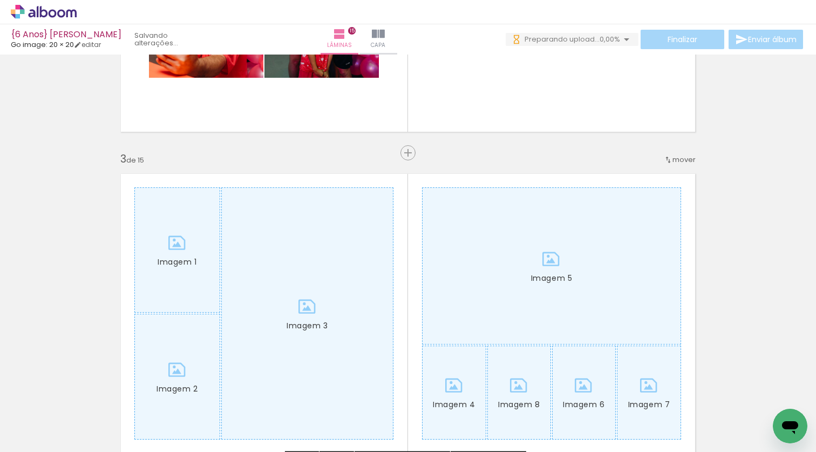
scroll to position [0, 0]
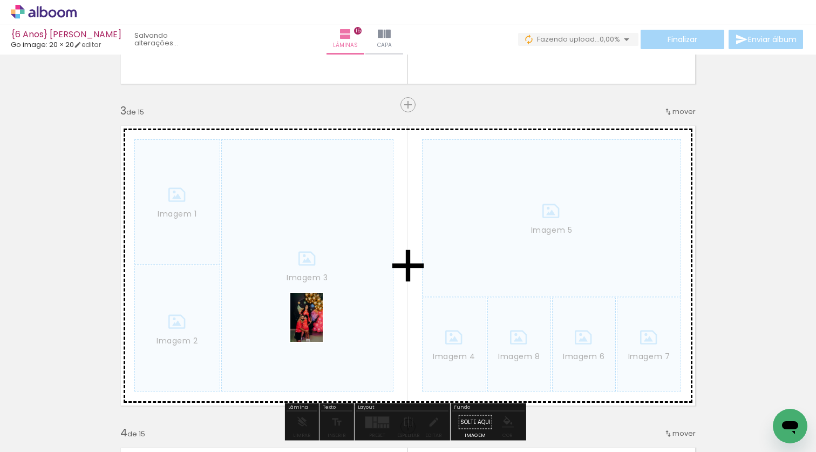
drag, startPoint x: 417, startPoint y: 433, endPoint x: 323, endPoint y: 325, distance: 143.4
click at [323, 325] on quentale-workspace at bounding box center [408, 226] width 816 height 452
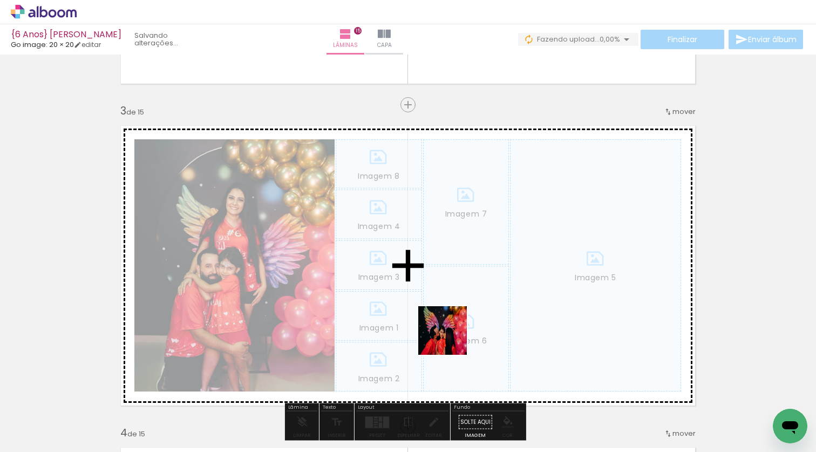
drag, startPoint x: 480, startPoint y: 423, endPoint x: 435, endPoint y: 310, distance: 121.8
click at [435, 310] on quentale-workspace at bounding box center [408, 226] width 816 height 452
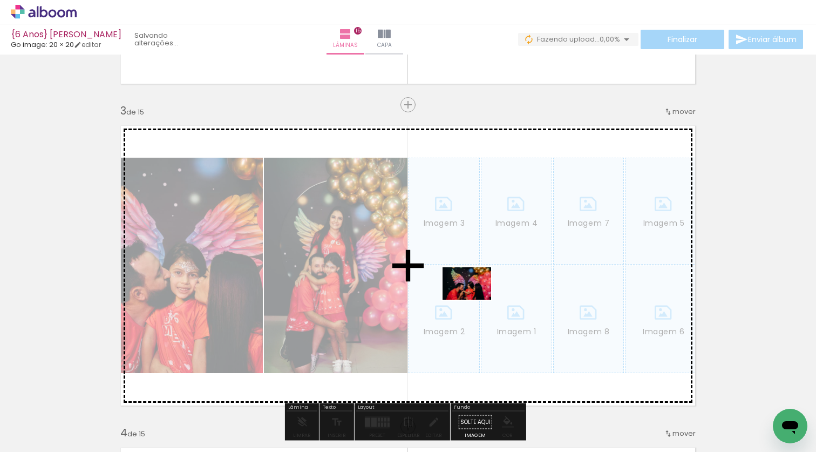
drag, startPoint x: 535, startPoint y: 416, endPoint x: 475, endPoint y: 299, distance: 131.3
click at [475, 299] on quentale-workspace at bounding box center [408, 226] width 816 height 452
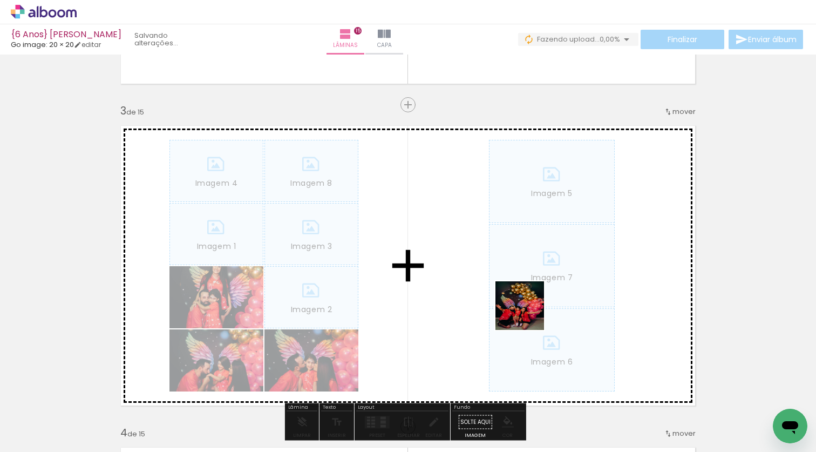
drag, startPoint x: 595, startPoint y: 420, endPoint x: 528, endPoint y: 314, distance: 125.9
click at [528, 314] on quentale-workspace at bounding box center [408, 226] width 816 height 452
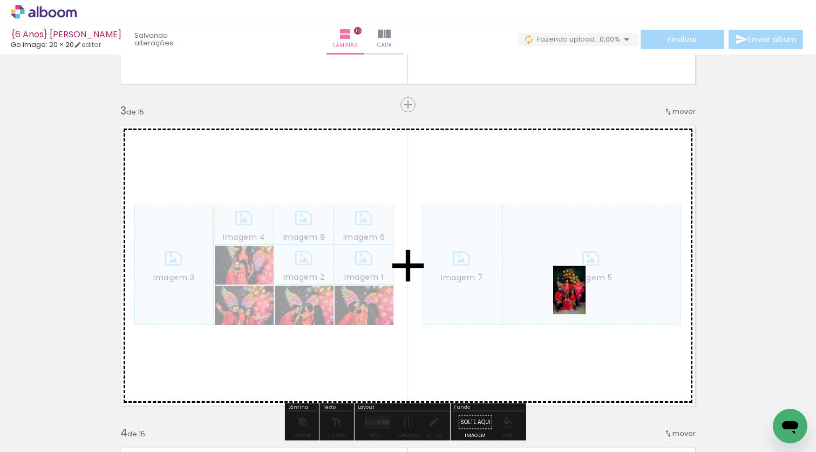
drag, startPoint x: 652, startPoint y: 422, endPoint x: 585, endPoint y: 298, distance: 141.0
click at [585, 298] on quentale-workspace at bounding box center [408, 226] width 816 height 452
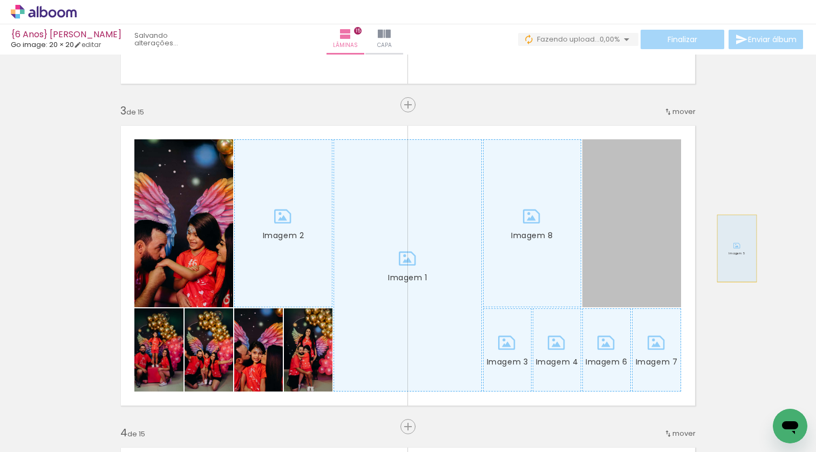
drag, startPoint x: 611, startPoint y: 268, endPoint x: 780, endPoint y: 246, distance: 170.3
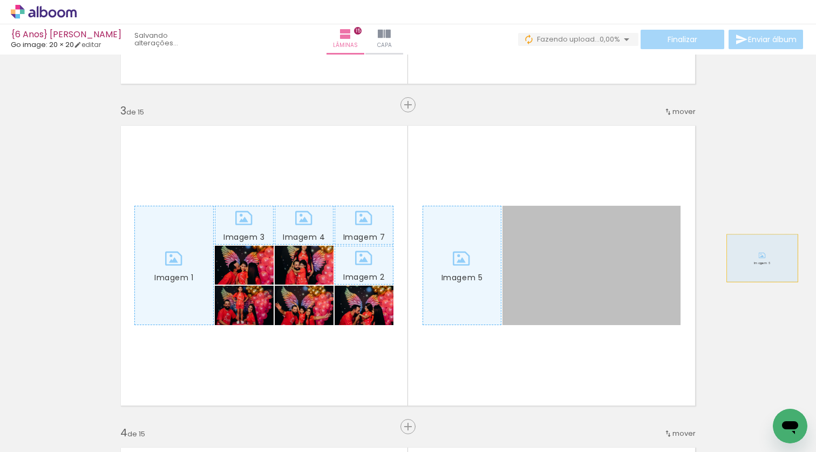
drag, startPoint x: 633, startPoint y: 291, endPoint x: 758, endPoint y: 258, distance: 129.1
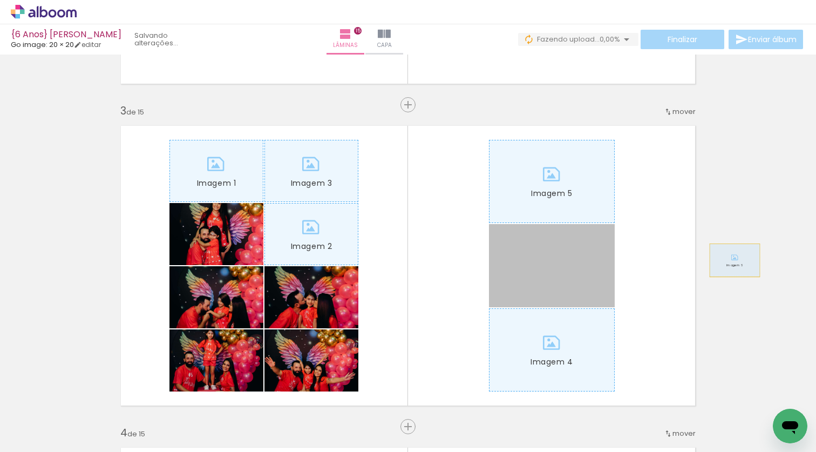
drag, startPoint x: 530, startPoint y: 267, endPoint x: 731, endPoint y: 260, distance: 200.8
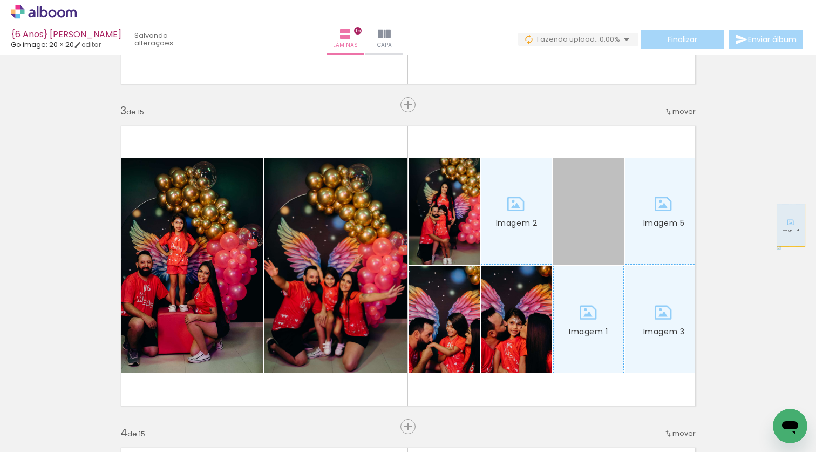
drag, startPoint x: 609, startPoint y: 220, endPoint x: 787, endPoint y: 225, distance: 177.6
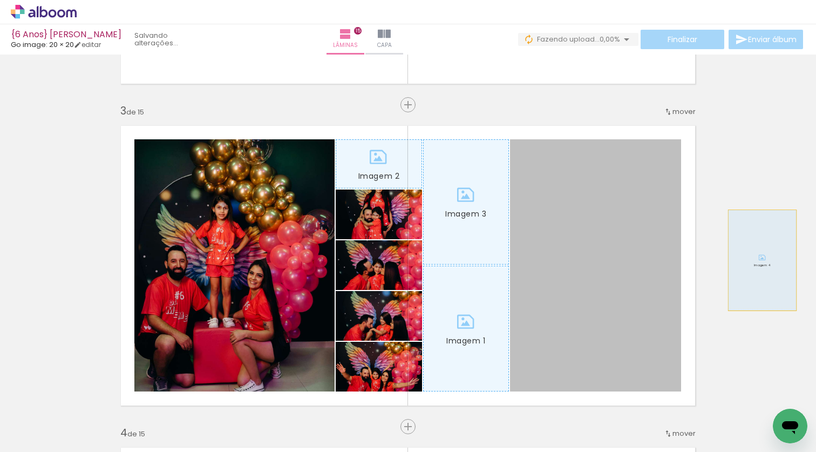
drag, startPoint x: 595, startPoint y: 295, endPoint x: 758, endPoint y: 260, distance: 167.1
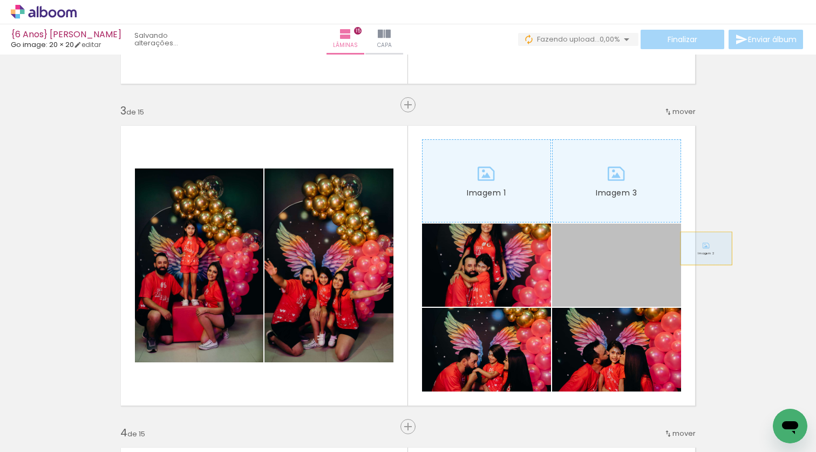
drag, startPoint x: 584, startPoint y: 268, endPoint x: 767, endPoint y: 243, distance: 185.2
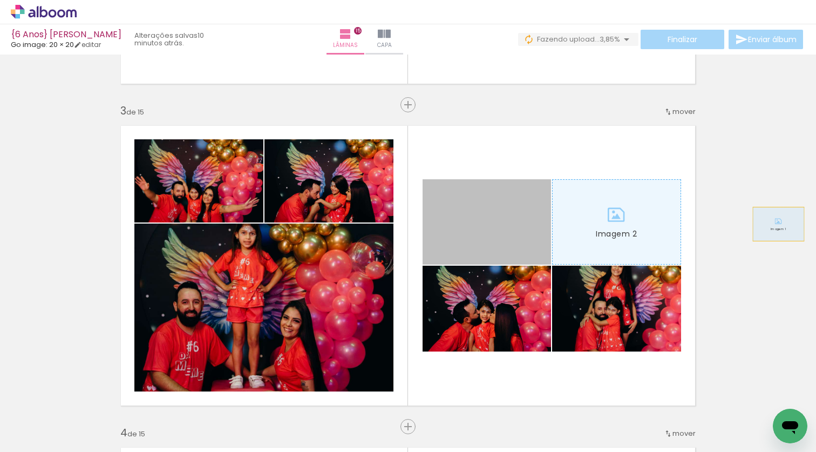
drag, startPoint x: 505, startPoint y: 240, endPoint x: 774, endPoint y: 224, distance: 270.2
